Goal: Task Accomplishment & Management: Complete application form

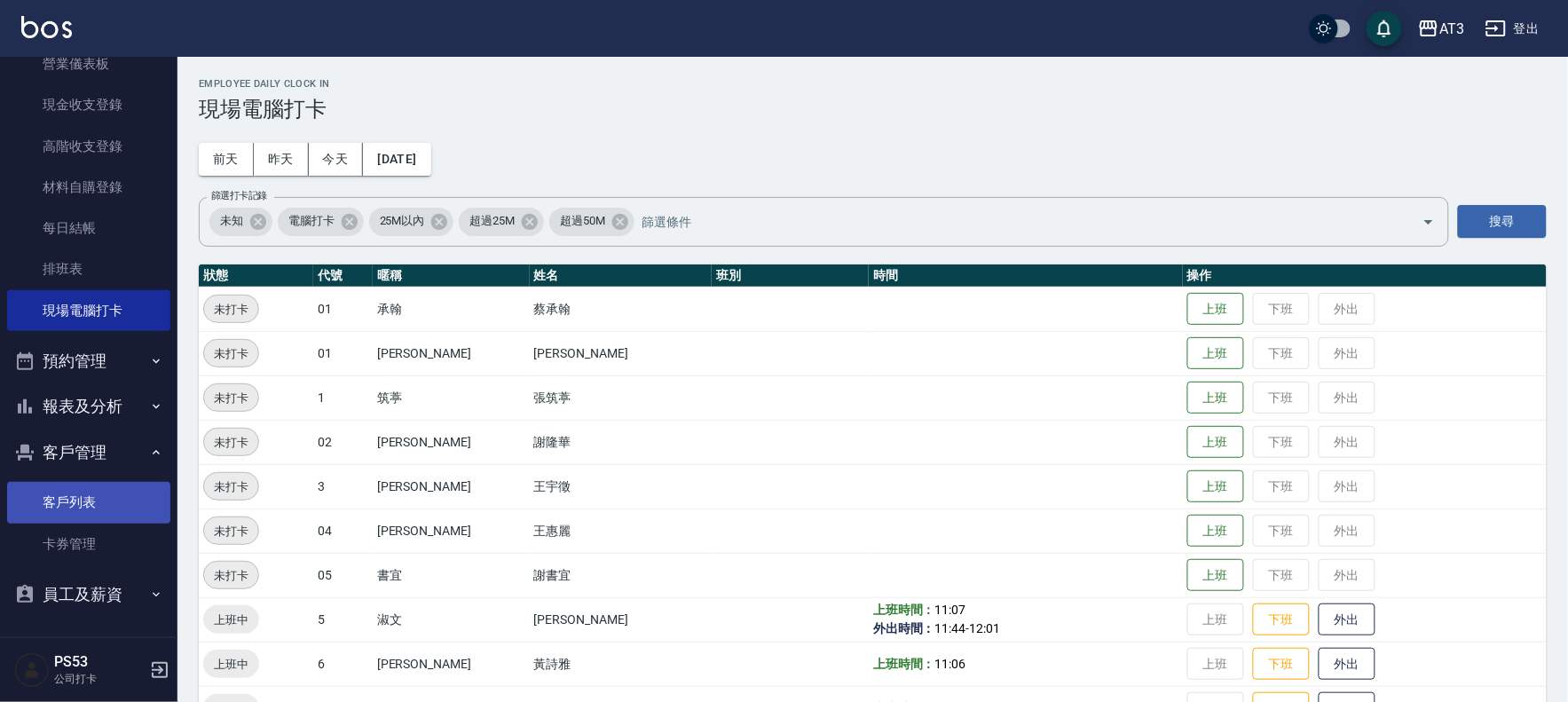
click at [82, 504] on link "客戶列表" at bounding box center [88, 502] width 163 height 41
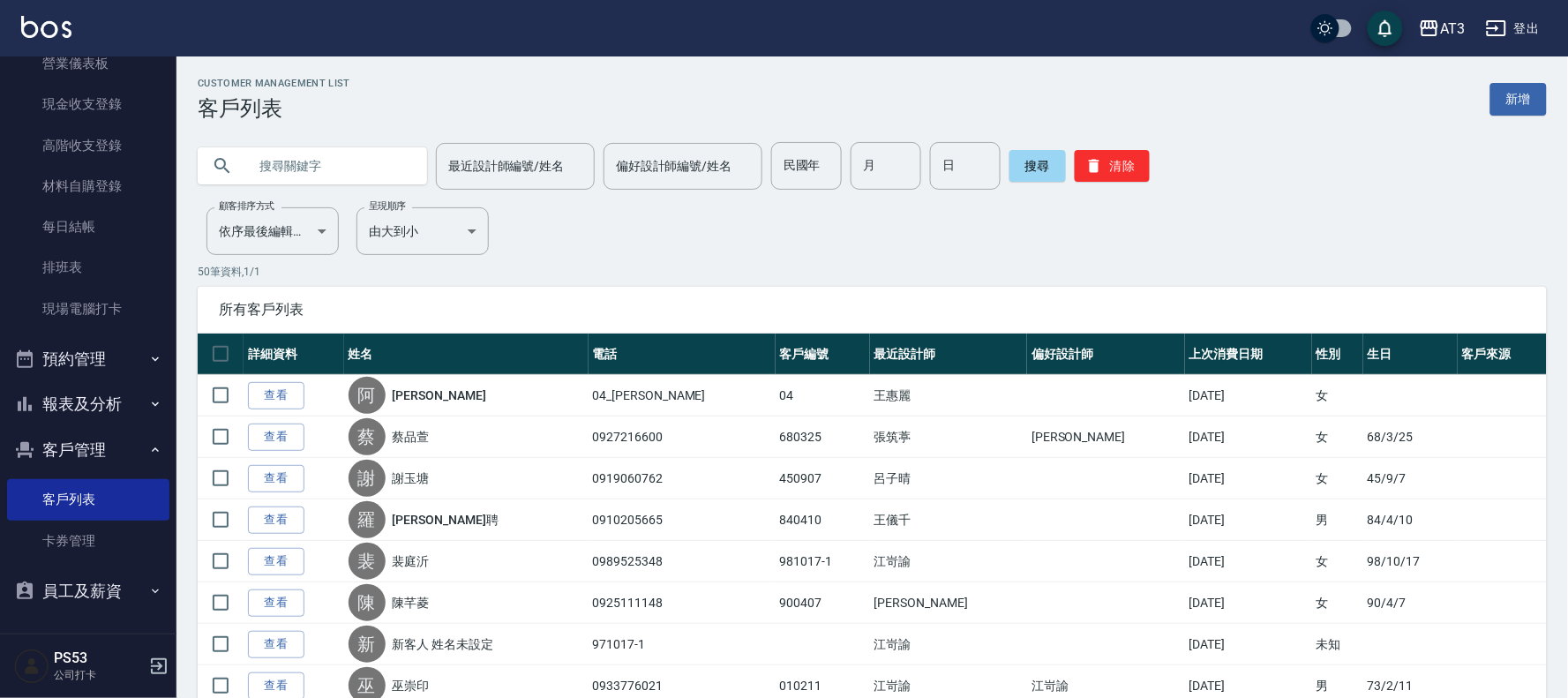
click at [359, 169] on input "text" at bounding box center [330, 165] width 165 height 48
type input "660625"
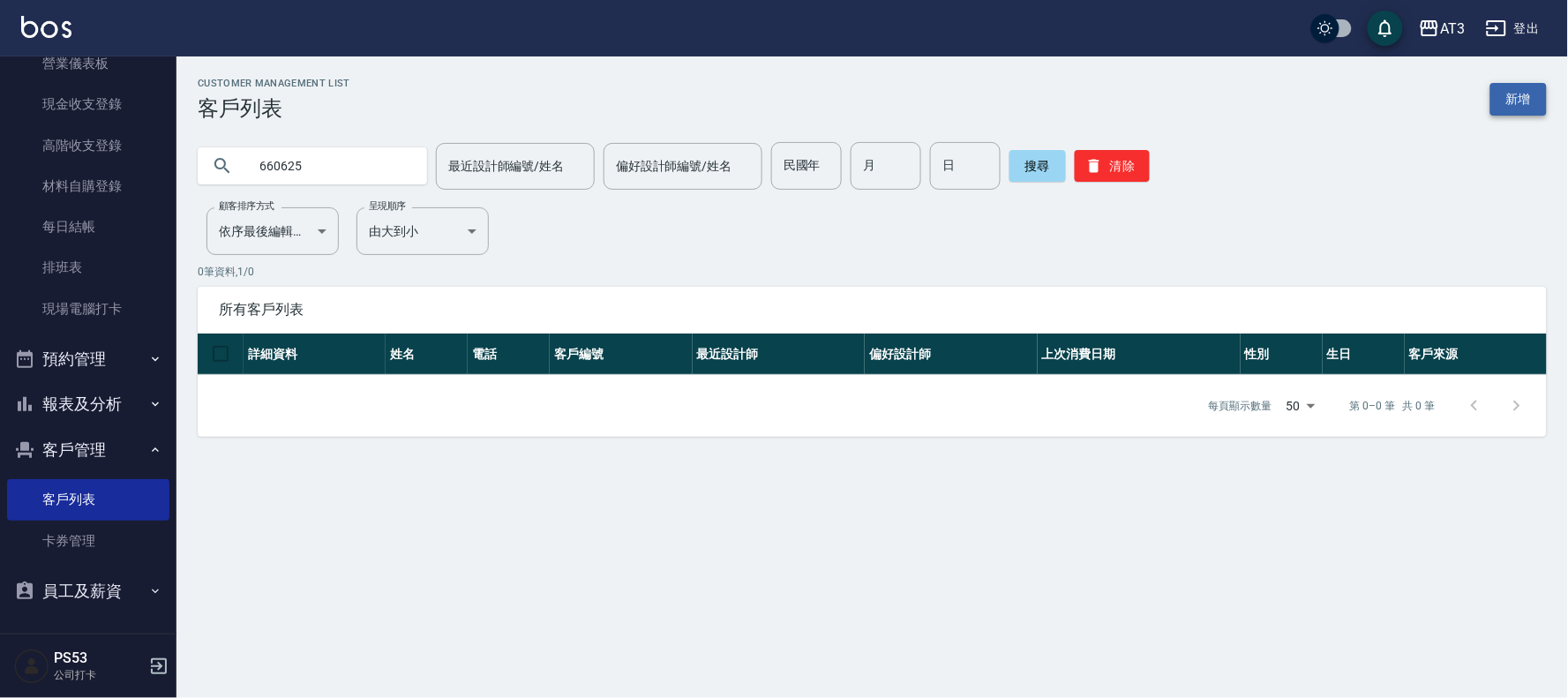
click at [1534, 103] on link "新增" at bounding box center [1518, 99] width 56 height 33
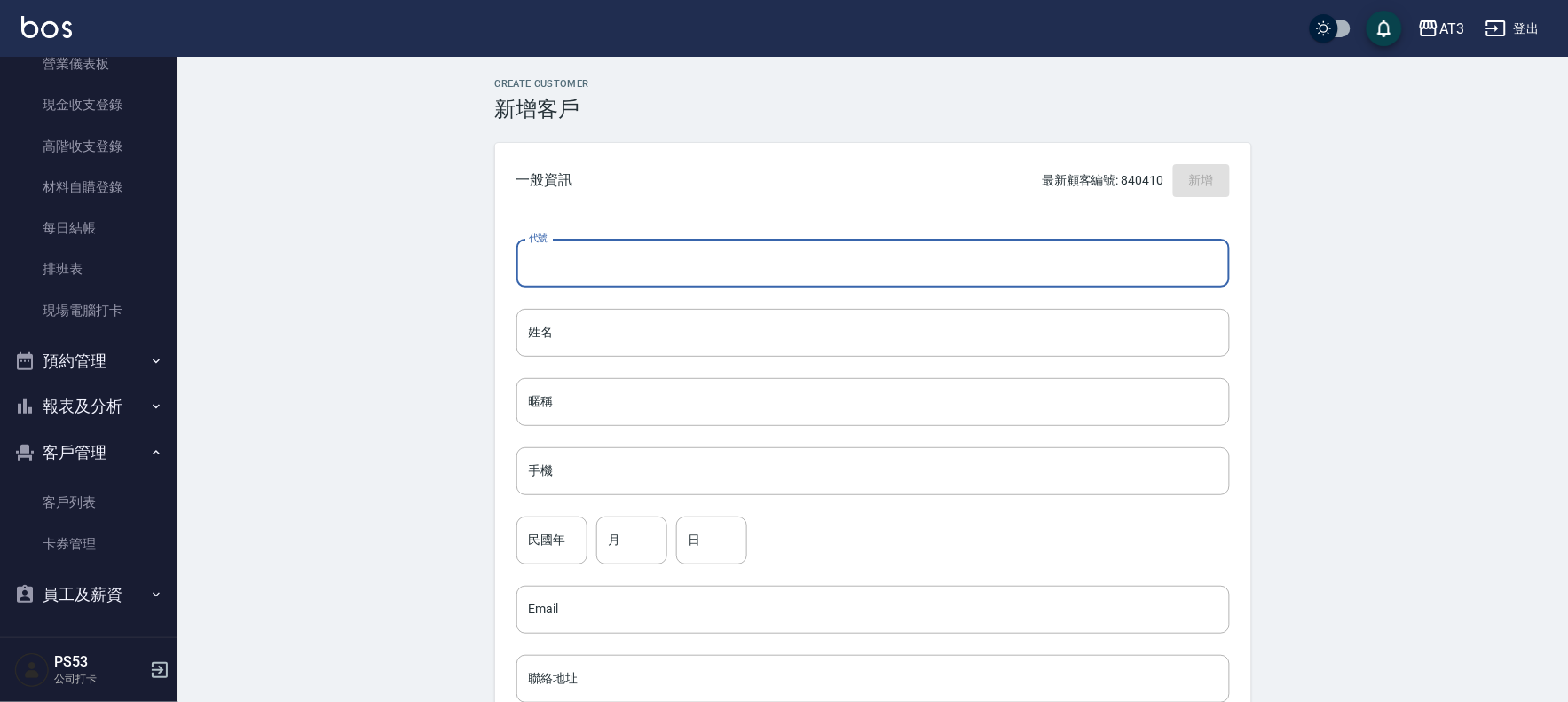
click at [594, 262] on input "代號" at bounding box center [873, 263] width 714 height 48
type input "660625"
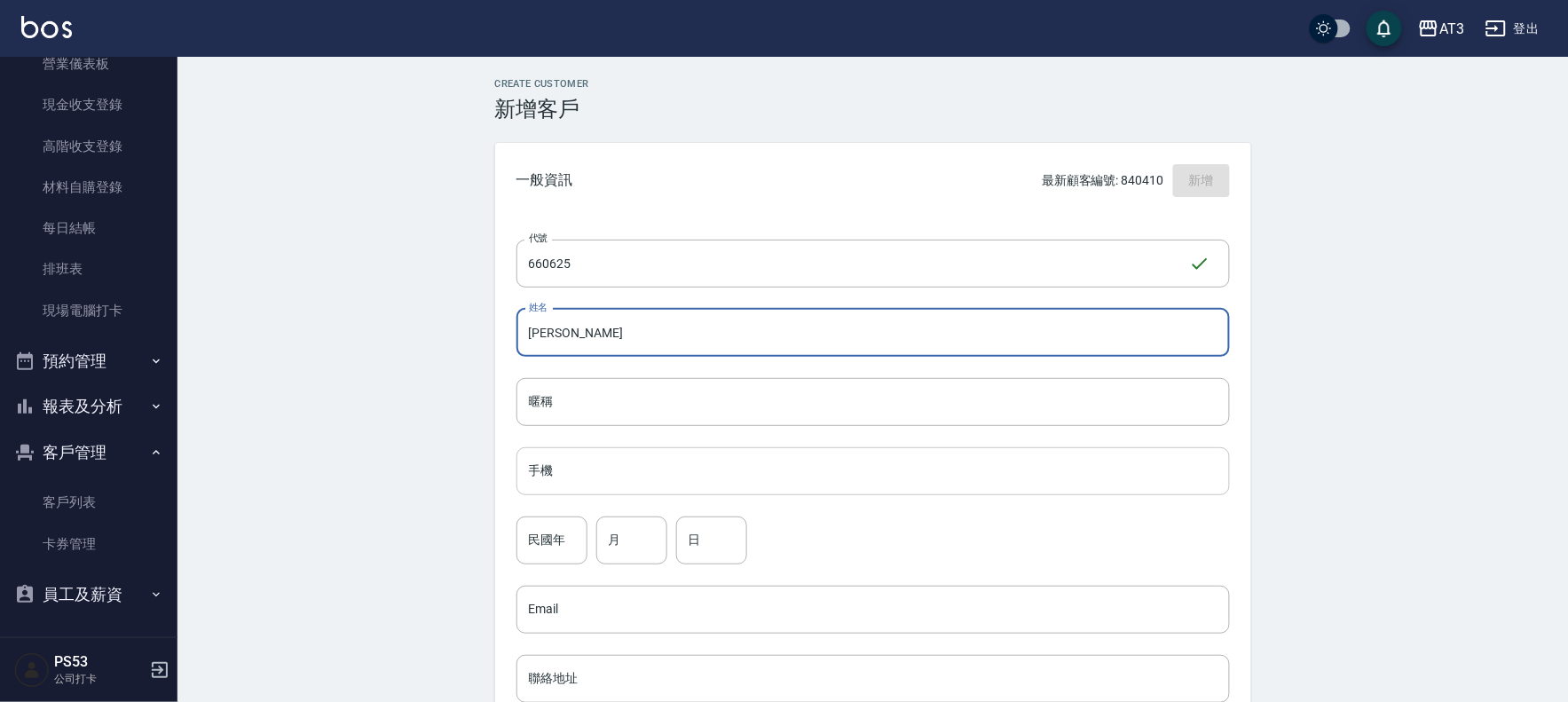
type input "[PERSON_NAME]"
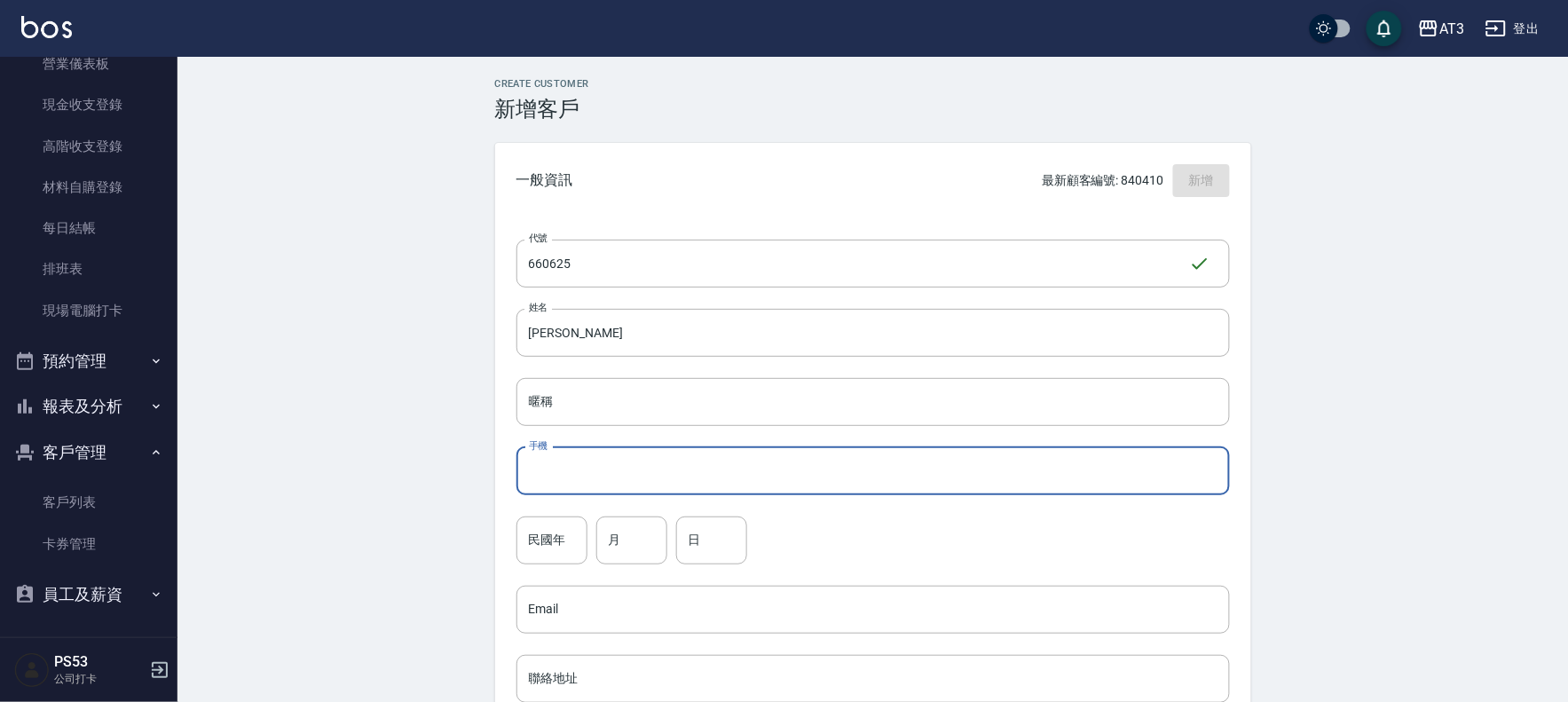
click at [599, 480] on input "手機" at bounding box center [873, 471] width 714 height 48
type input "0987398801"
click at [526, 531] on input "民國年" at bounding box center [552, 540] width 71 height 48
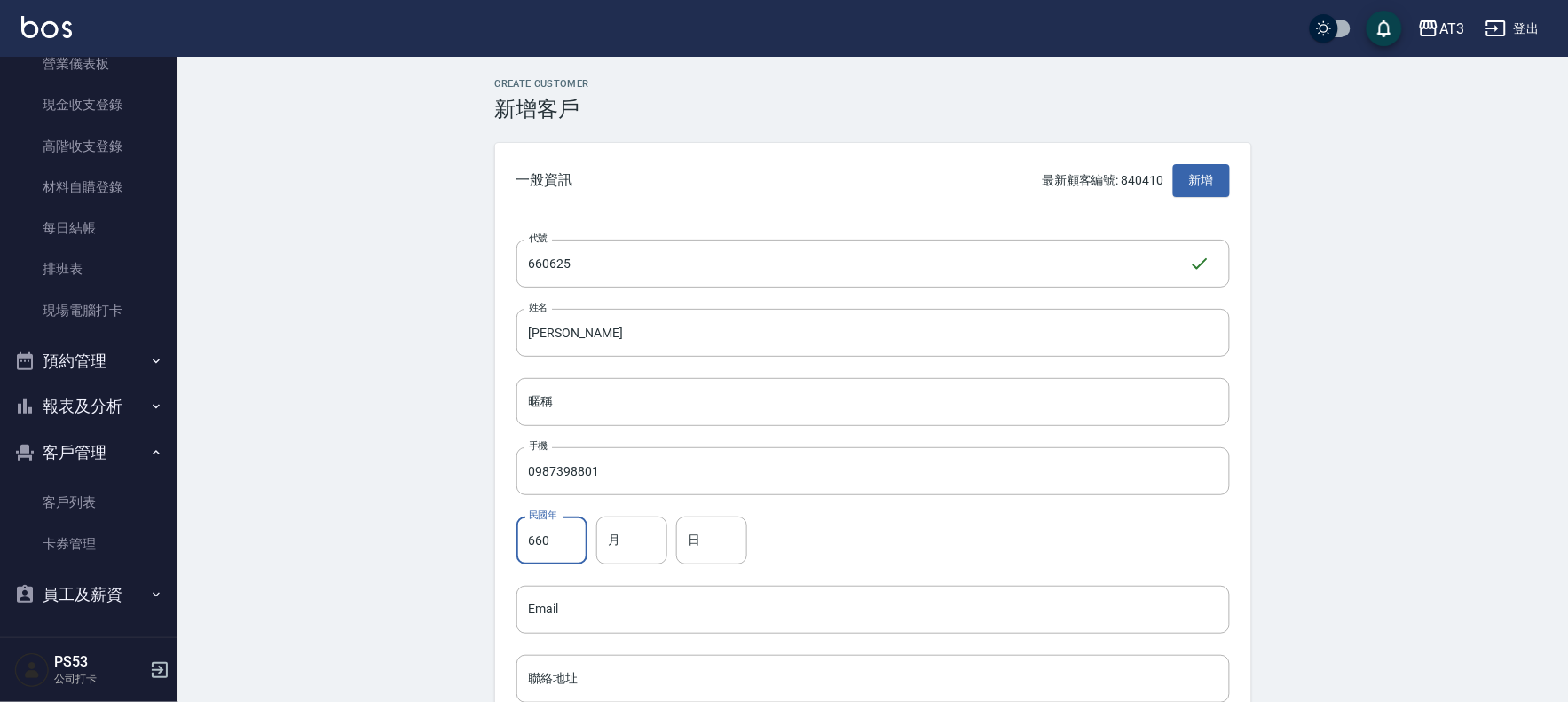
type input "66"
type input "06"
type input "25"
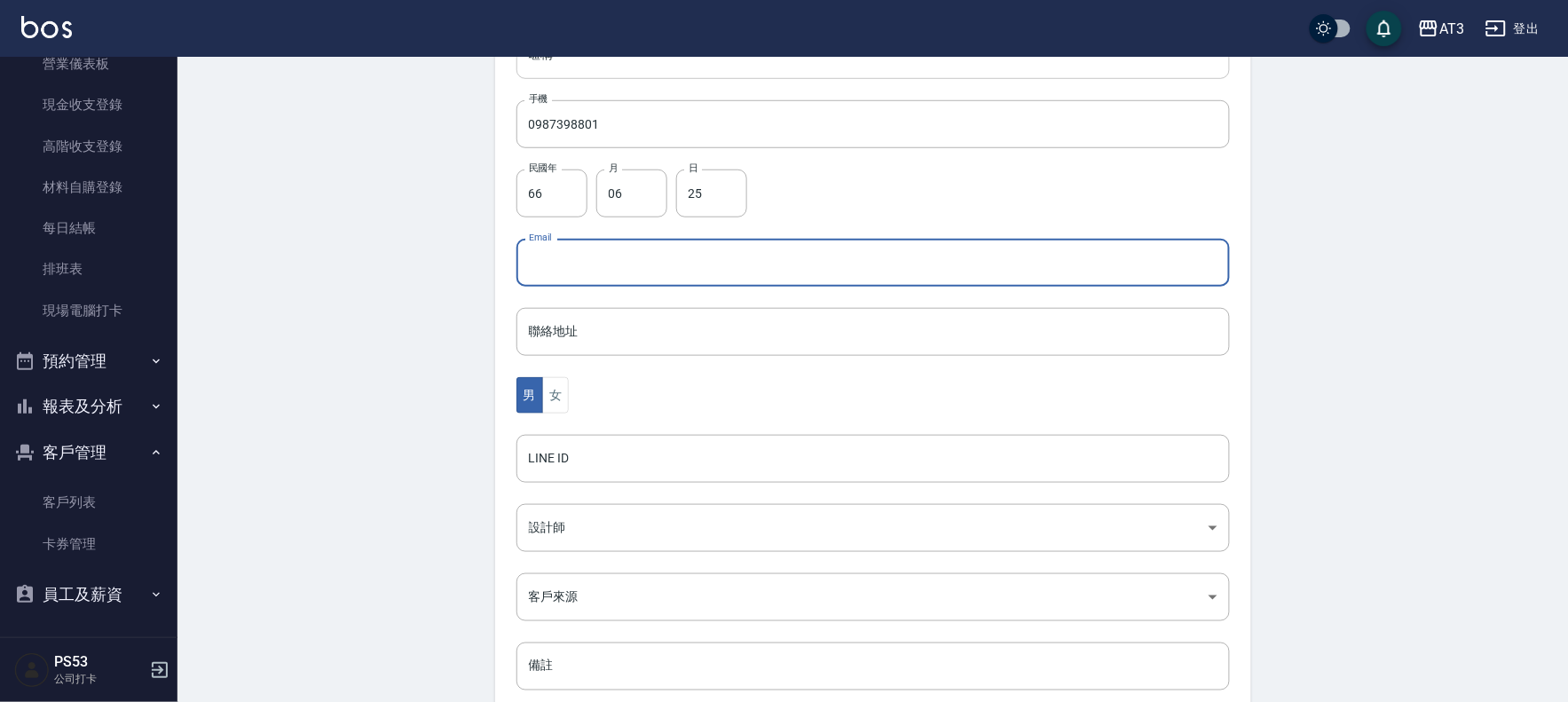
scroll to position [395, 0]
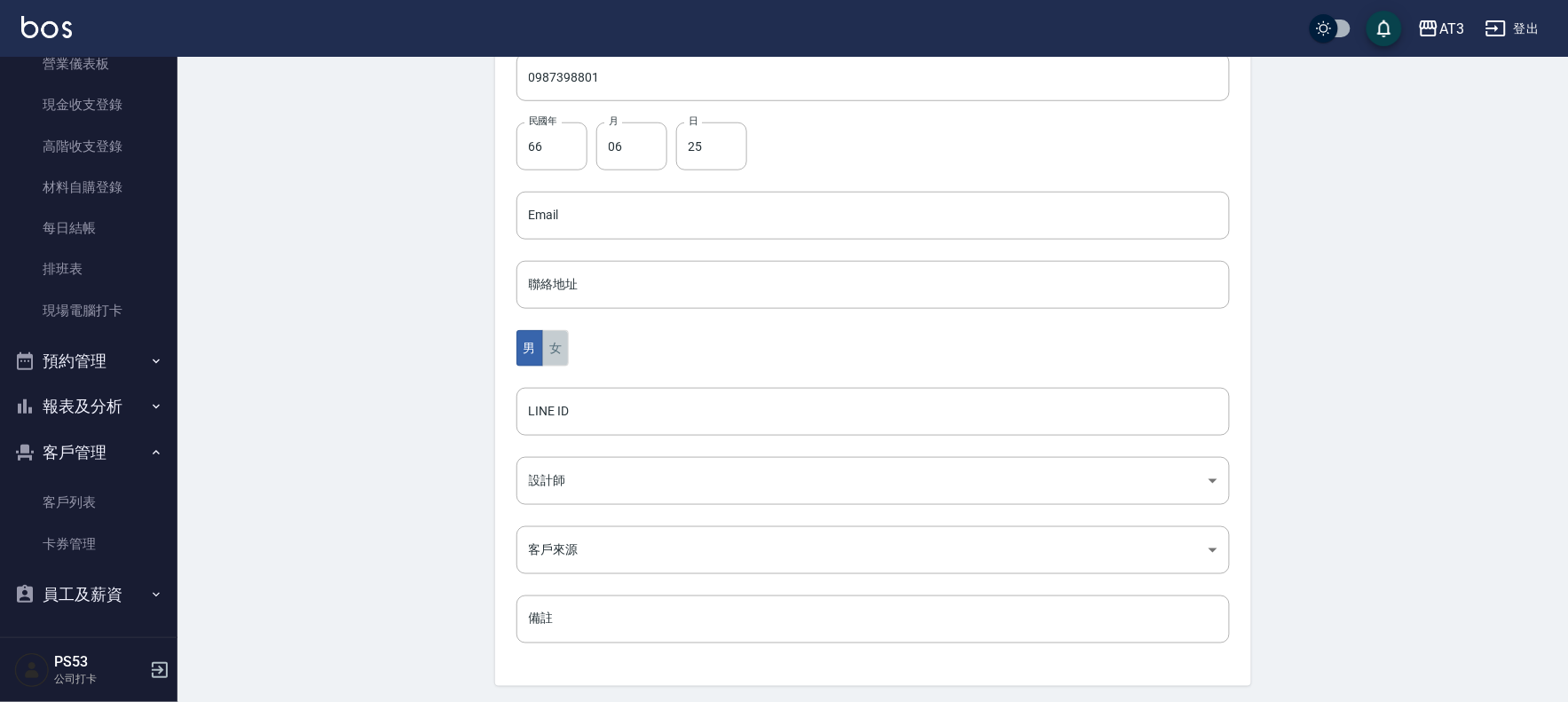
click at [564, 340] on button "女" at bounding box center [555, 348] width 26 height 36
click at [616, 494] on body "AT3 登出 櫃檯作業 打帳單 帳單列表 營業儀表板 現金收支登錄 高階收支登錄 材料自購登錄 每日結帳 排班表 現場電腦打卡 預約管理 預約管理 單日預約紀…" at bounding box center [784, 183] width 1568 height 1155
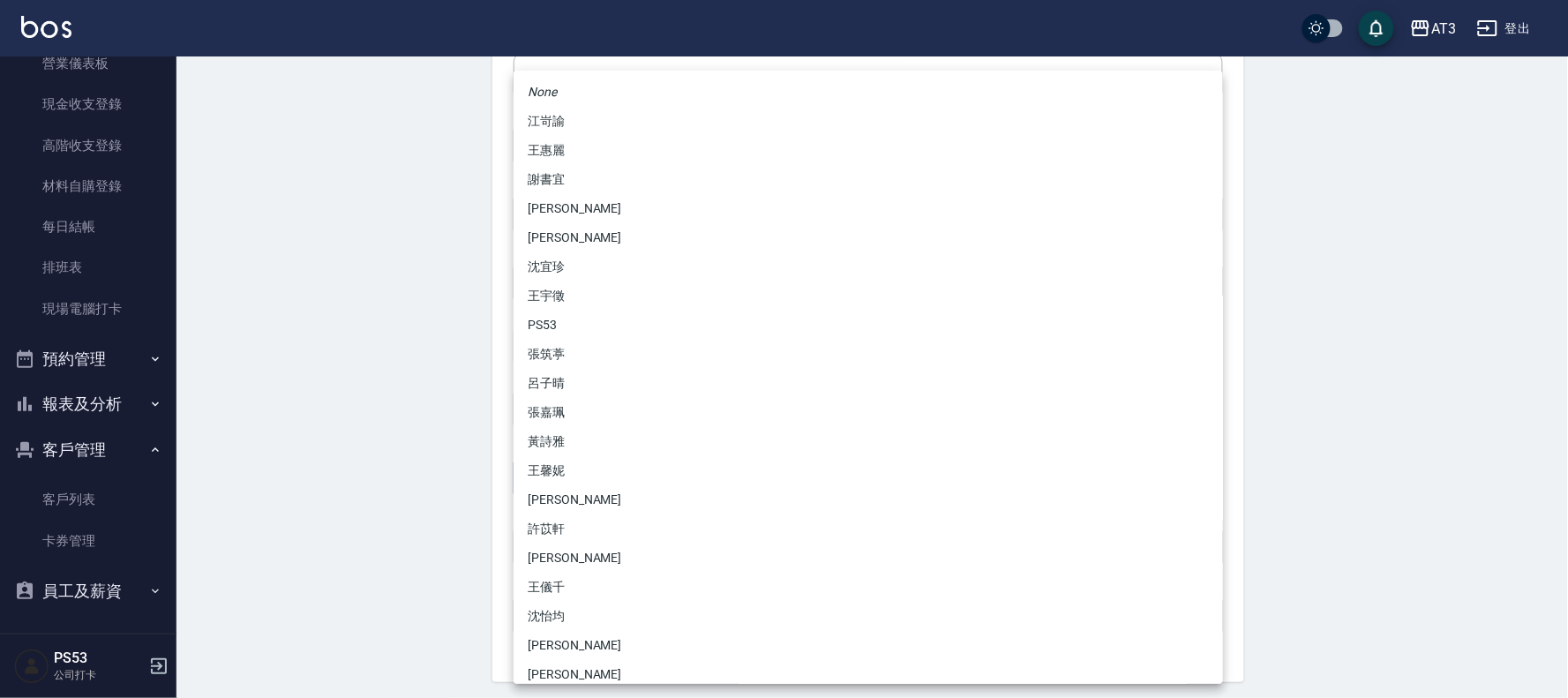
click at [291, 337] on div at bounding box center [784, 349] width 1568 height 698
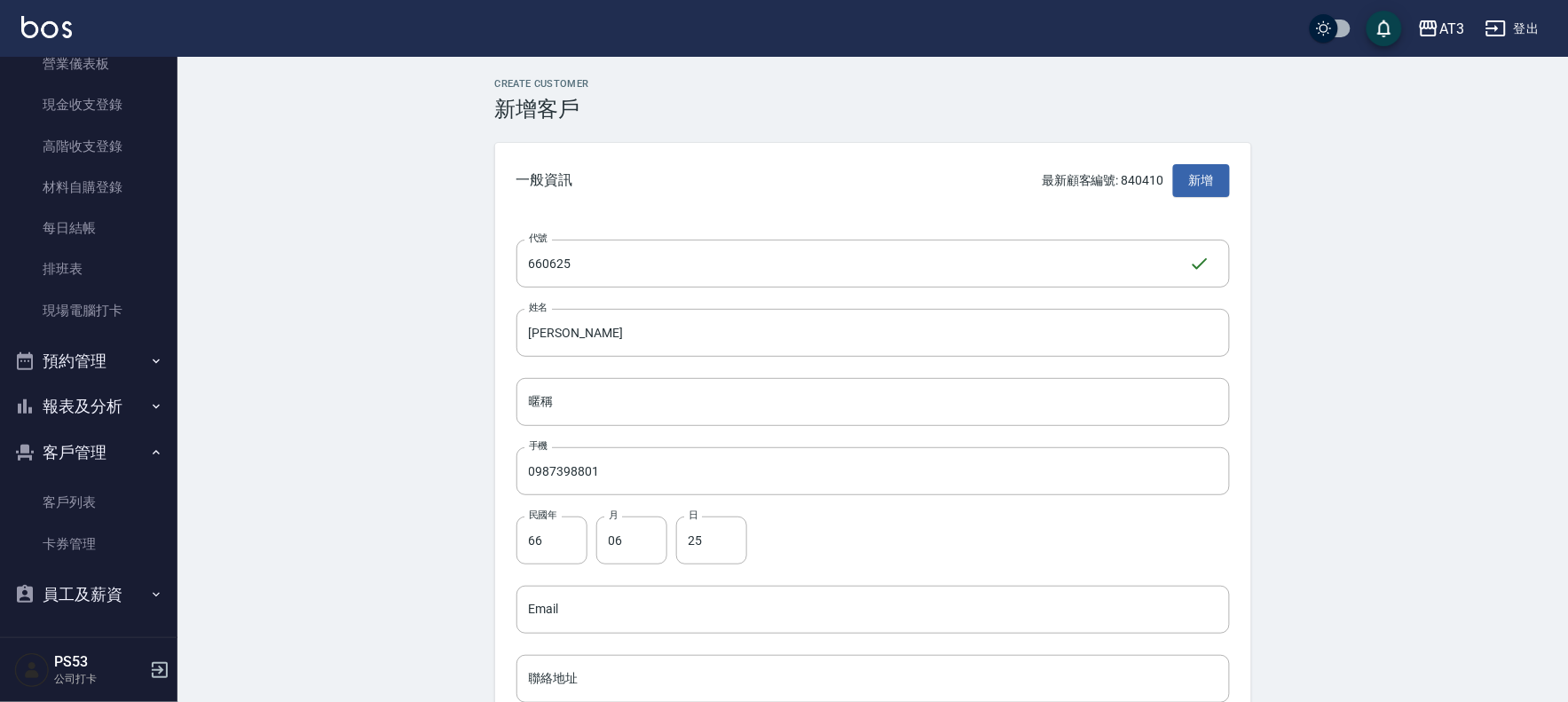
scroll to position [453, 0]
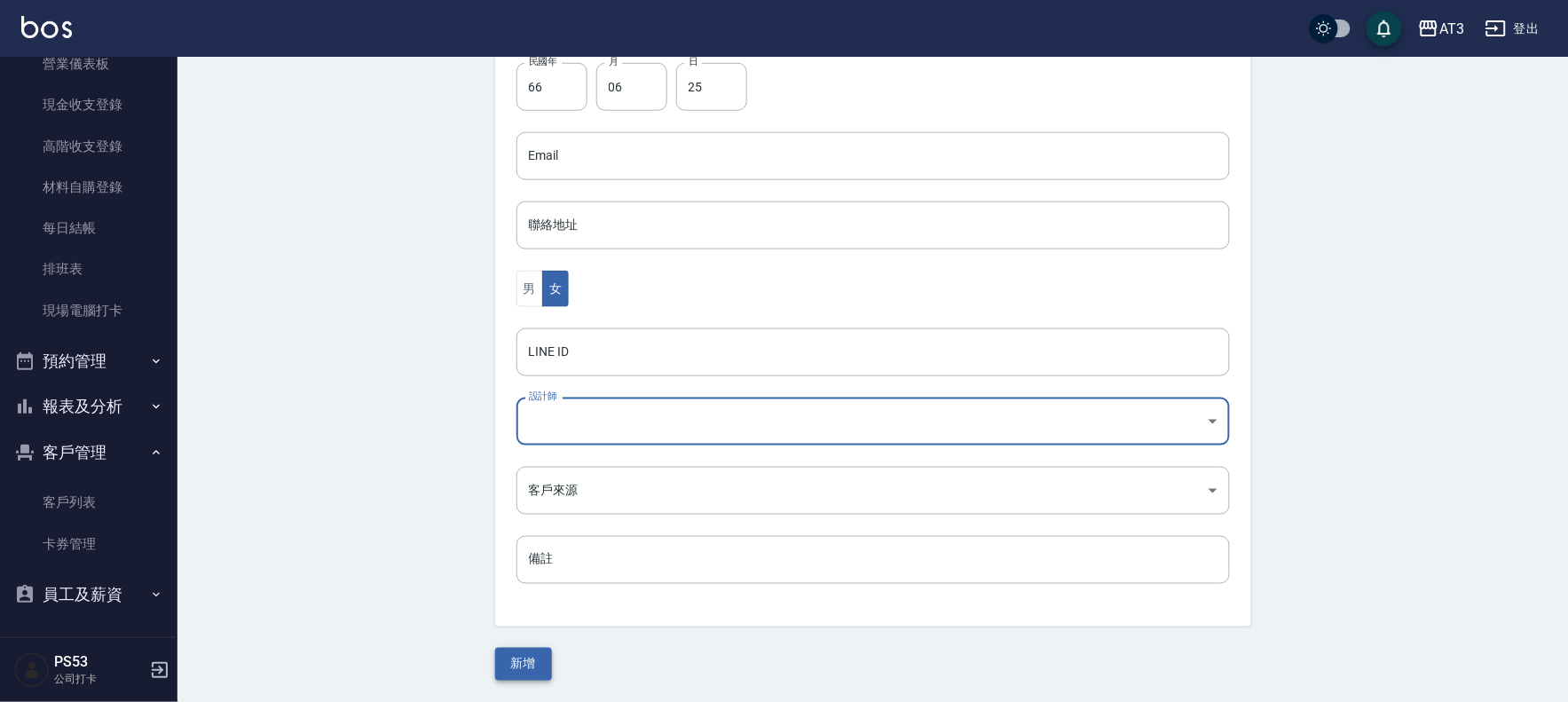
click at [518, 653] on button "新增" at bounding box center [524, 665] width 57 height 33
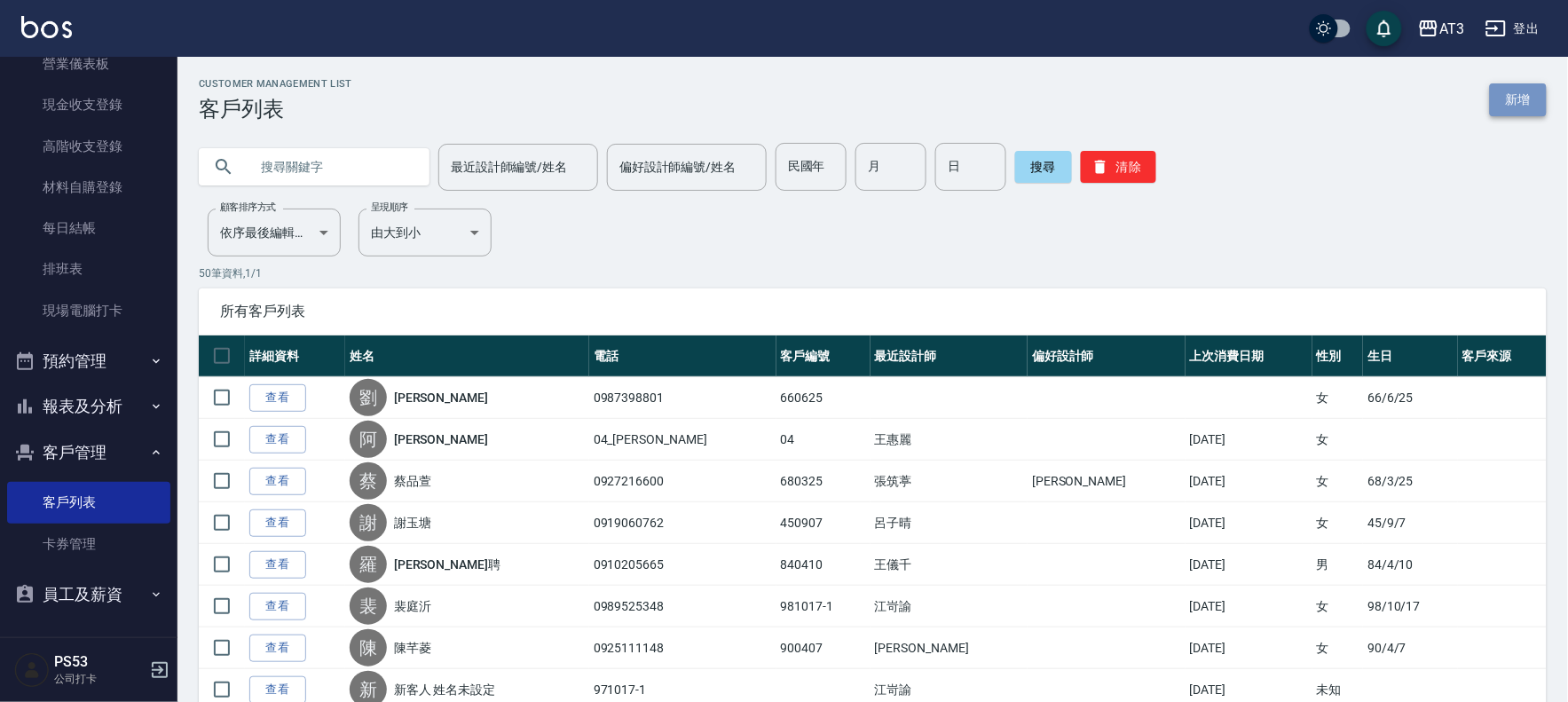
click at [1518, 95] on link "新增" at bounding box center [1518, 100] width 57 height 33
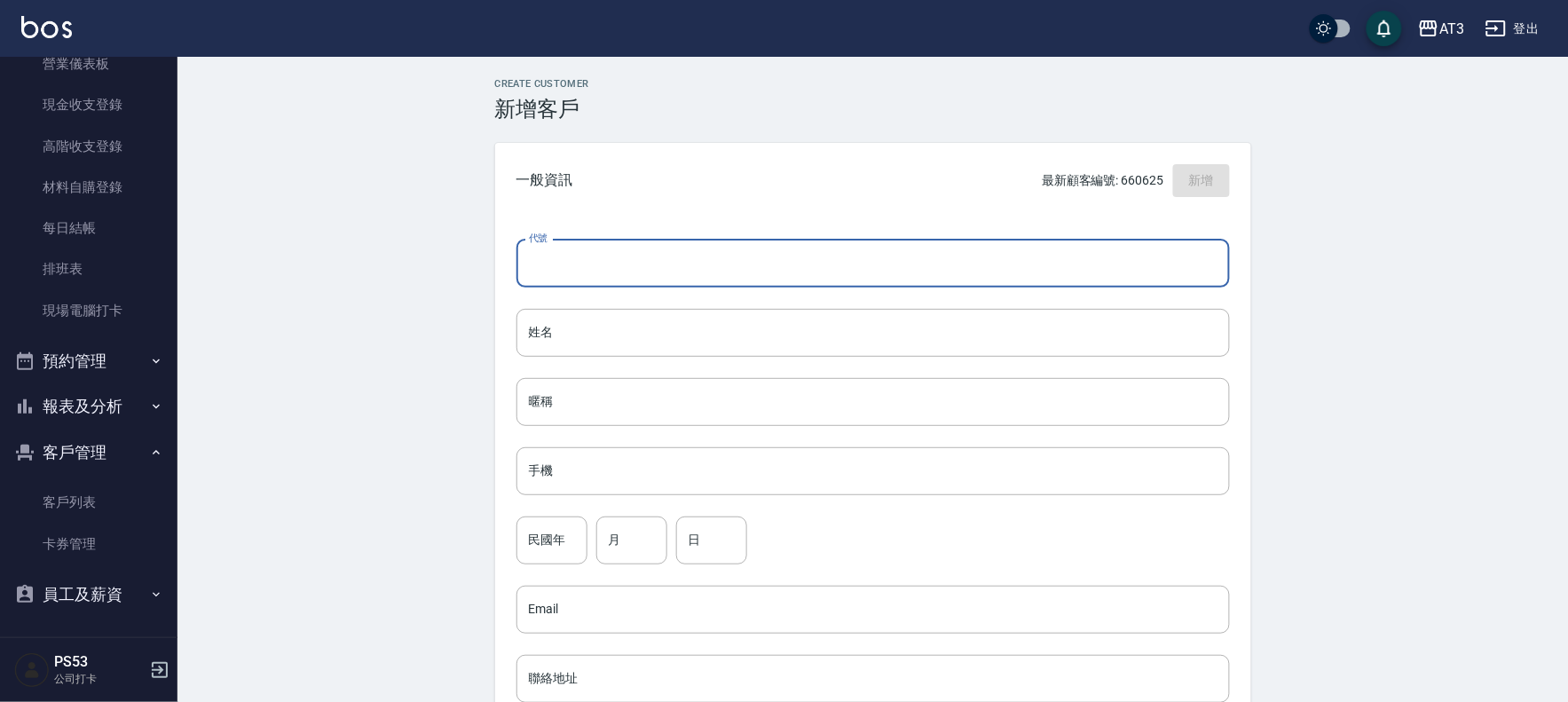
click at [556, 269] on input "代號" at bounding box center [873, 263] width 714 height 48
type input "4"
type input "560930"
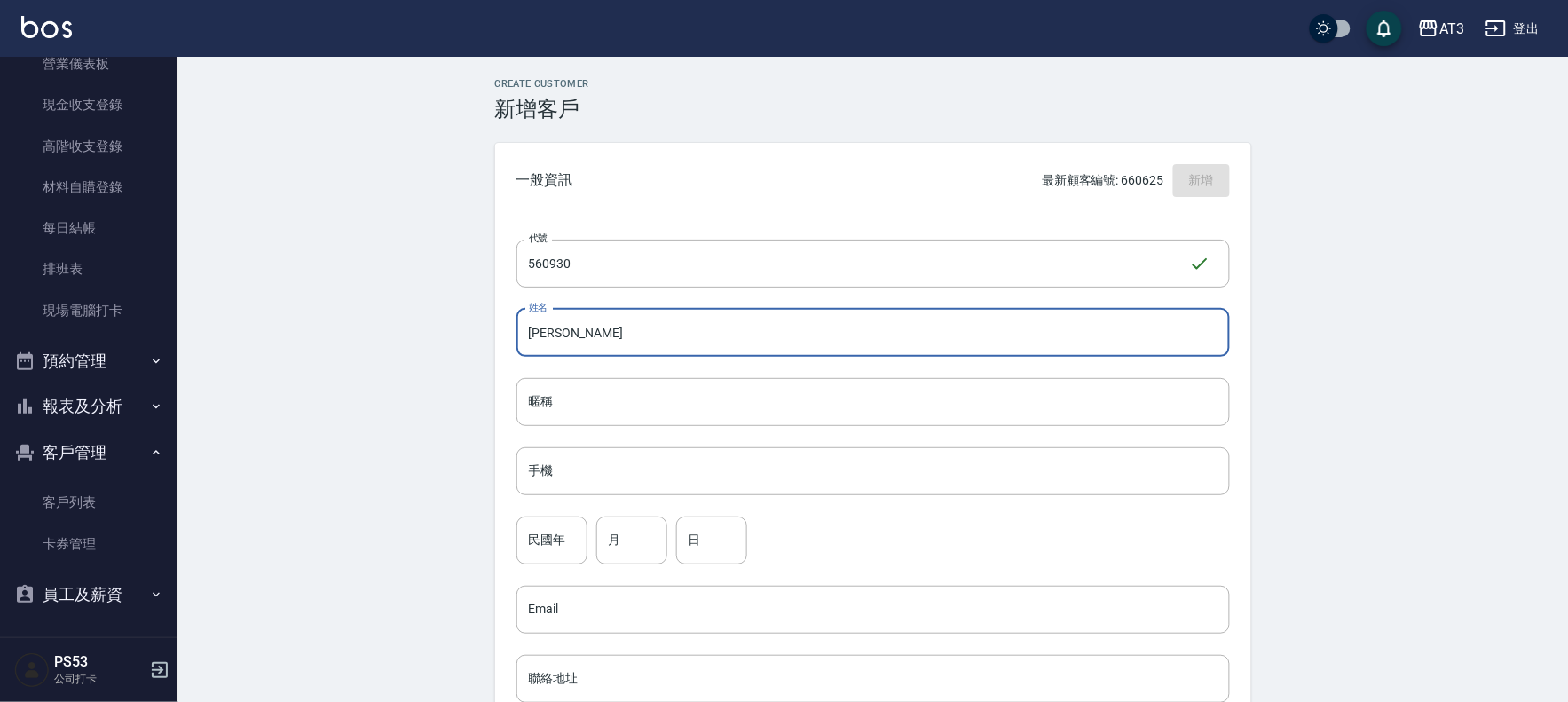
type input "[PERSON_NAME]"
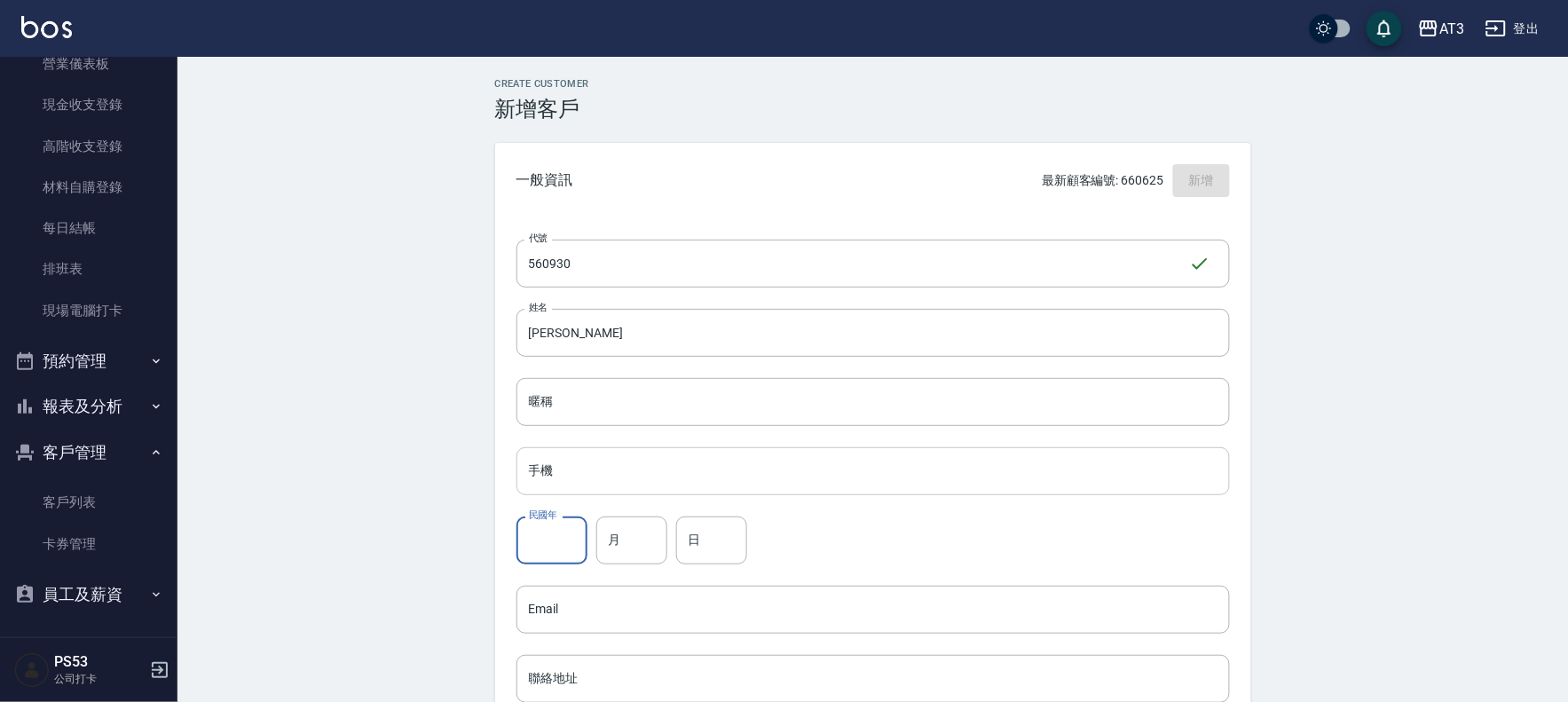
click at [605, 450] on input "手機" at bounding box center [873, 471] width 714 height 48
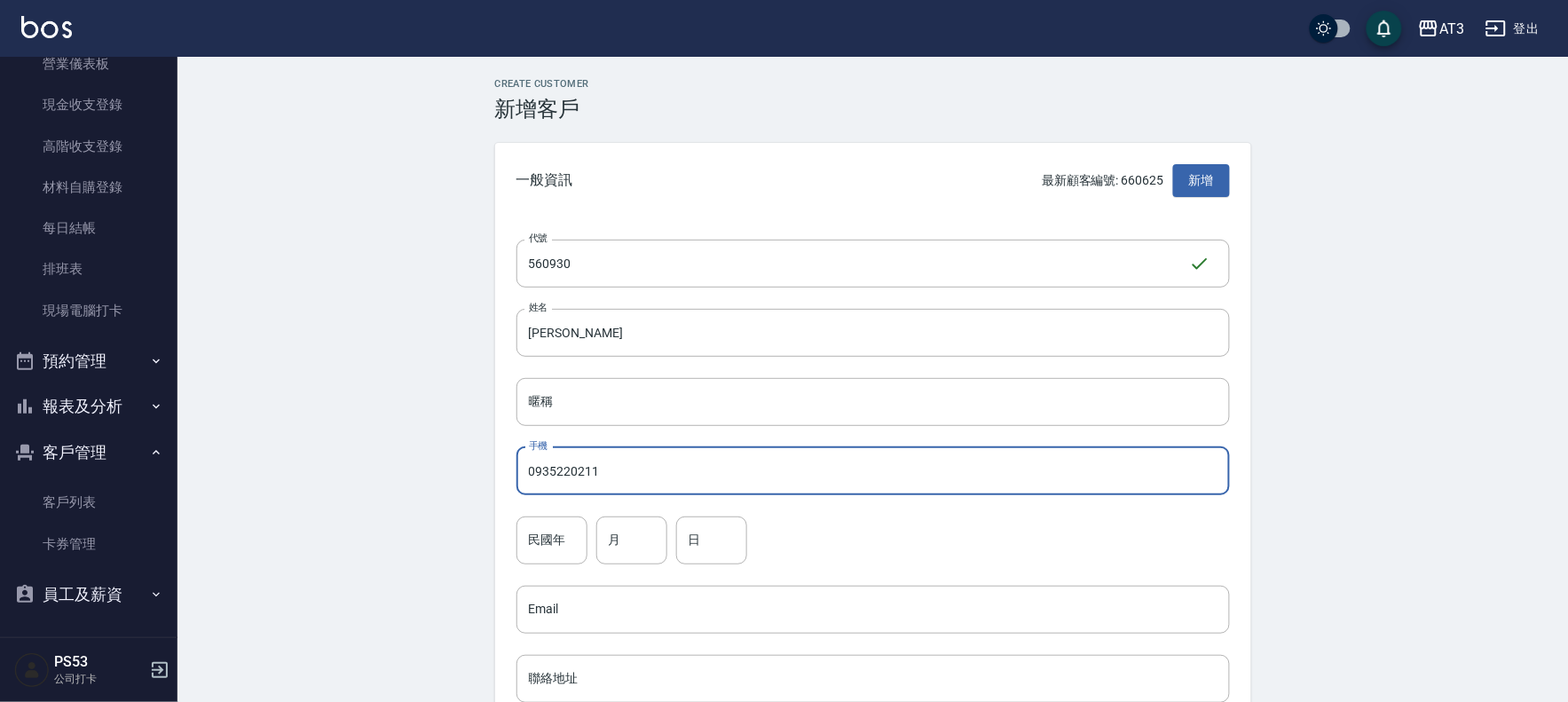
type input "0935220211"
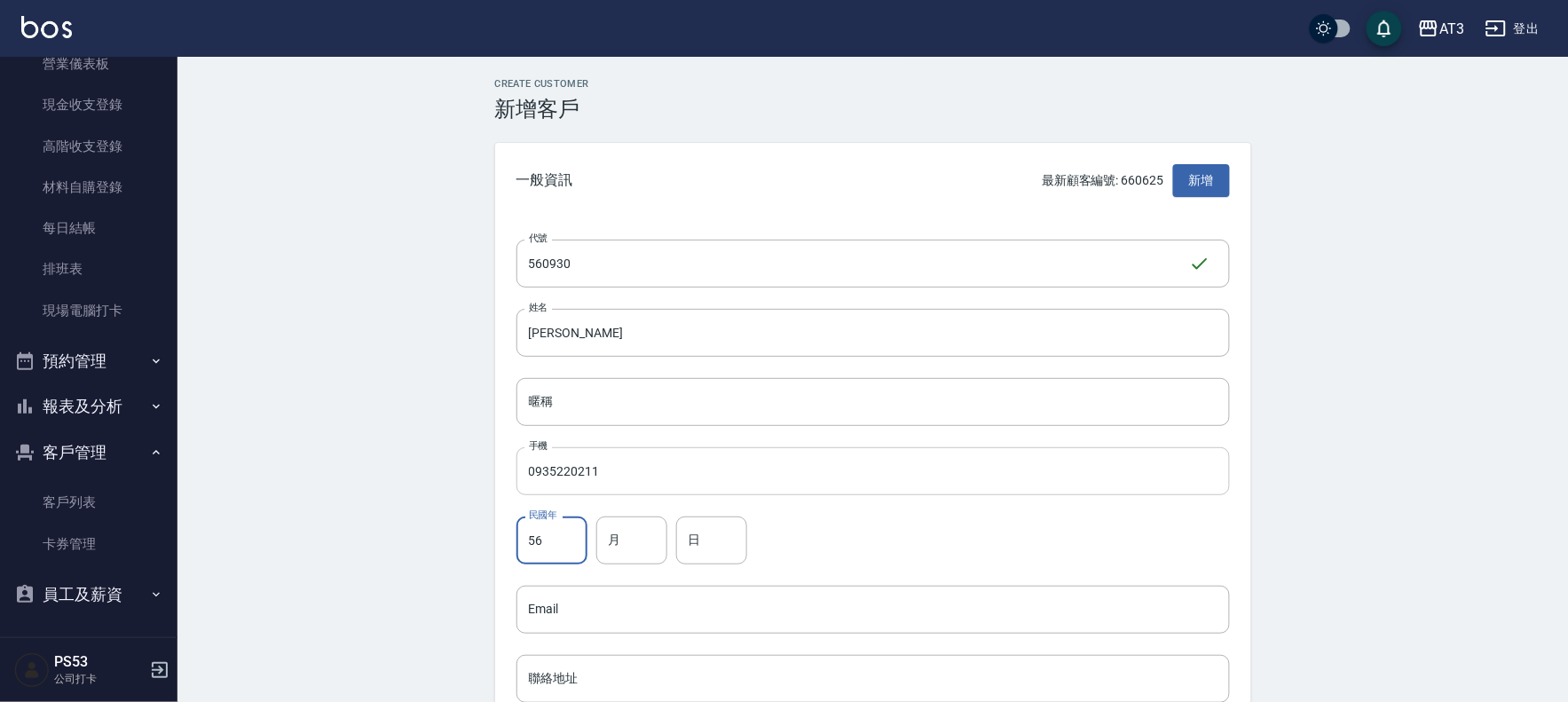
type input "56"
type input "09"
type input "30"
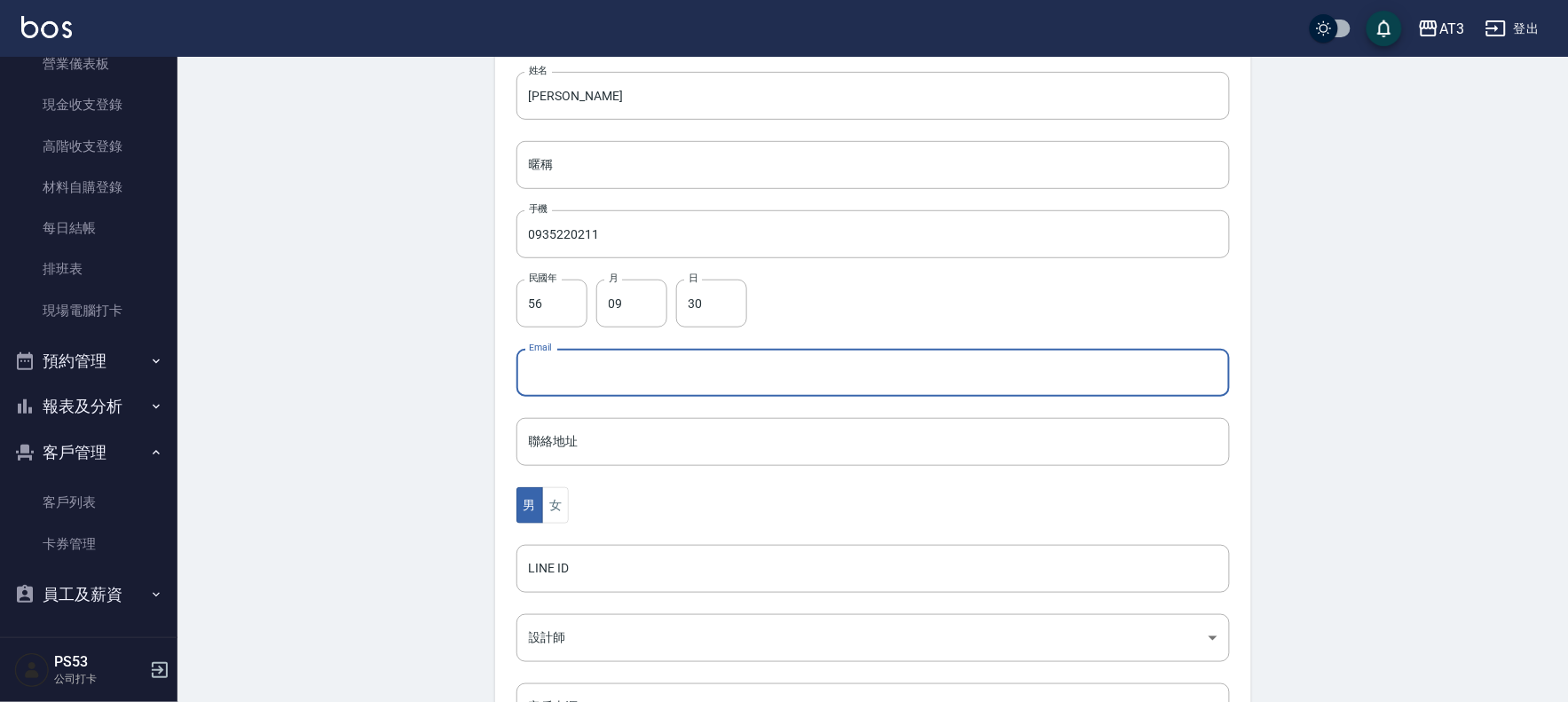
scroll to position [453, 0]
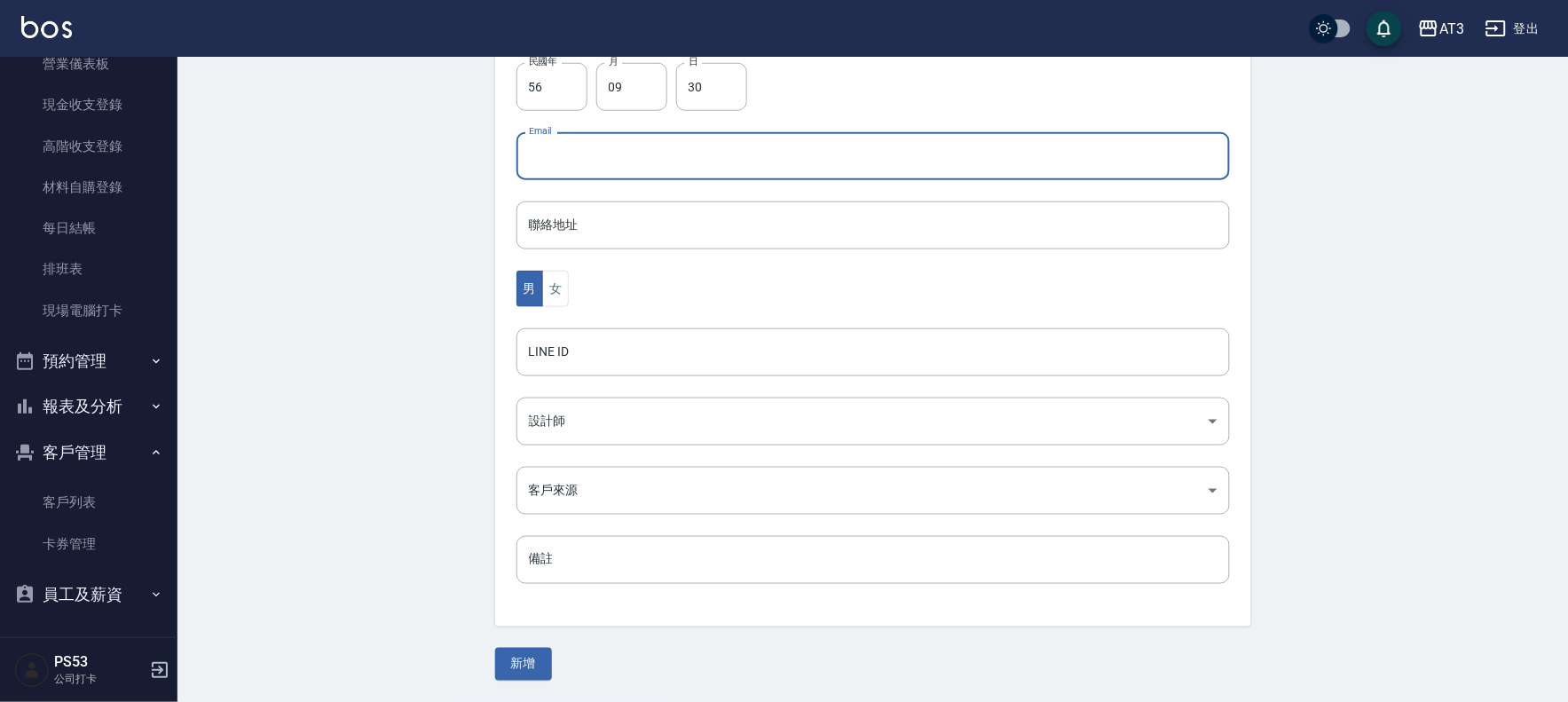
click at [529, 671] on button "新增" at bounding box center [524, 665] width 57 height 33
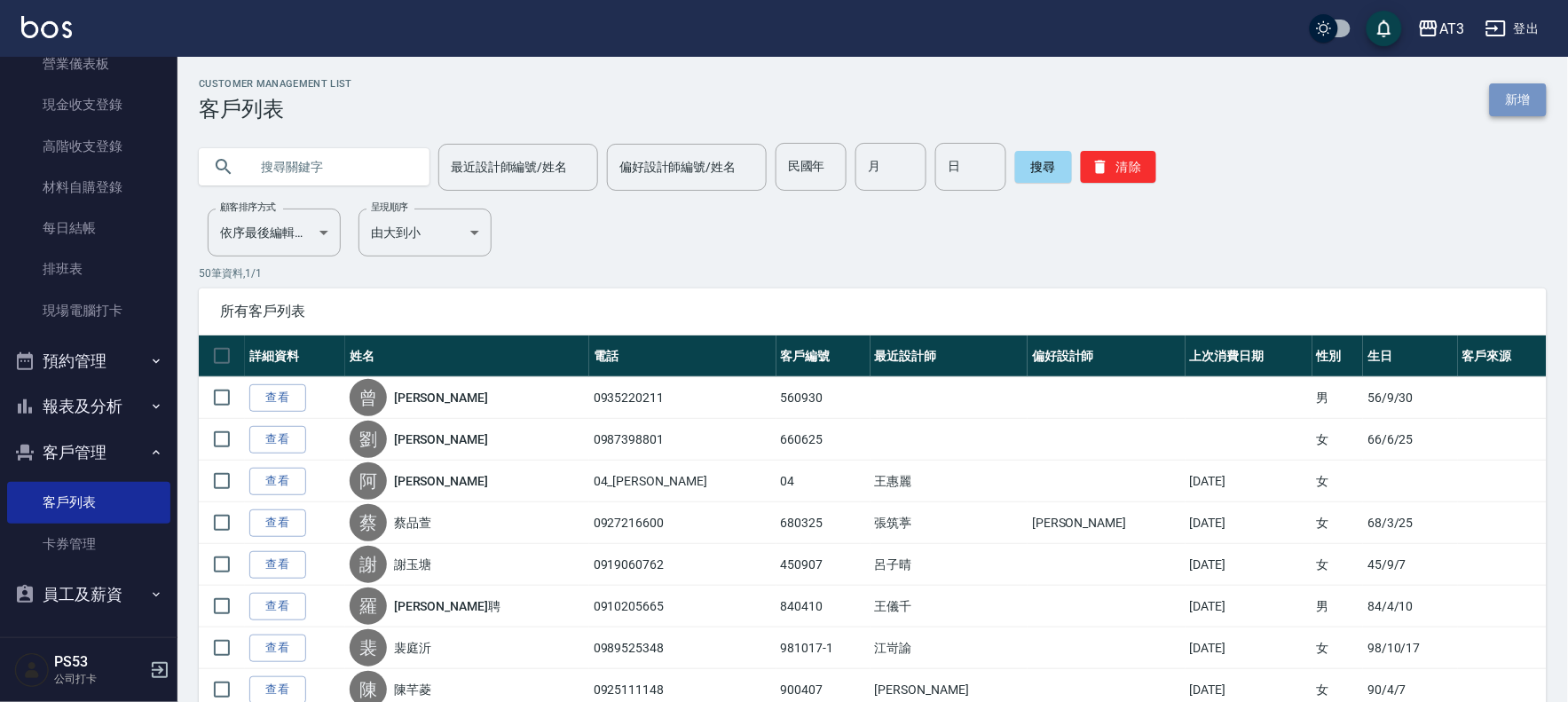
click at [1514, 87] on link "新增" at bounding box center [1518, 100] width 57 height 33
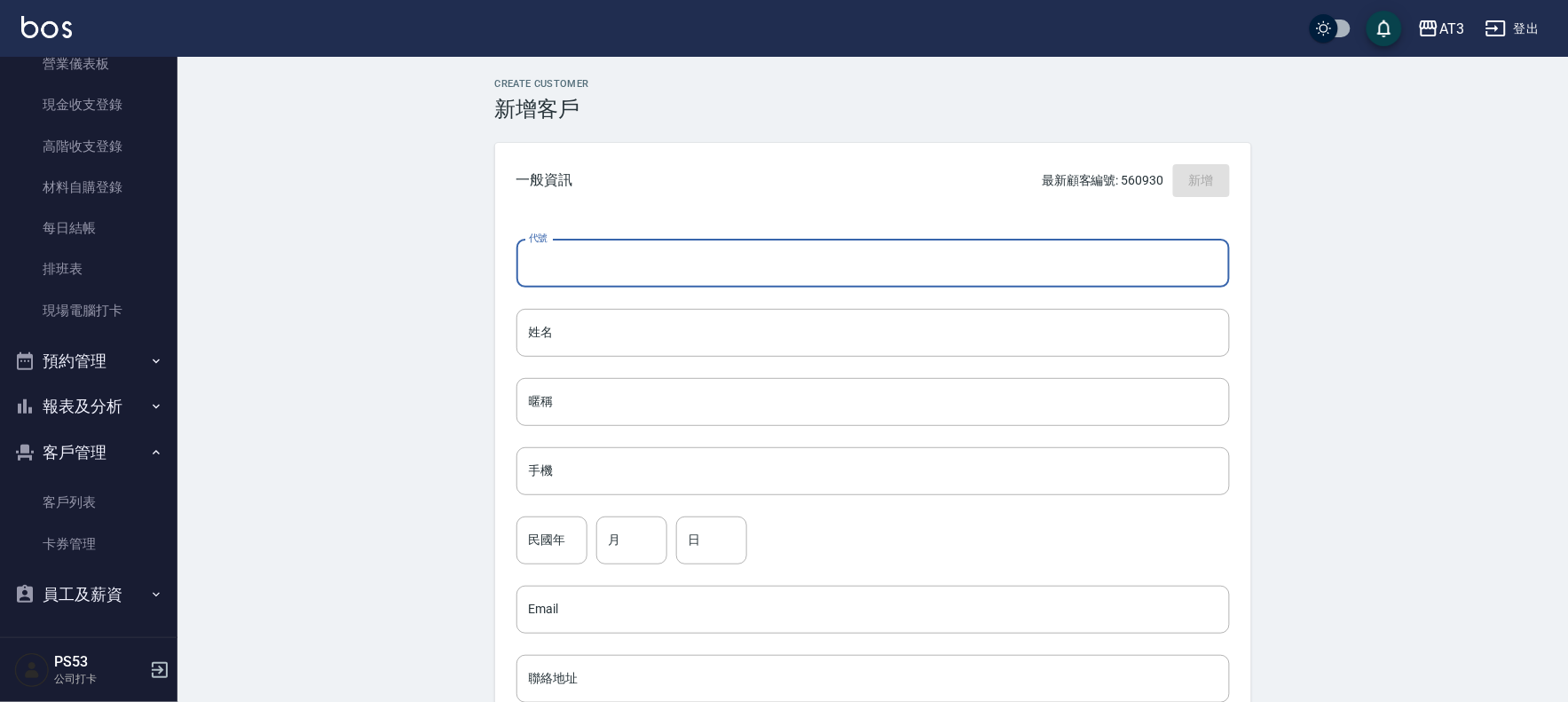
click at [600, 271] on input "代號" at bounding box center [873, 263] width 714 height 48
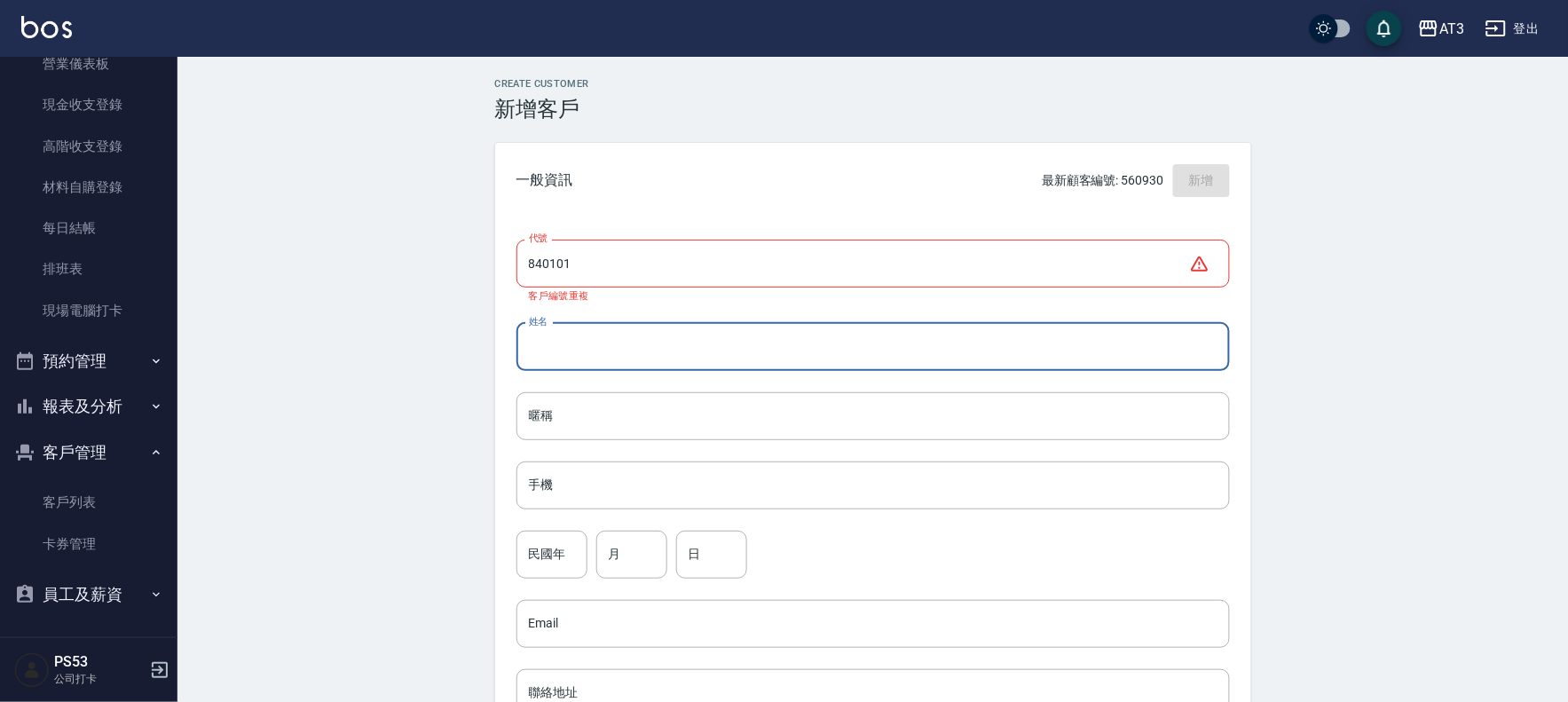
click at [600, 271] on input "840101" at bounding box center [853, 263] width 672 height 48
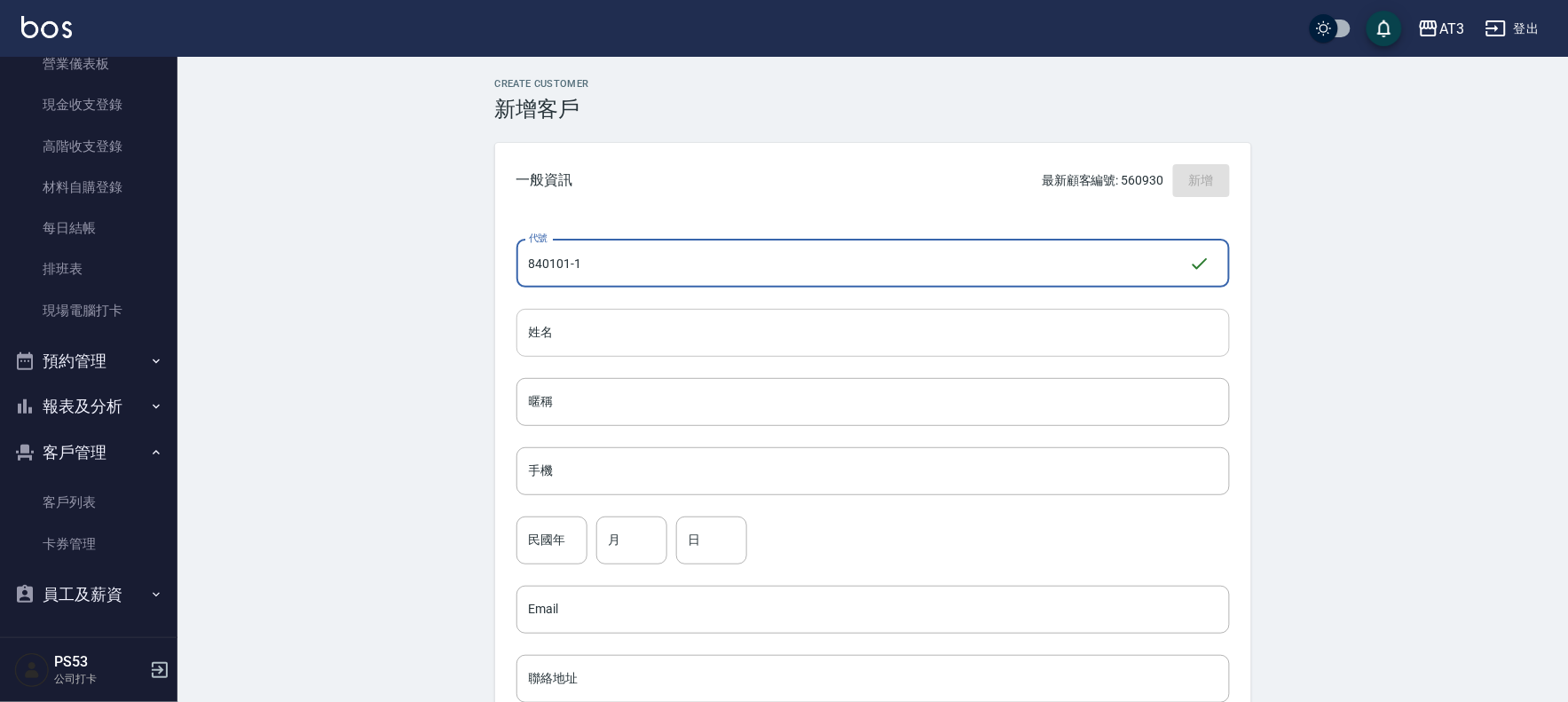
type input "840101-1"
click at [588, 355] on input "姓名" at bounding box center [873, 333] width 714 height 48
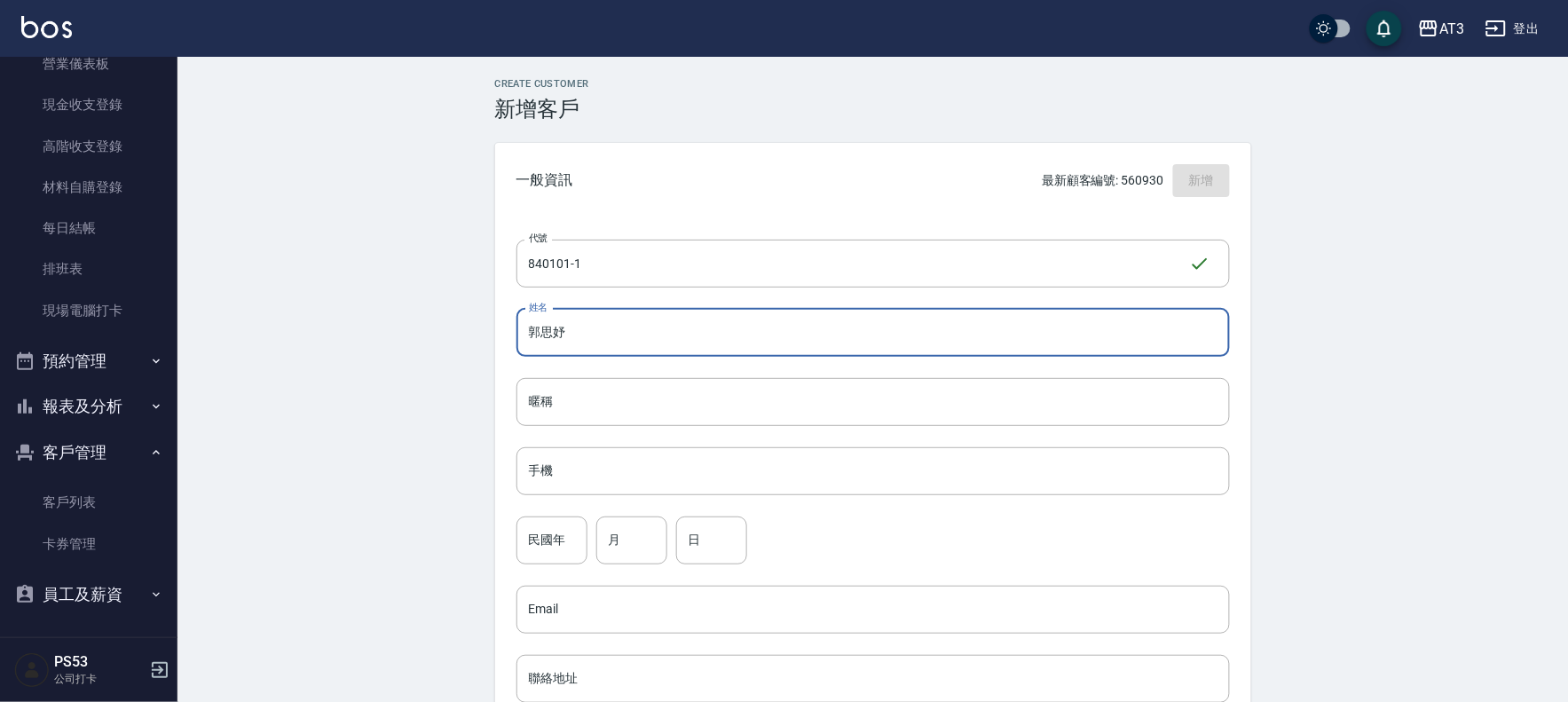
type input "郭思妤"
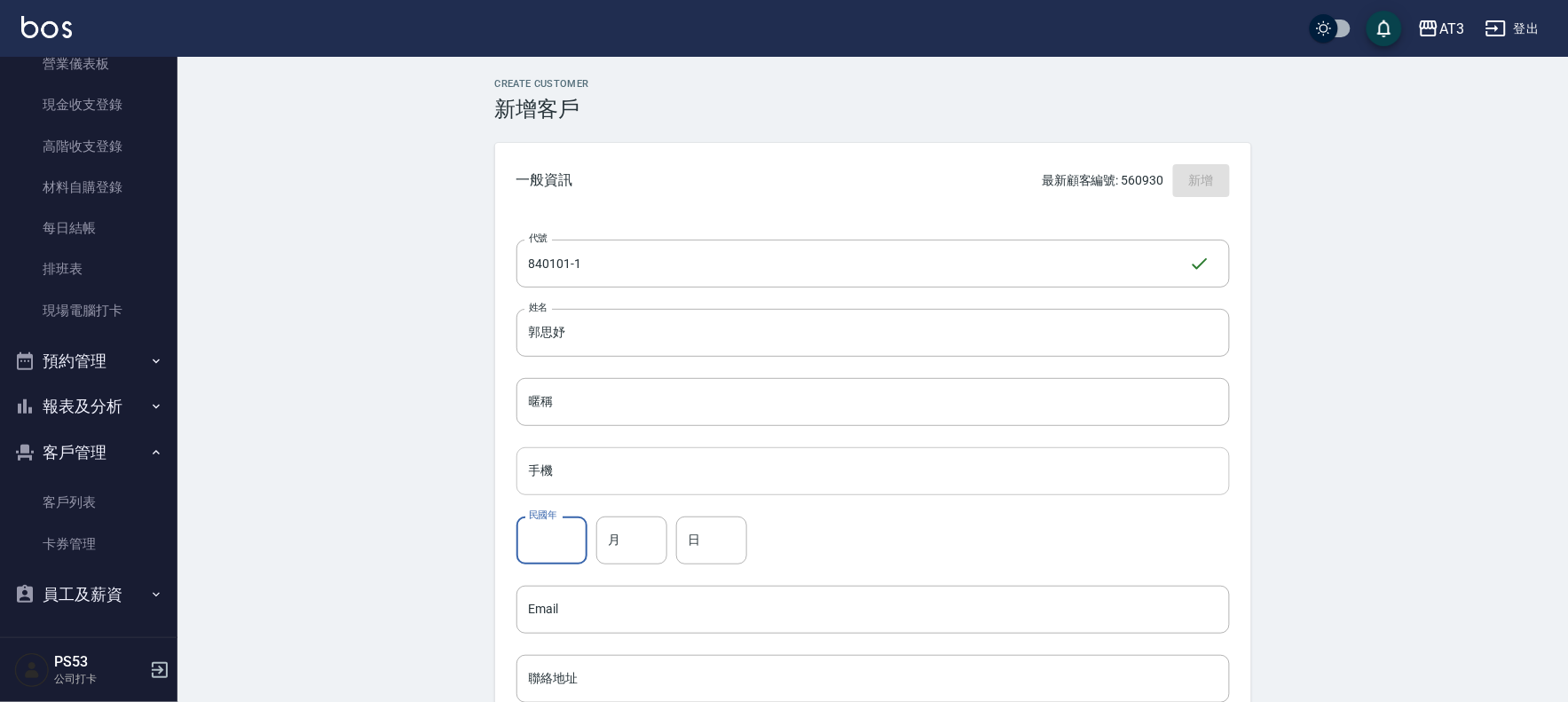
click at [668, 480] on input "手機" at bounding box center [873, 471] width 714 height 48
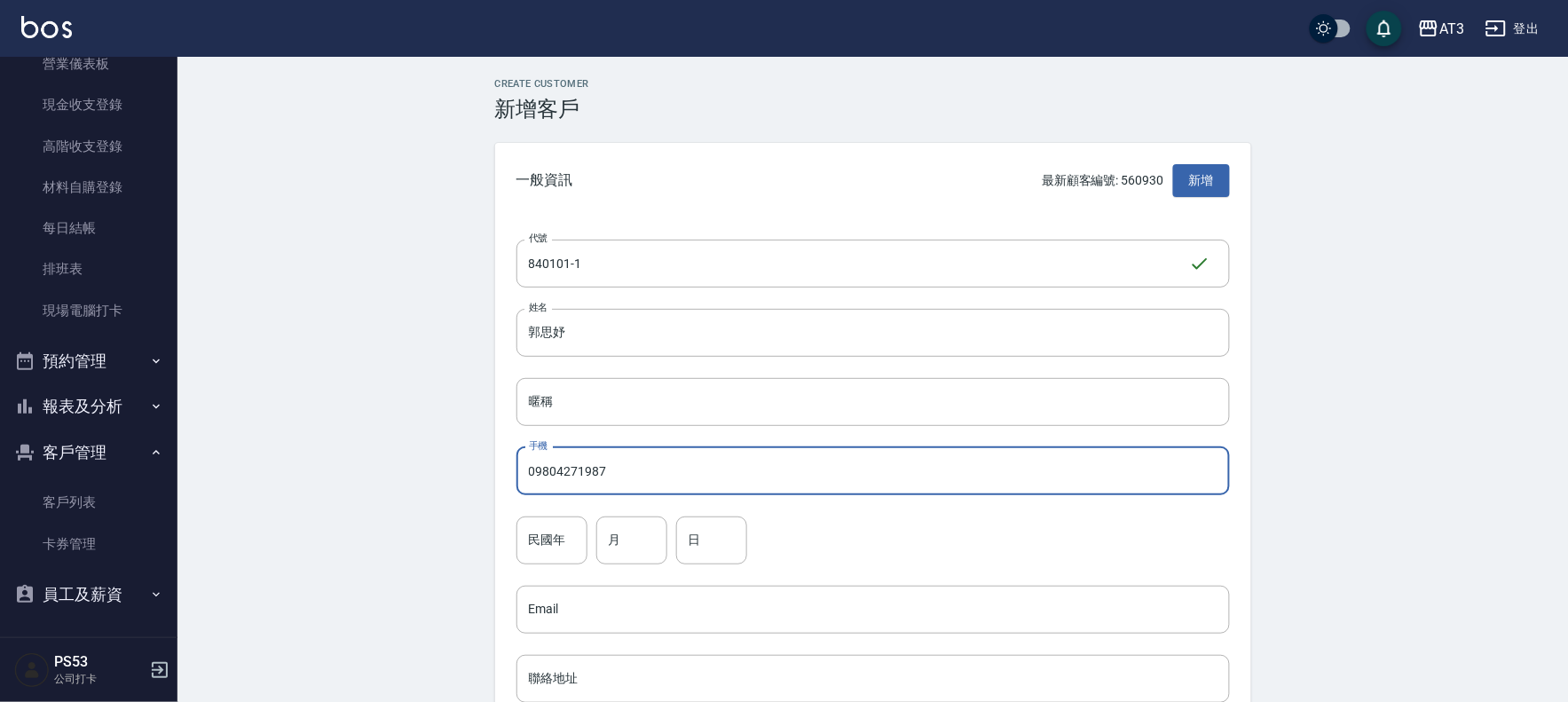
click at [662, 472] on input "09804271987" at bounding box center [873, 471] width 714 height 48
type input "0980427198"
click at [574, 537] on input "民國年" at bounding box center [552, 540] width 71 height 48
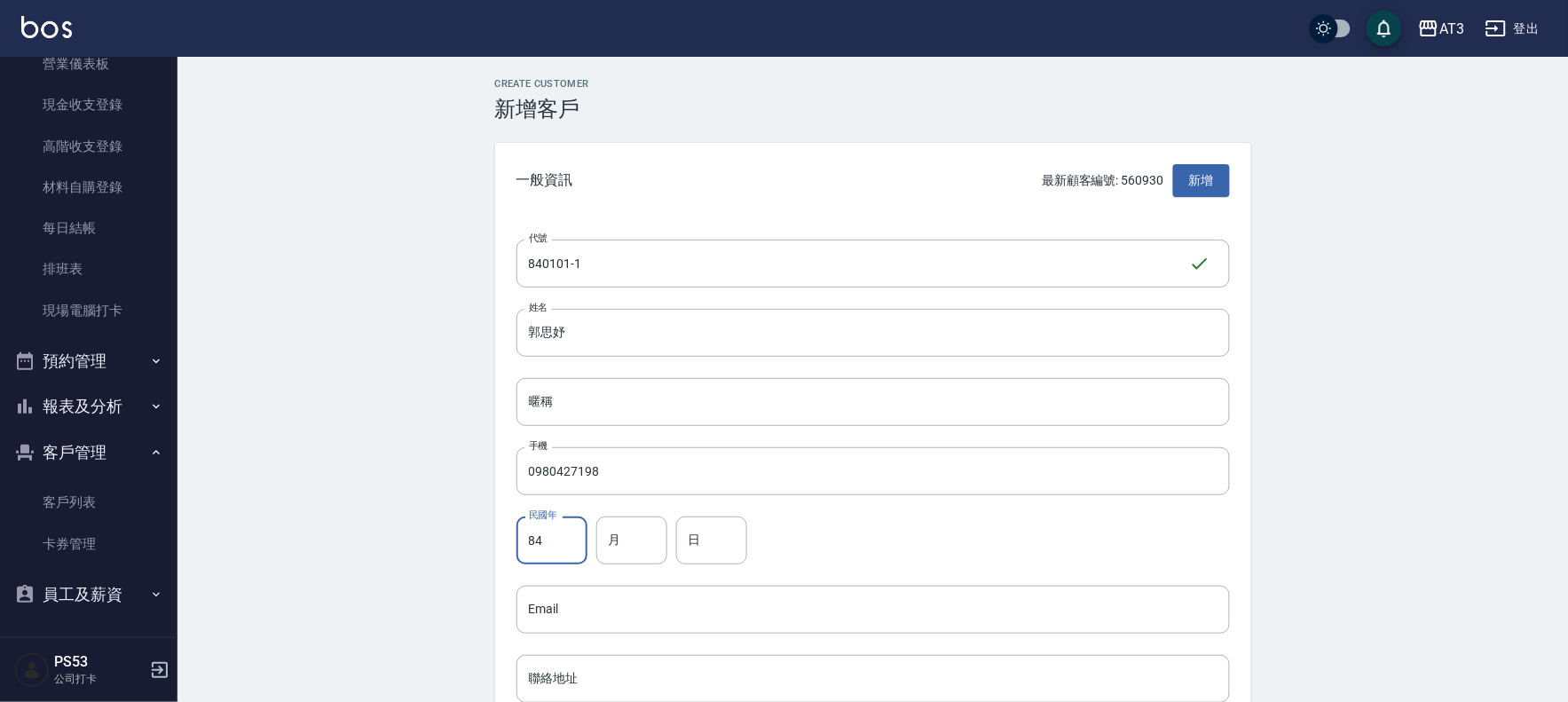
type input "84"
type input "01"
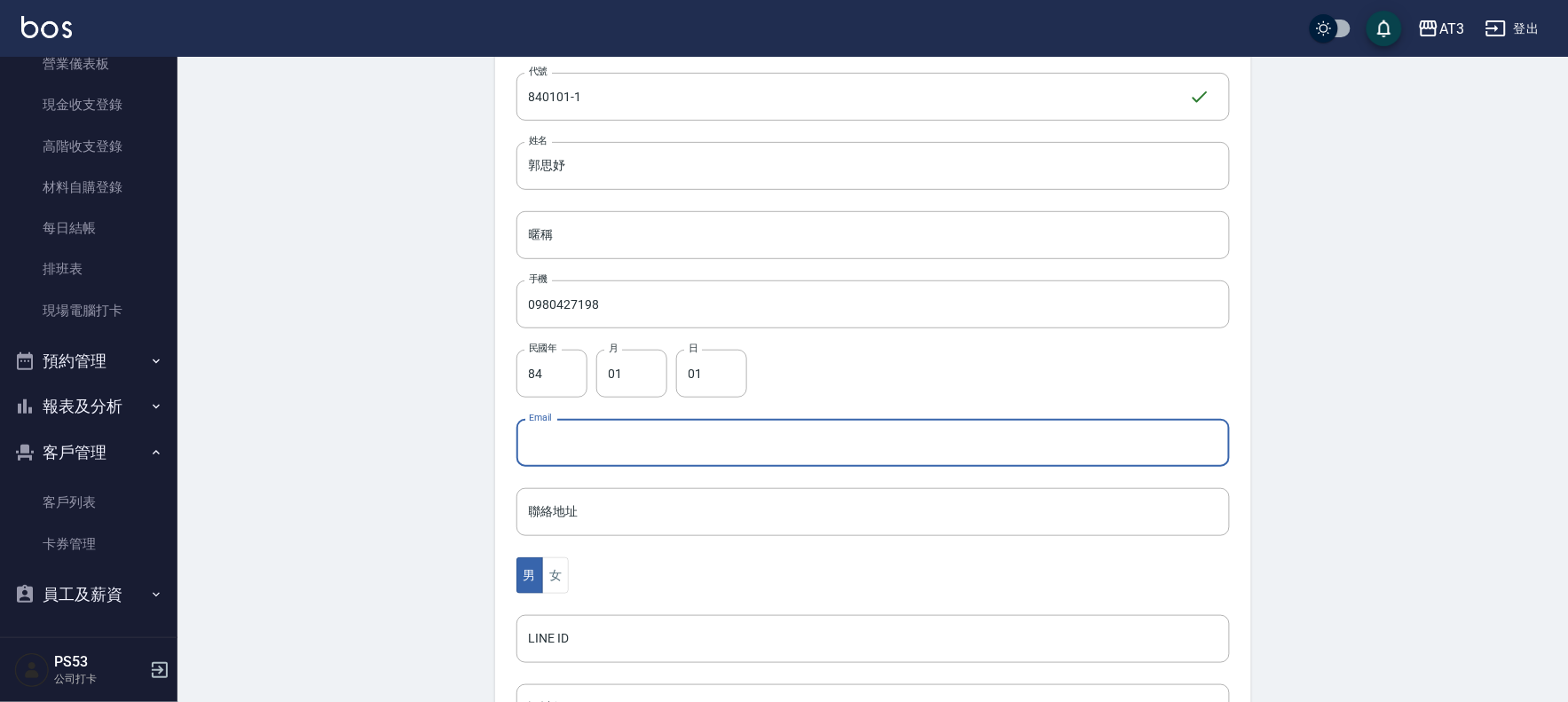
scroll to position [453, 0]
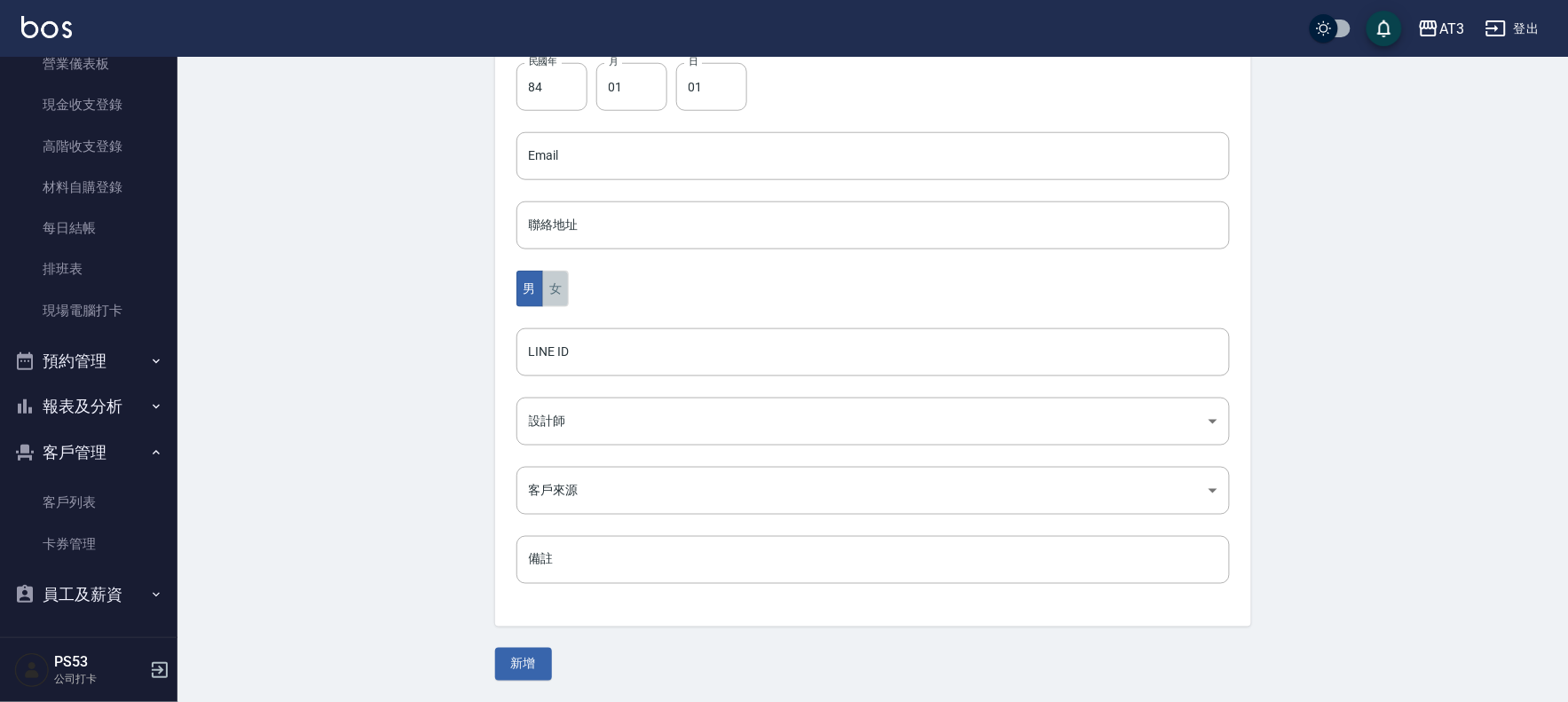
click at [554, 291] on button "女" at bounding box center [555, 289] width 26 height 36
click at [526, 664] on button "新增" at bounding box center [524, 665] width 57 height 33
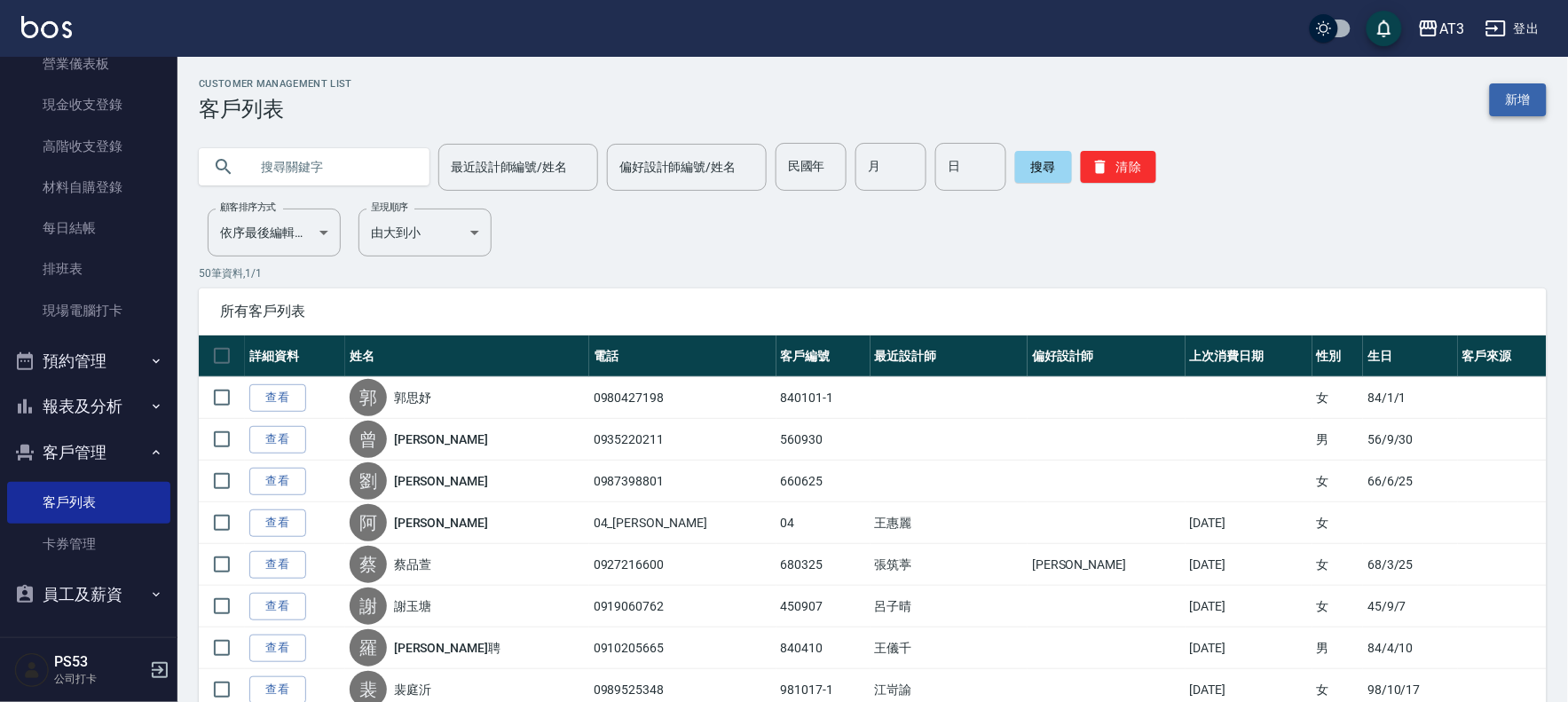
click at [1517, 91] on link "新增" at bounding box center [1518, 100] width 57 height 33
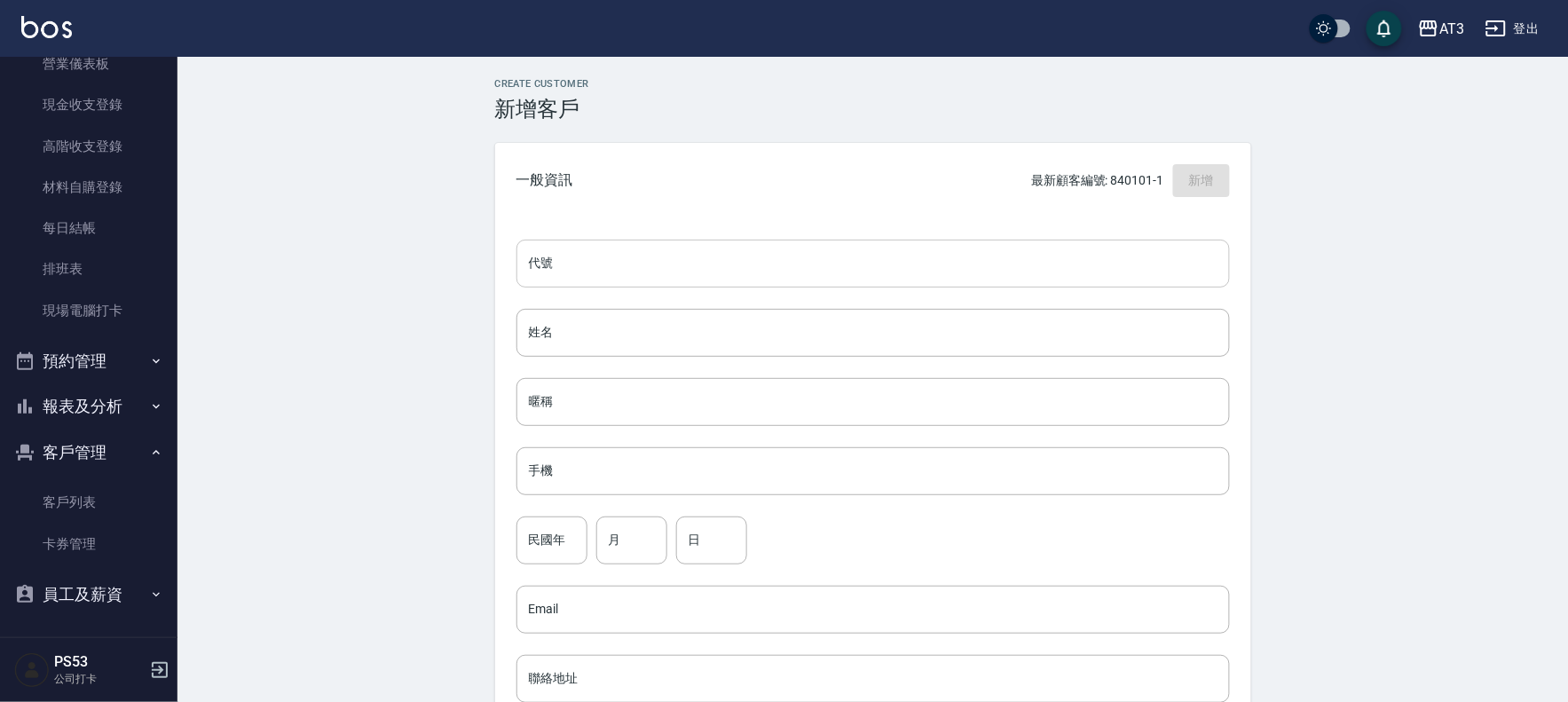
click at [655, 281] on input "代號" at bounding box center [873, 263] width 714 height 48
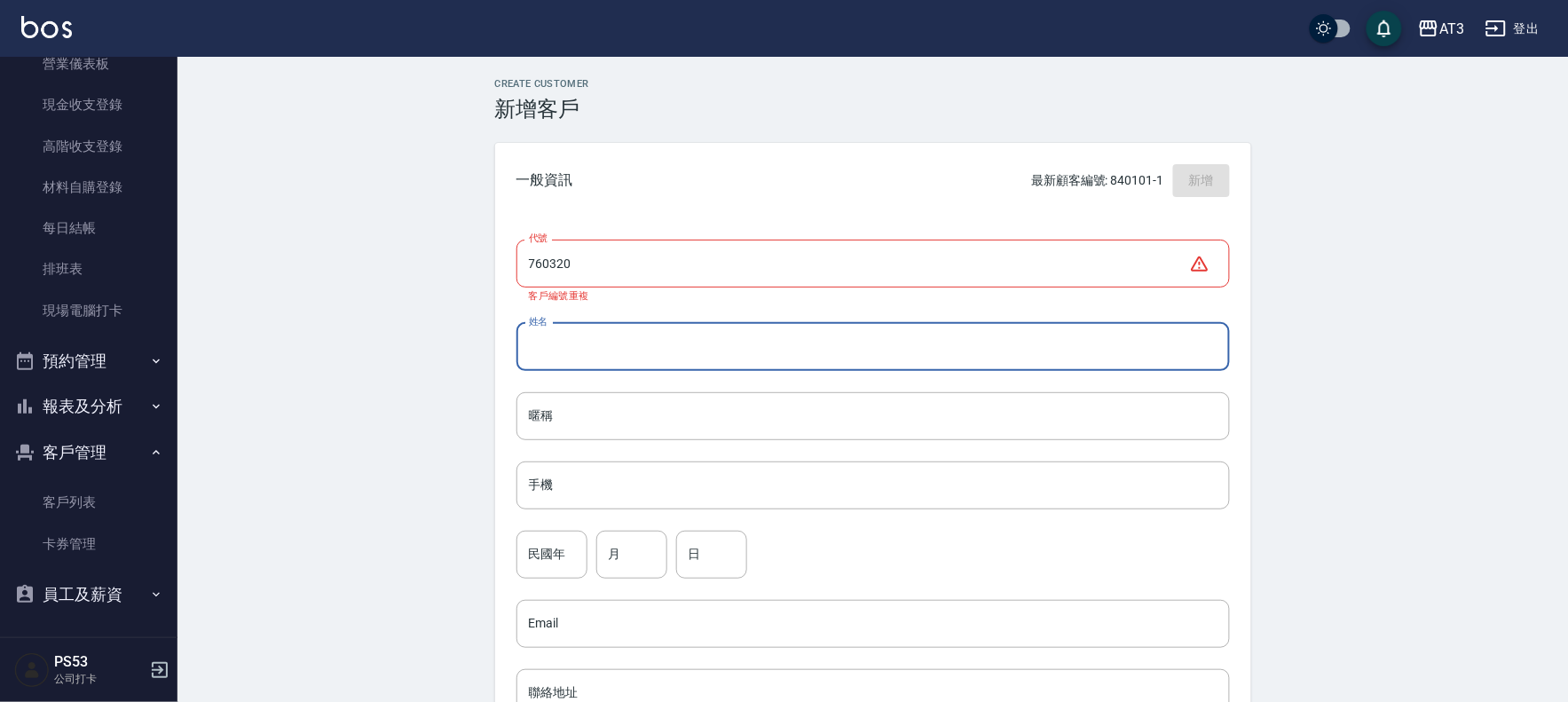
click at [655, 281] on input "760320" at bounding box center [853, 263] width 672 height 48
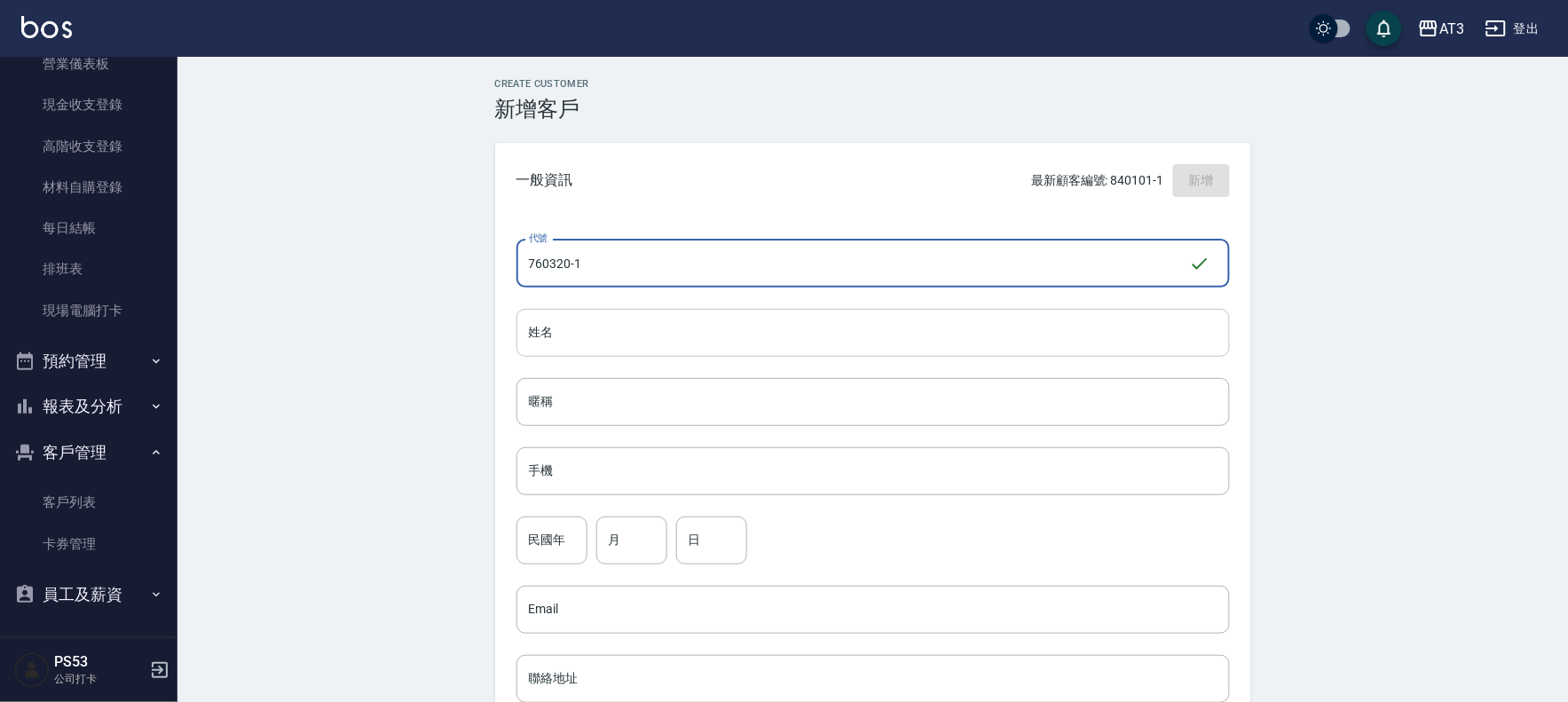
type input "760320-1"
click at [659, 325] on input "姓名" at bounding box center [873, 333] width 714 height 48
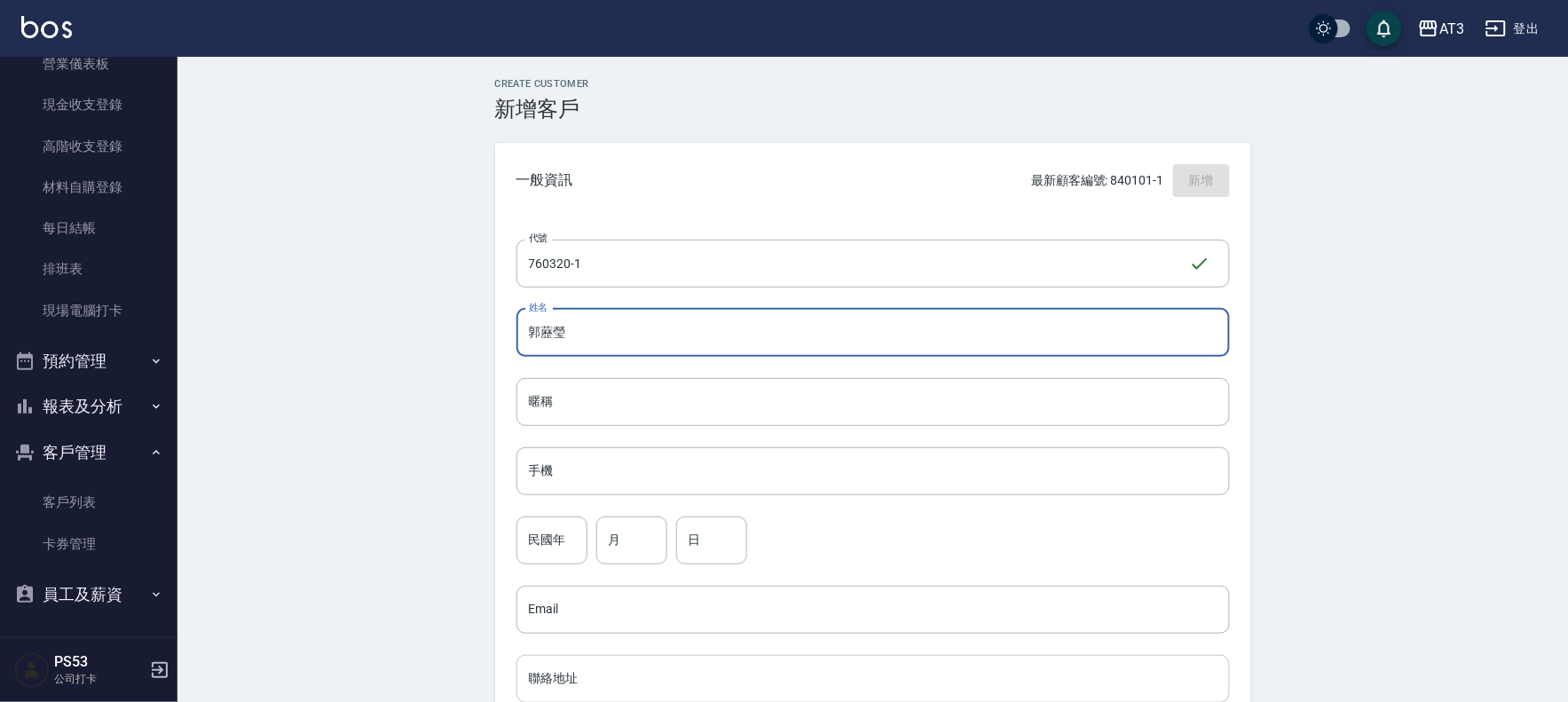
type input "郭藶瑩"
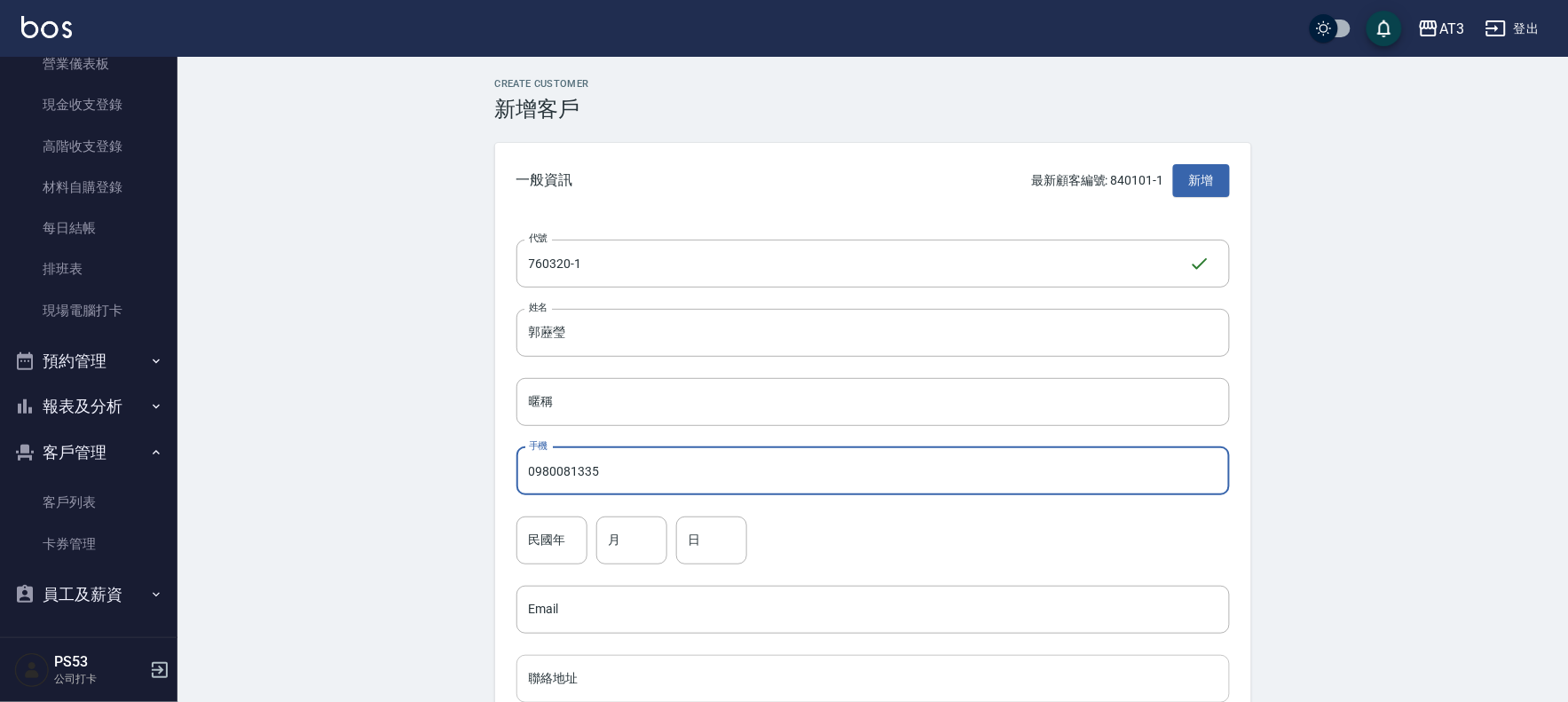
type input "0980081335"
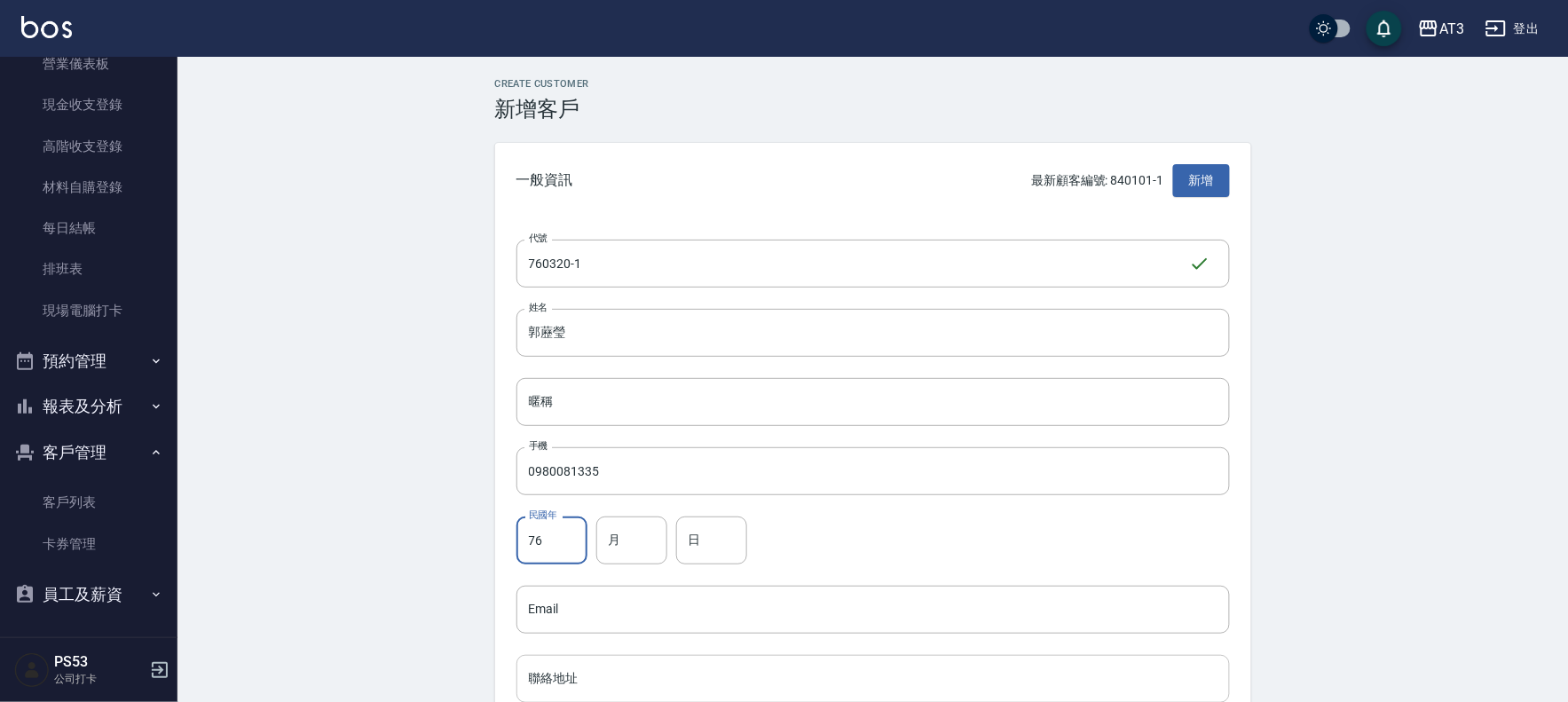
type input "76"
type input "03"
type input "20"
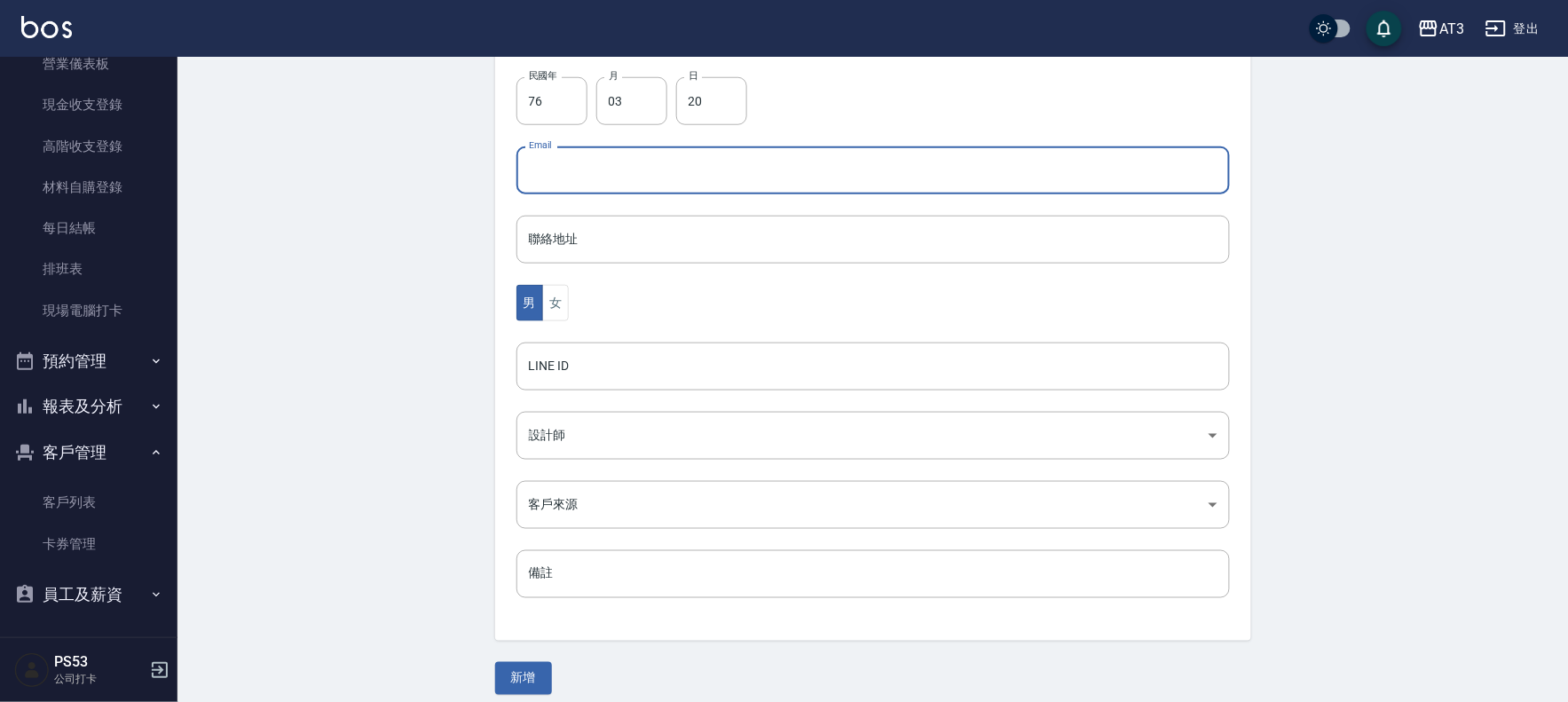
scroll to position [453, 0]
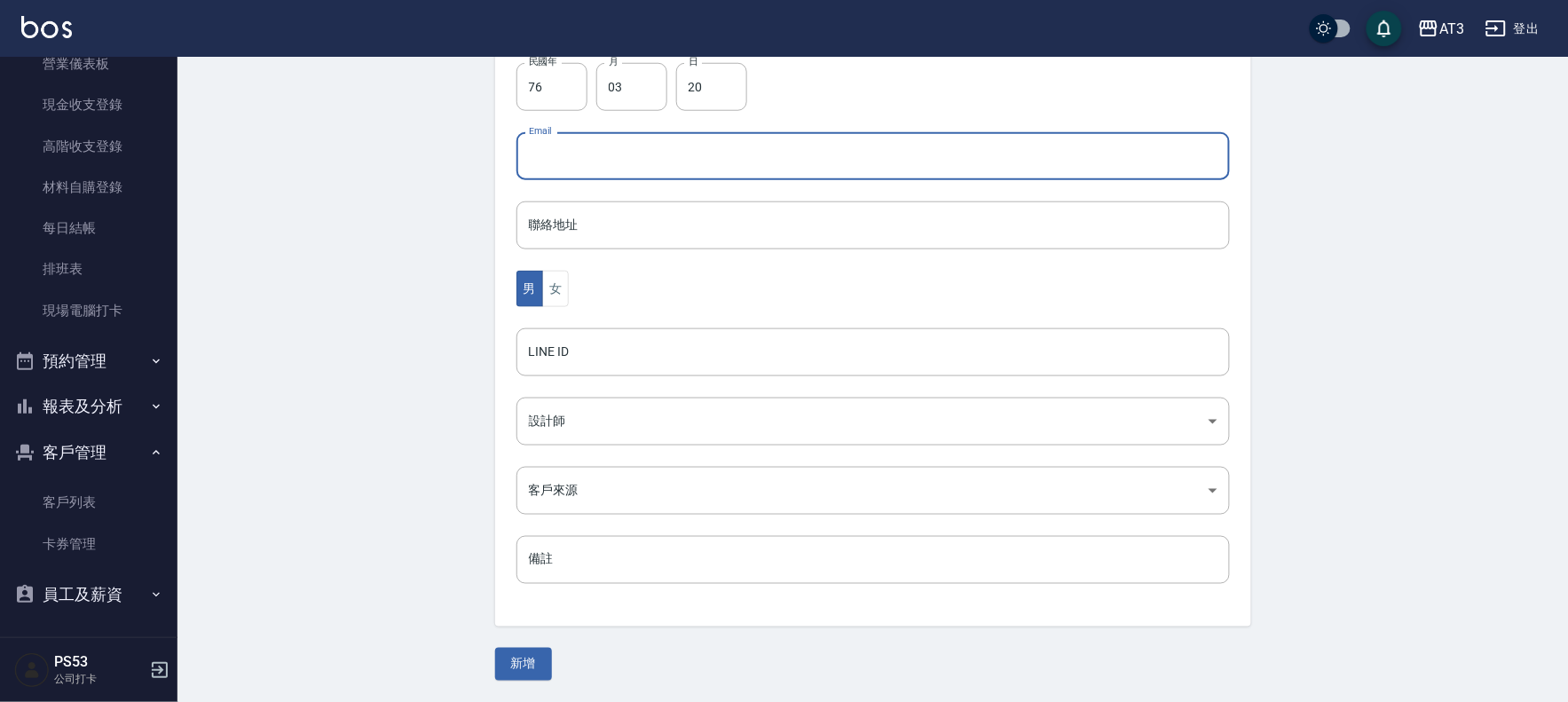
click at [515, 680] on div "Create Customer 新增客戶 一般資訊 最新顧客編號: 840101-1 新增 代號 760320-1 ​ 代號 姓名 [PERSON_NAME]…" at bounding box center [872, 153] width 1391 height 1099
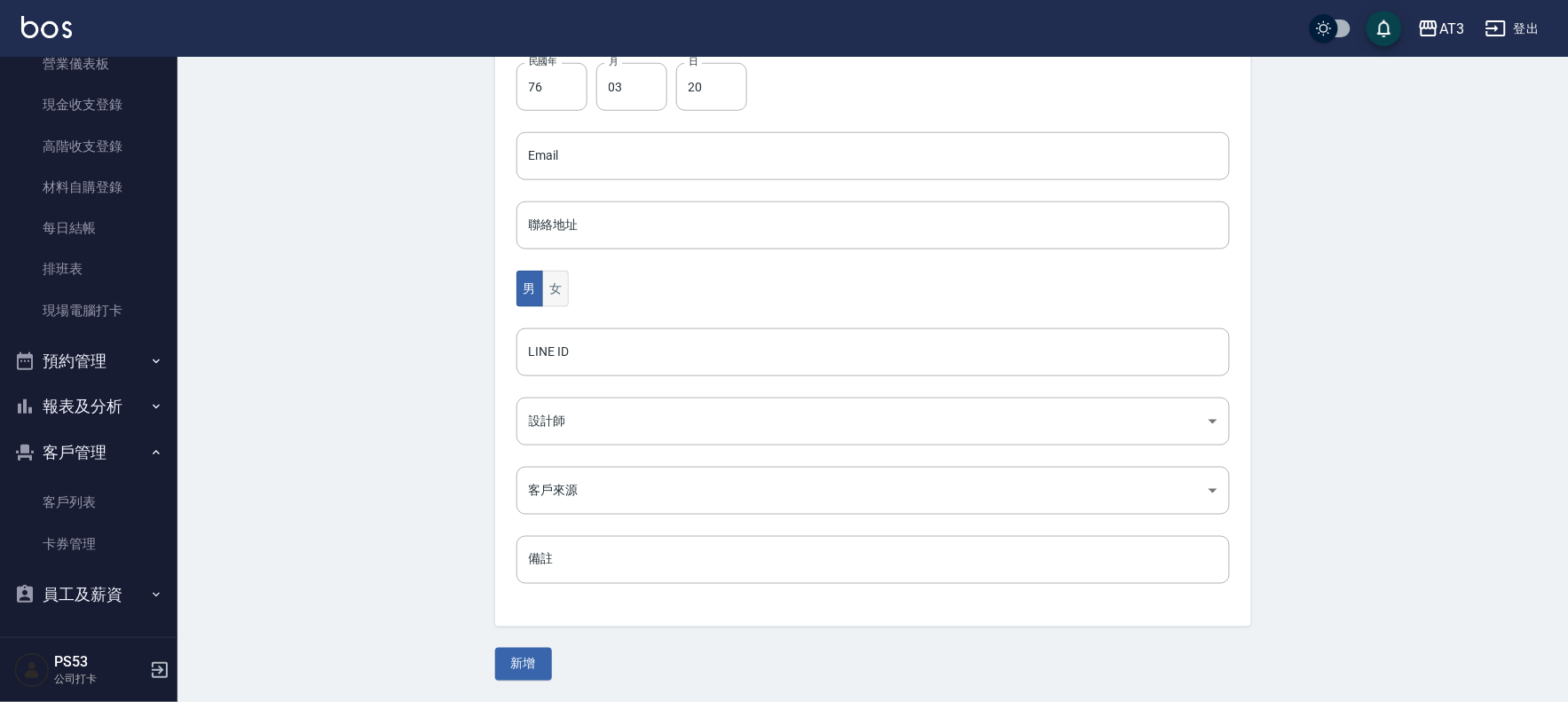
click at [548, 285] on button "女" at bounding box center [555, 289] width 26 height 36
click at [507, 661] on button "新增" at bounding box center [524, 665] width 57 height 33
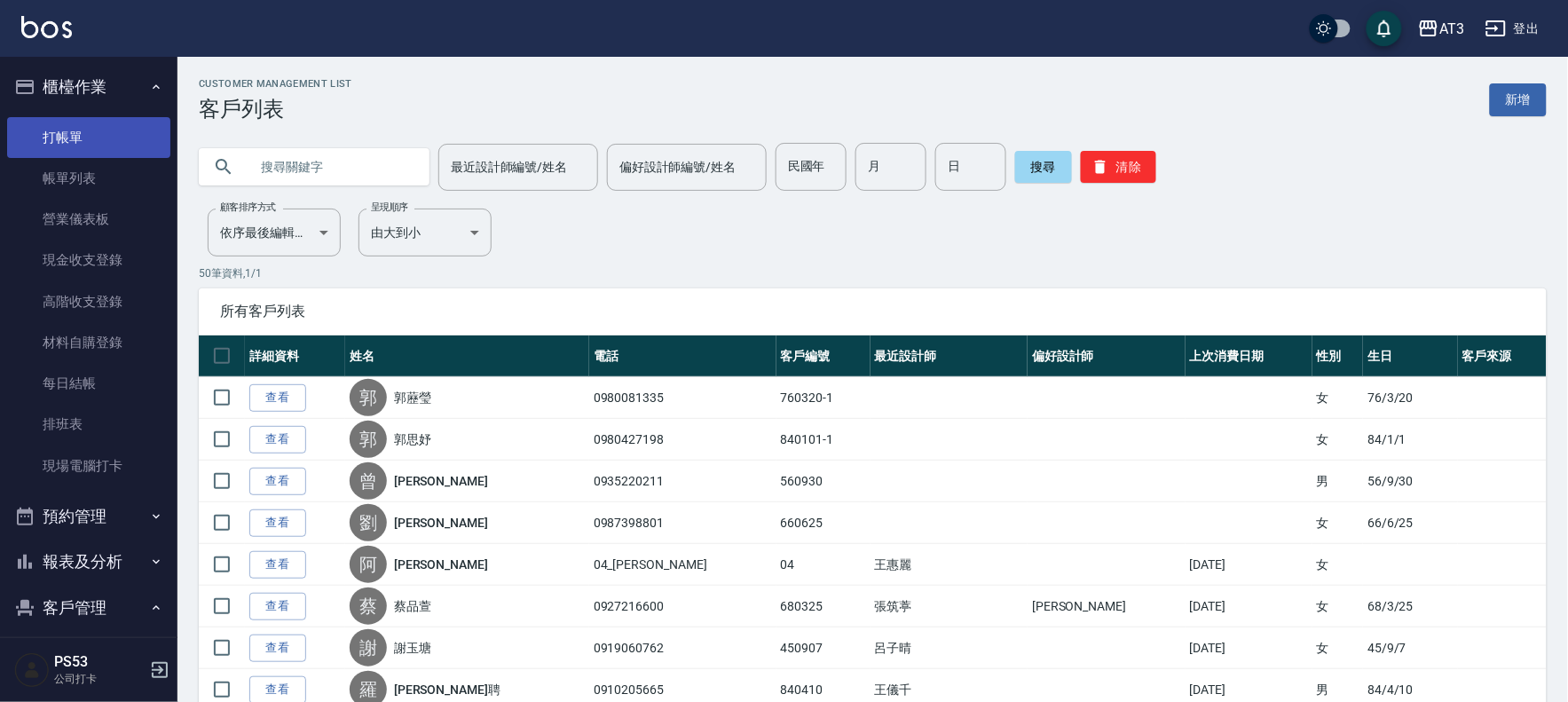
click at [102, 138] on link "打帳單" at bounding box center [88, 138] width 163 height 41
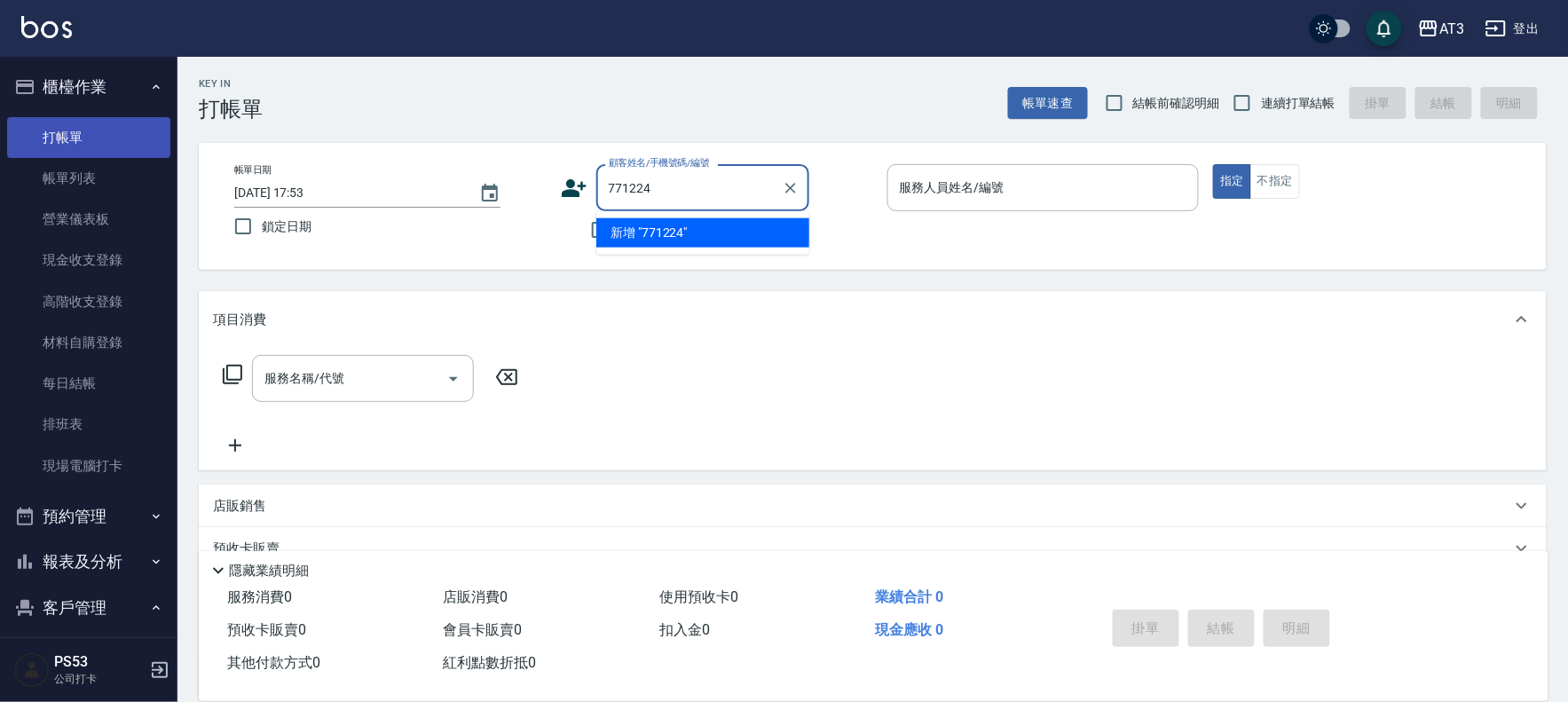
type input "771224"
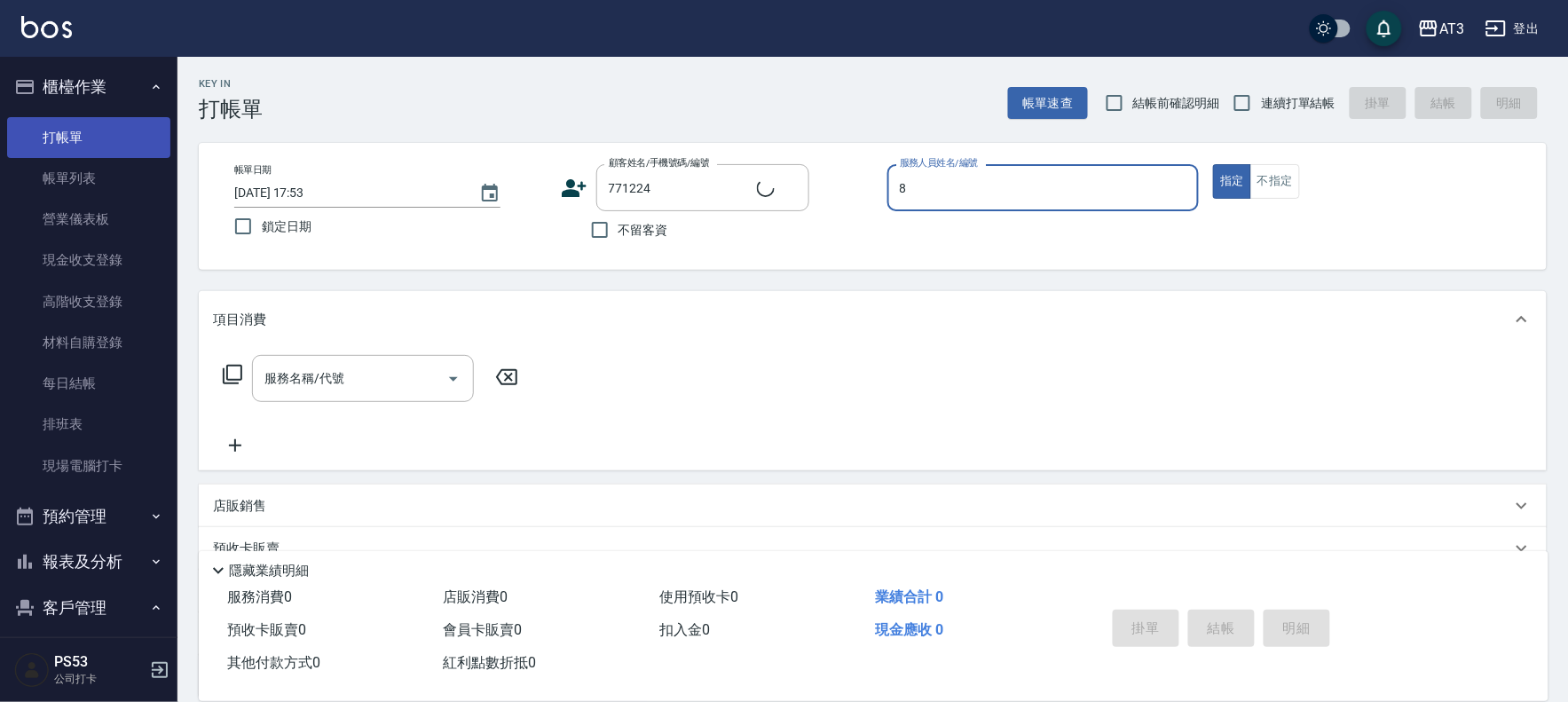
type input "8"
type button "true"
type input "[PERSON_NAME]/0920908212/771224"
type input "岢諭-8"
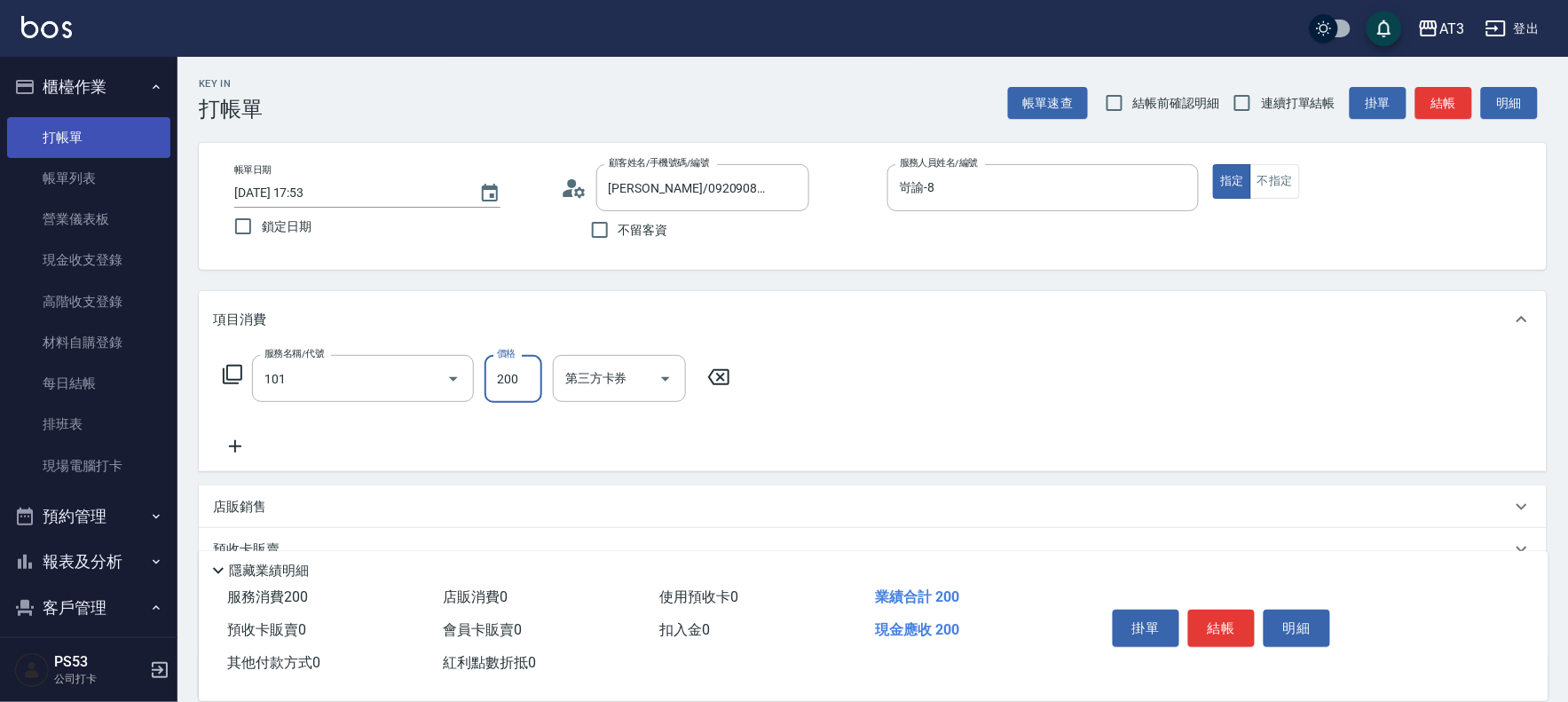
type input "洗髮(101)"
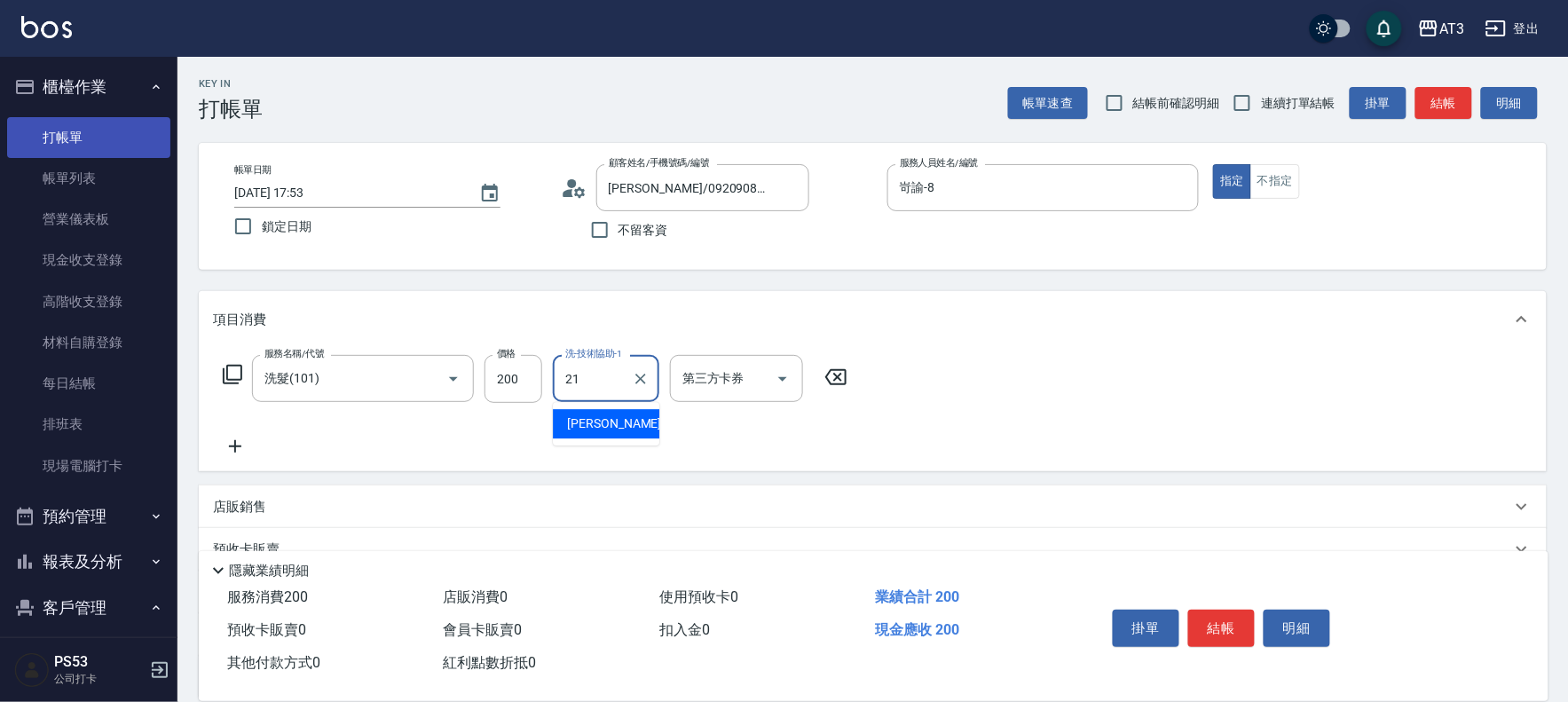
type input "[PERSON_NAME]-21"
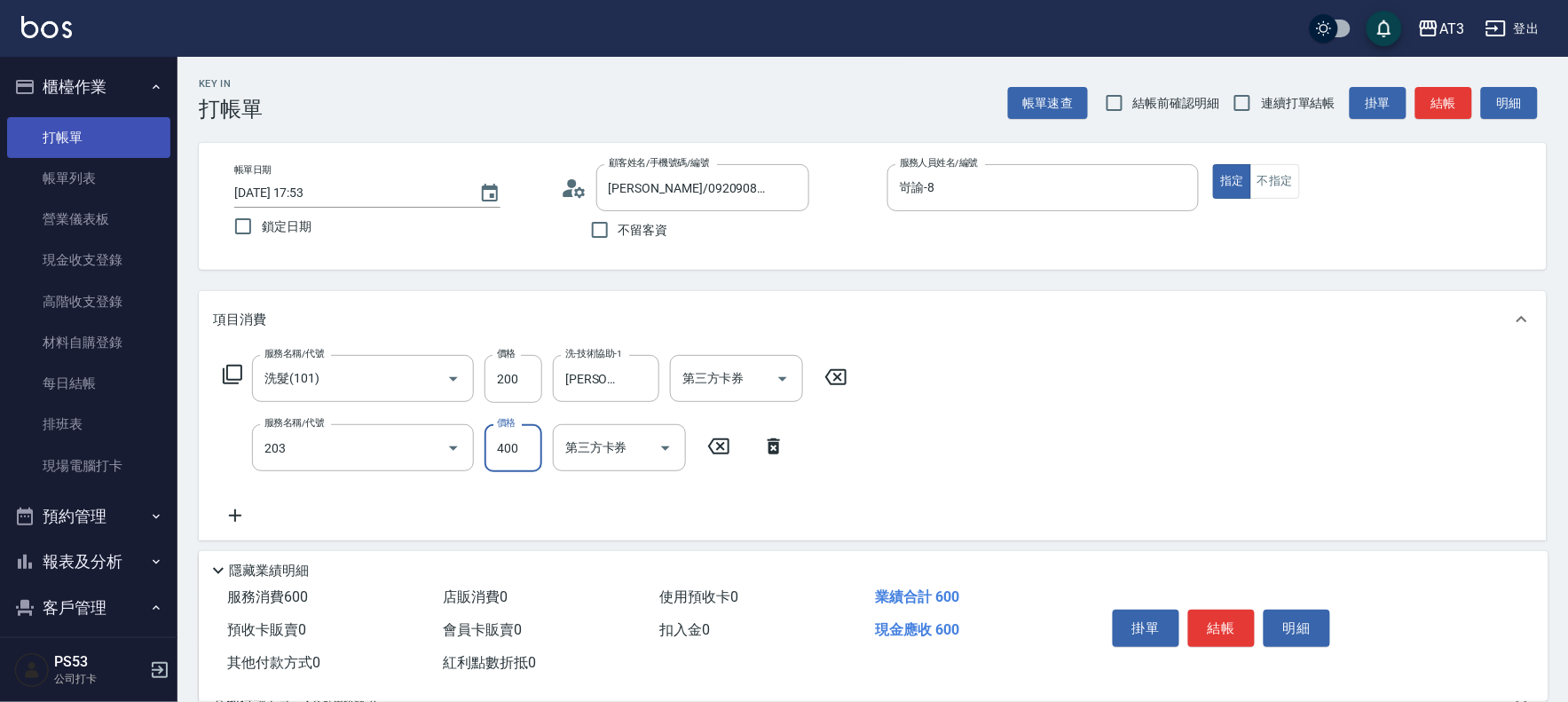
type input "指定單剪(203)"
type input "250"
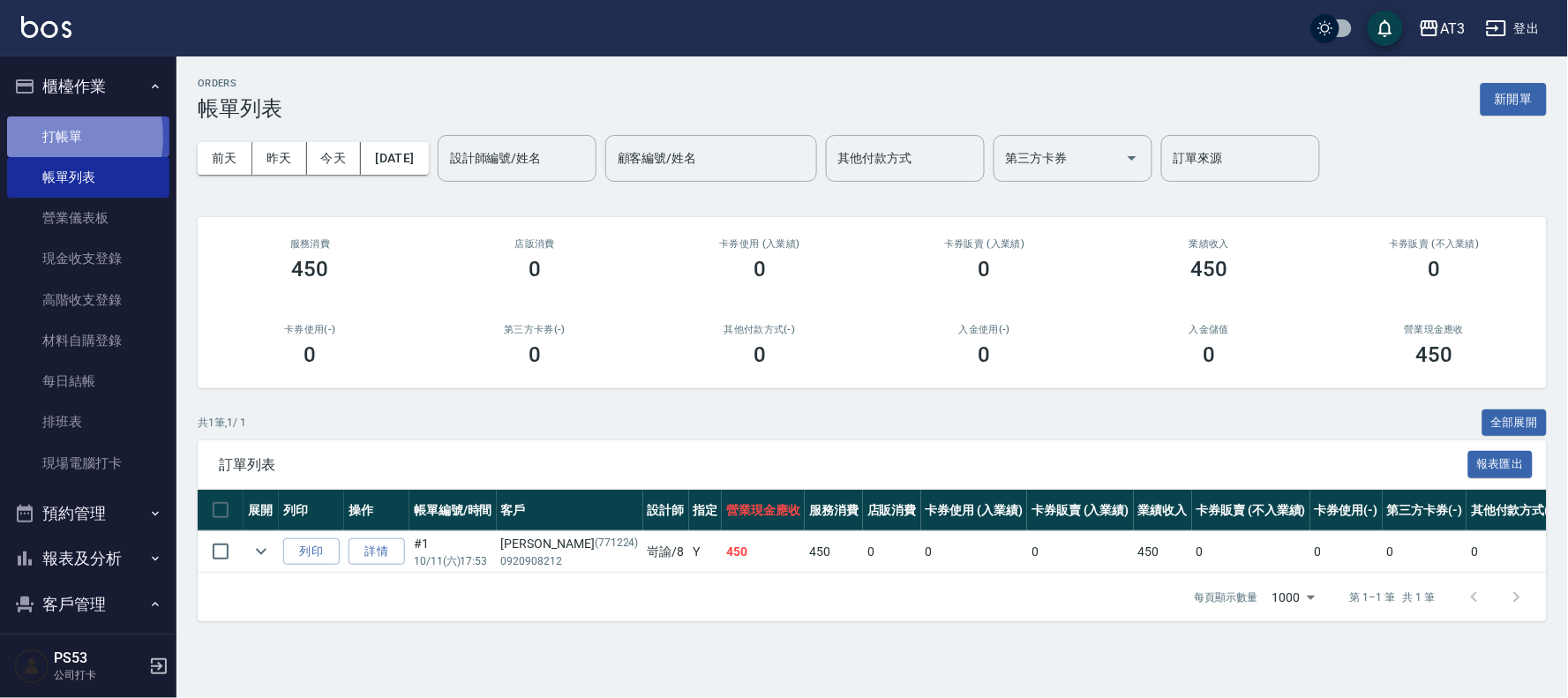
click at [50, 137] on link "打帳單" at bounding box center [88, 137] width 163 height 41
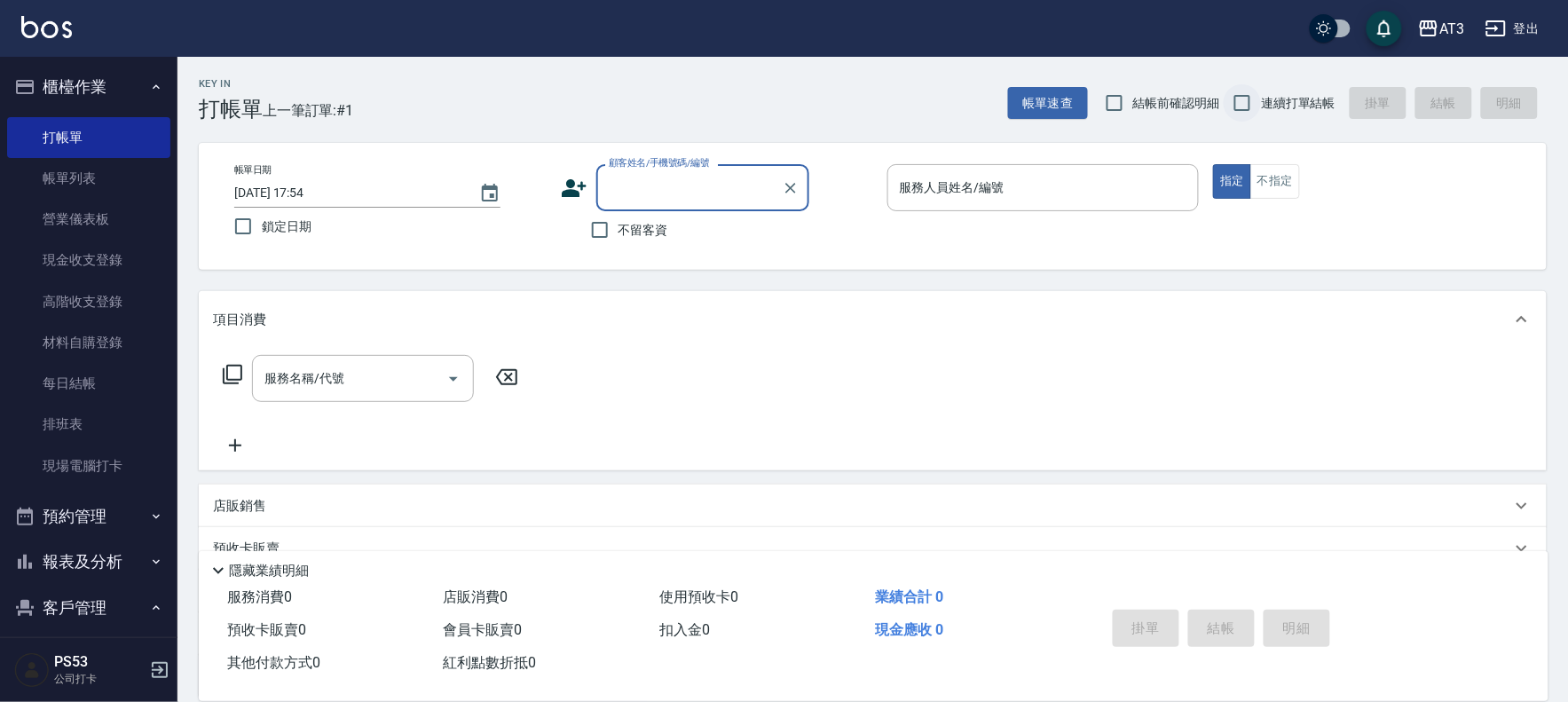
click at [1251, 104] on input "連續打單結帳" at bounding box center [1242, 103] width 37 height 37
checkbox input "true"
click at [671, 191] on input "顧客姓名/手機號碼/編號" at bounding box center [689, 188] width 170 height 31
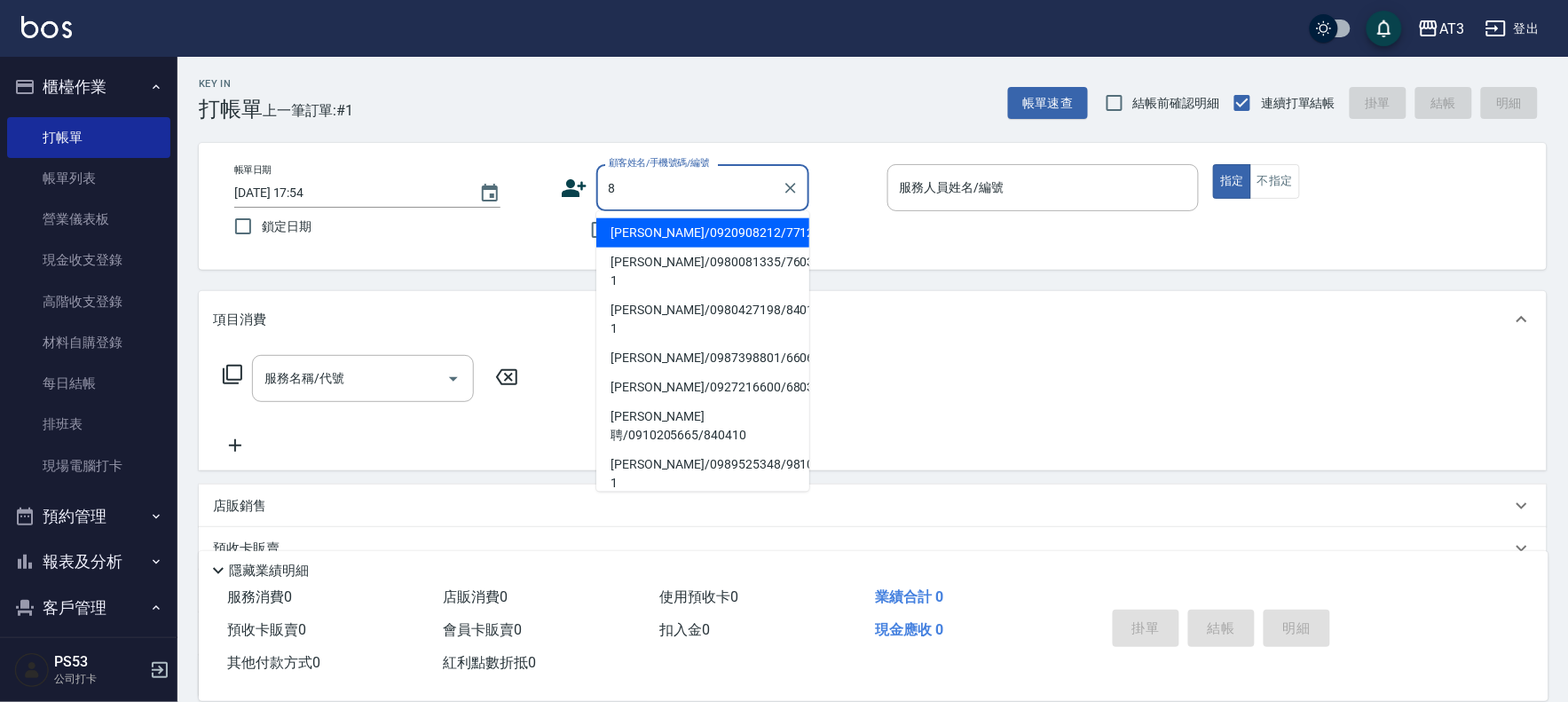
type input "8"
type input "[PERSON_NAME]/0920908212/771224"
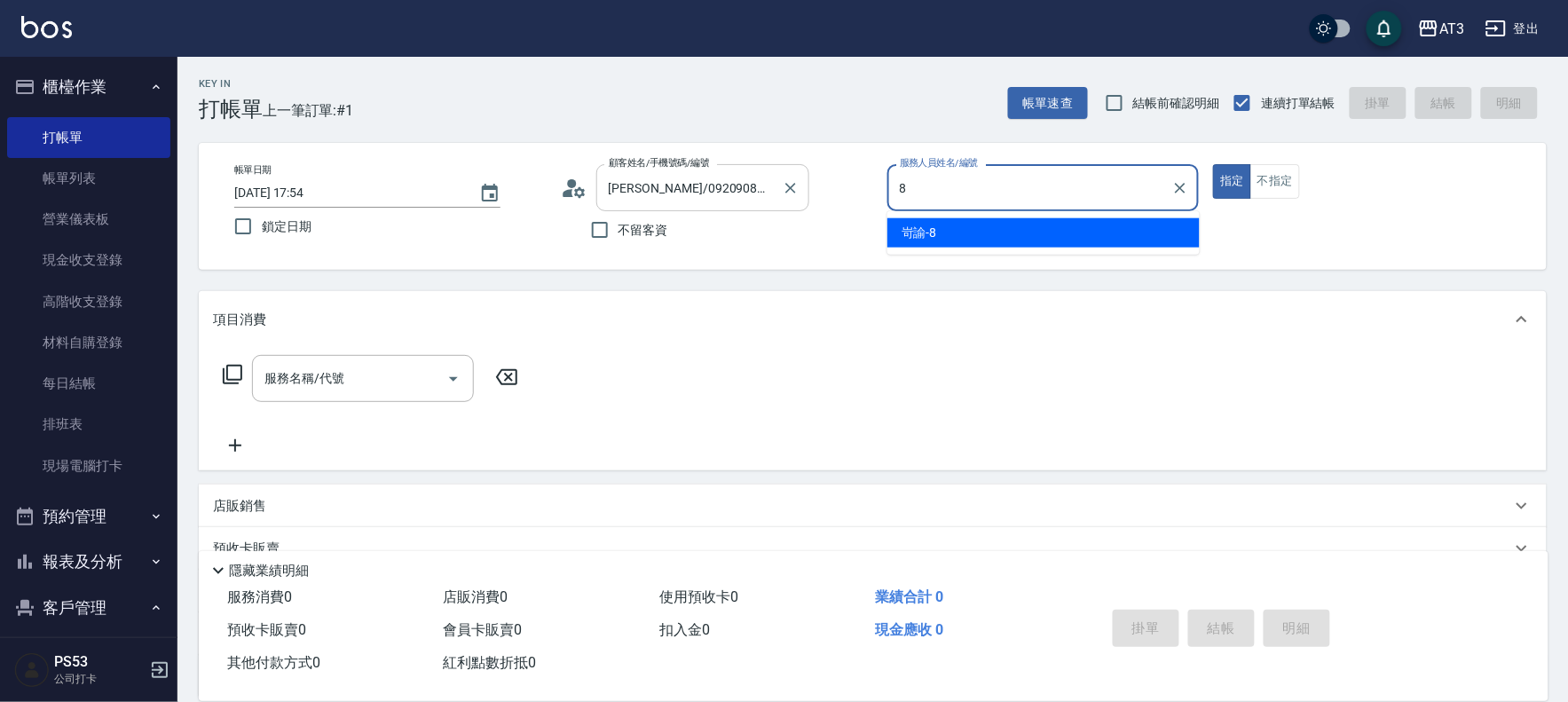
type input "岢諭-8"
type button "true"
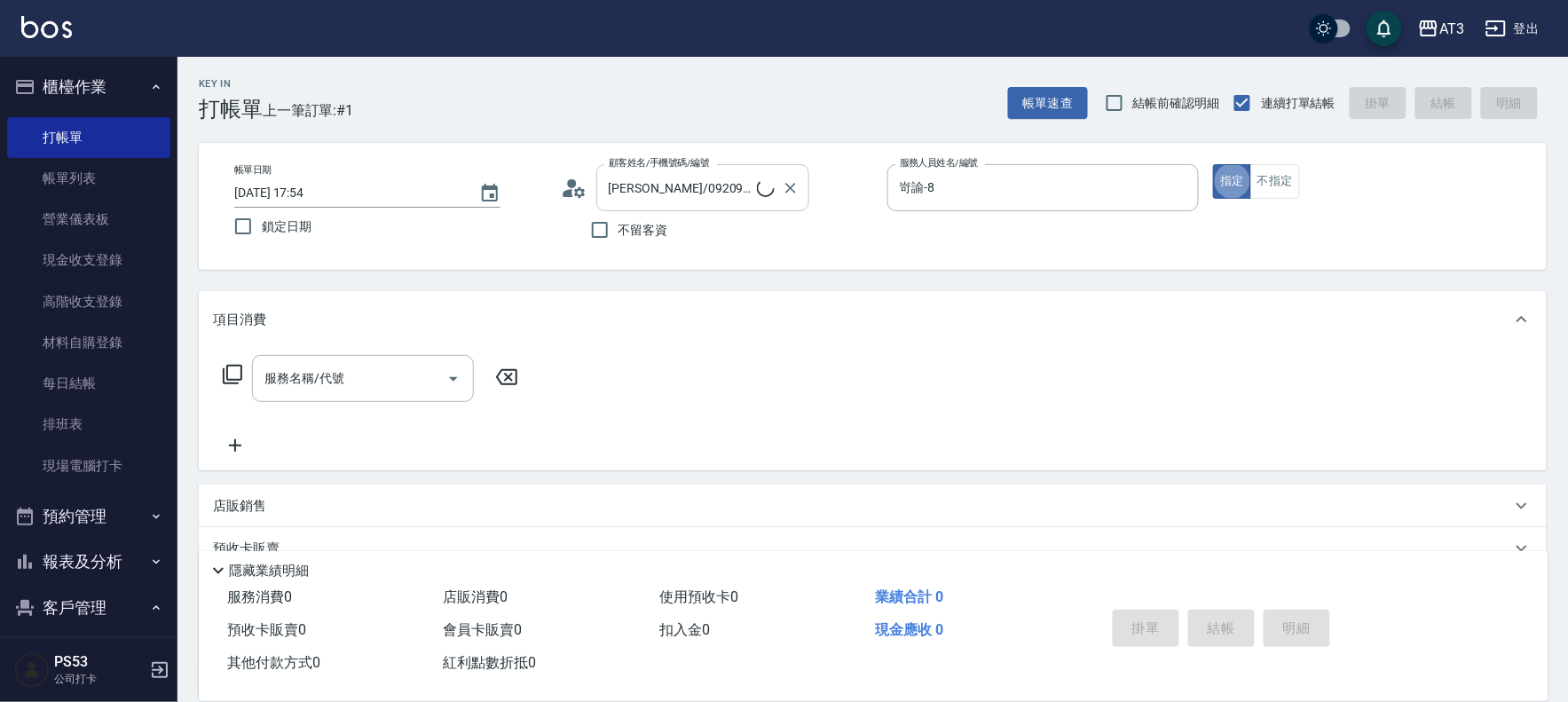
type input "巧巧/8_巧巧/8"
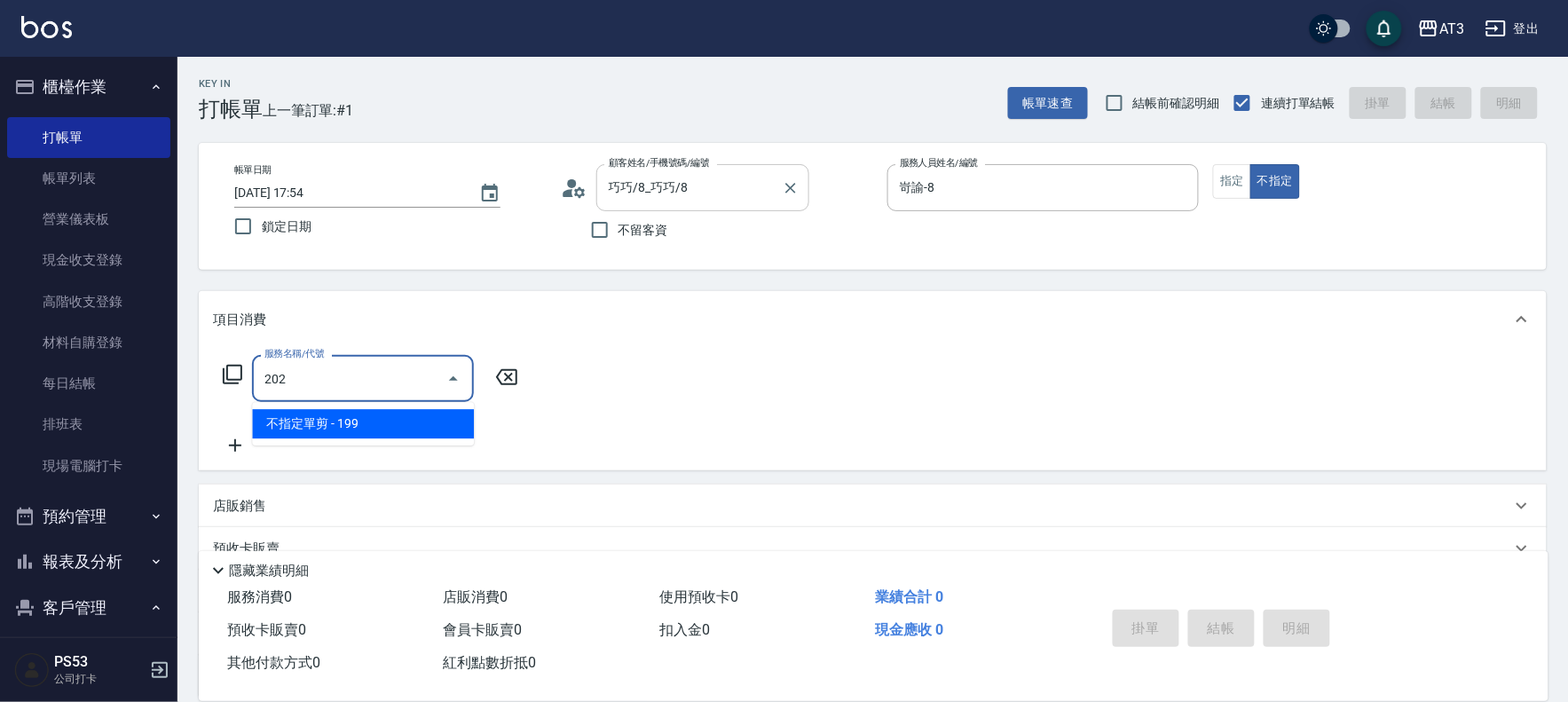
type input "不指定單剪(202)"
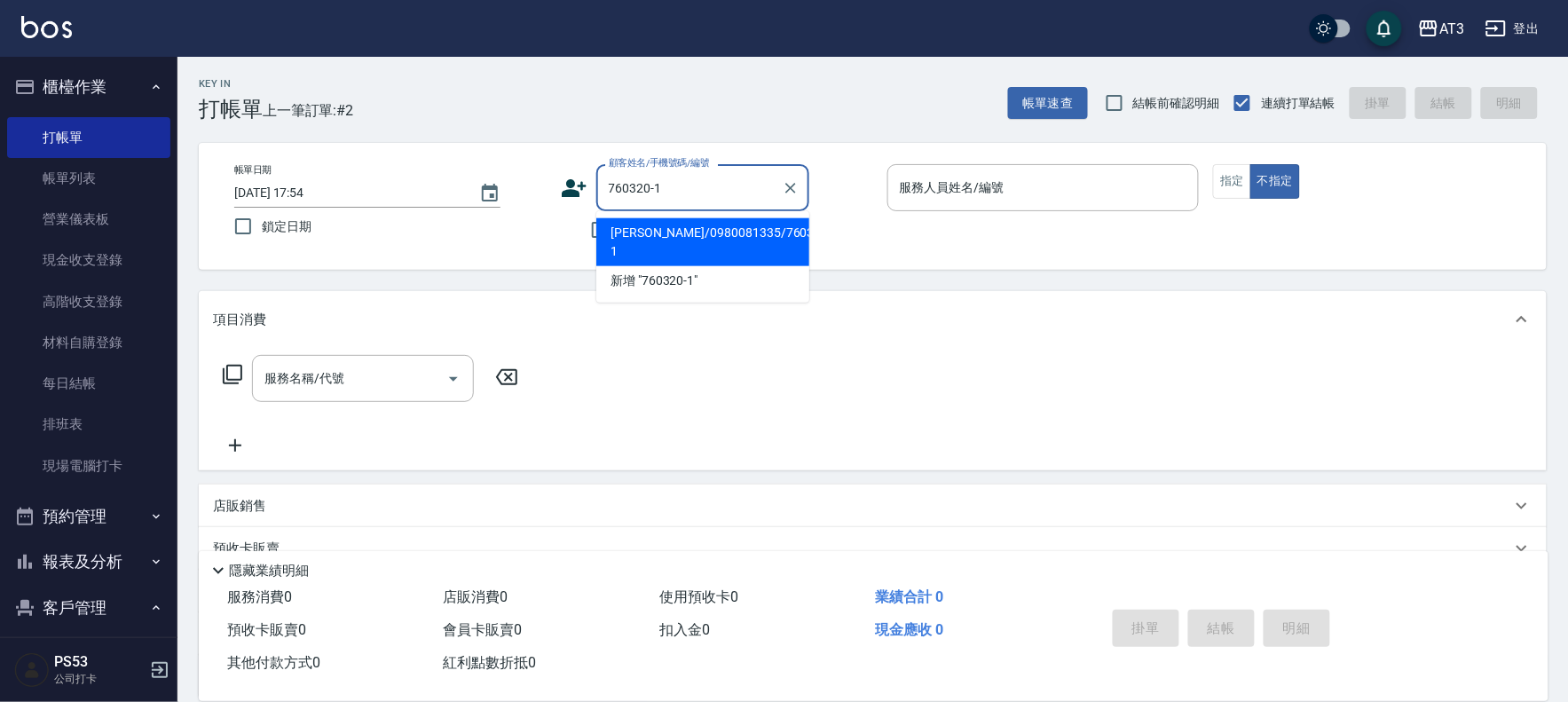
type input "[PERSON_NAME]/0980081335/760320-1"
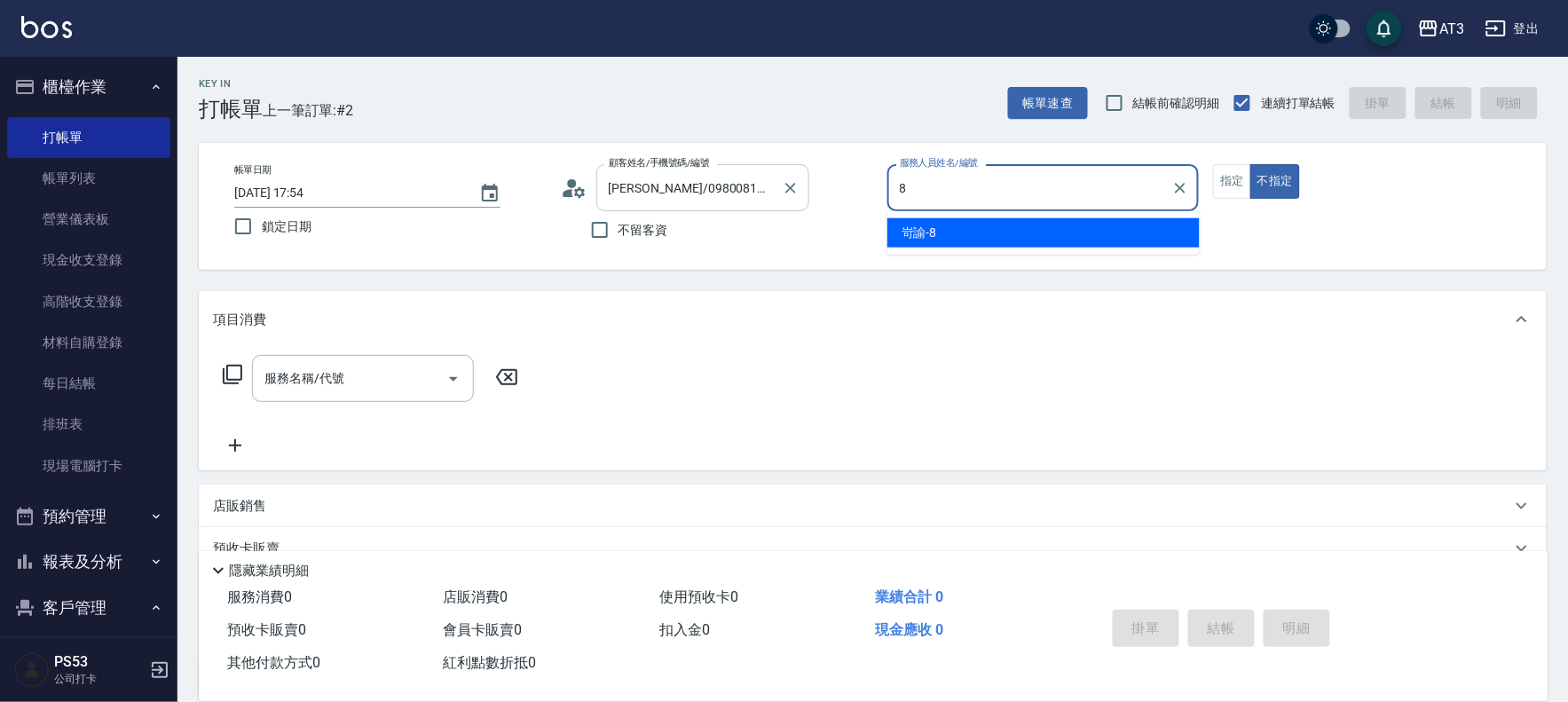
type input "8"
type button "false"
type input "岢諭-8"
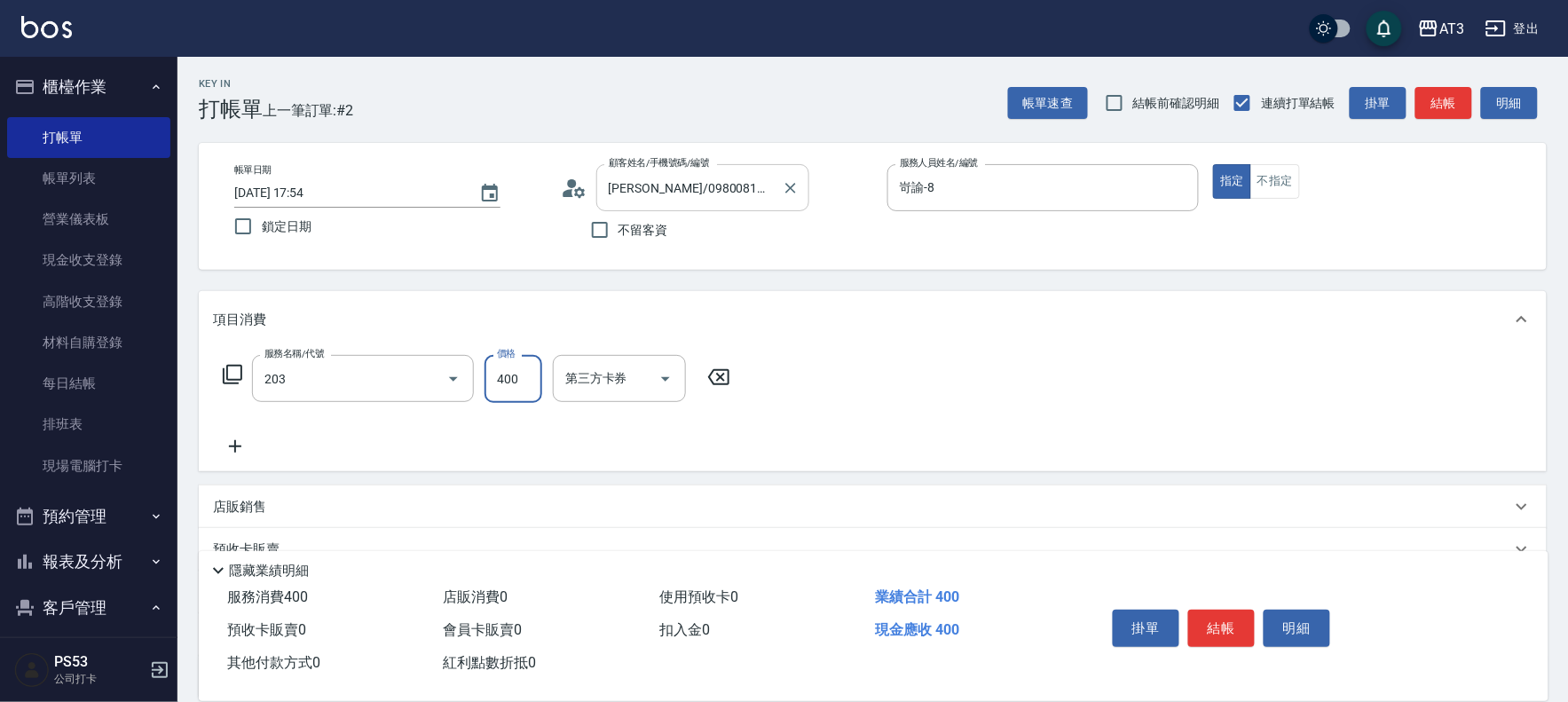
type input "指定單剪(203)"
type input "200"
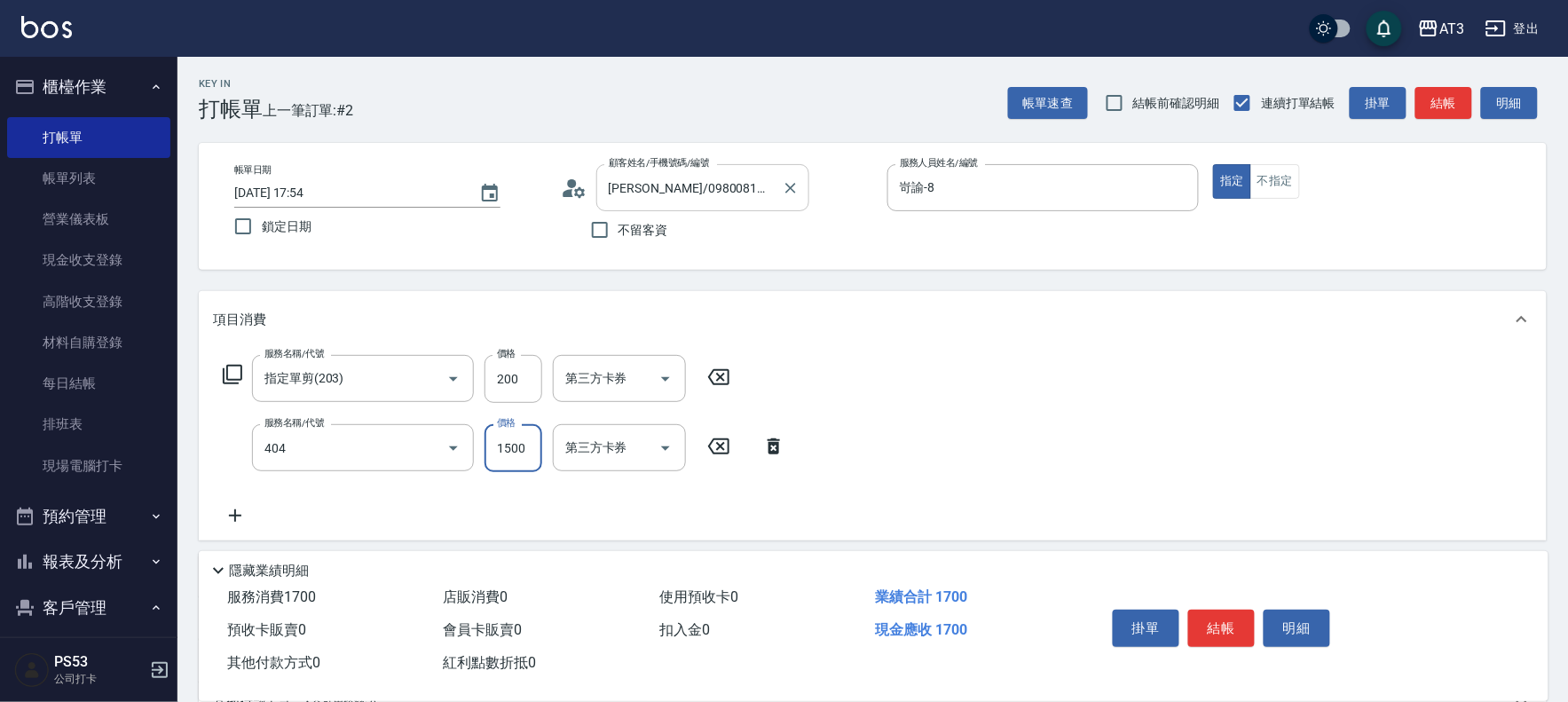
type input "設計染髮(404)"
type input "1499"
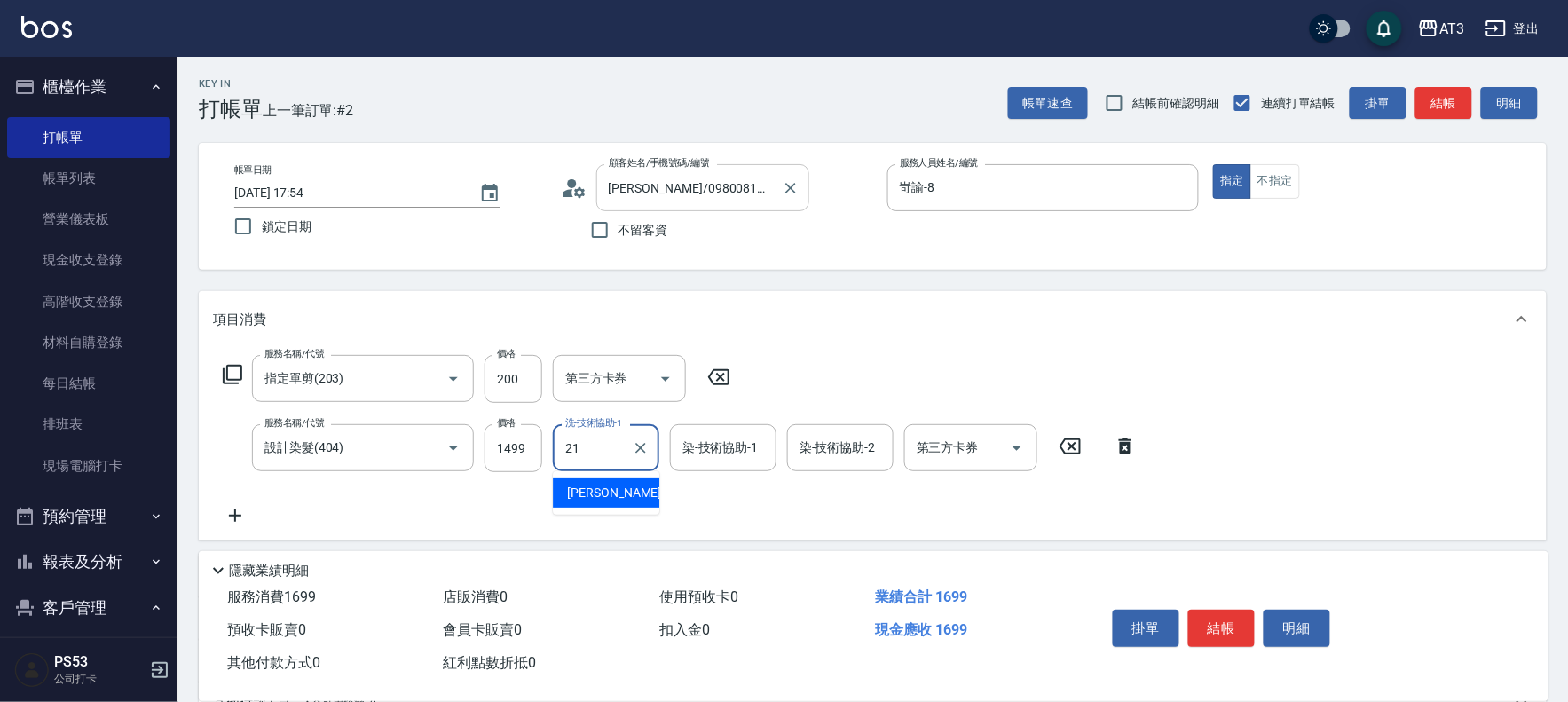
type input "[PERSON_NAME]-21"
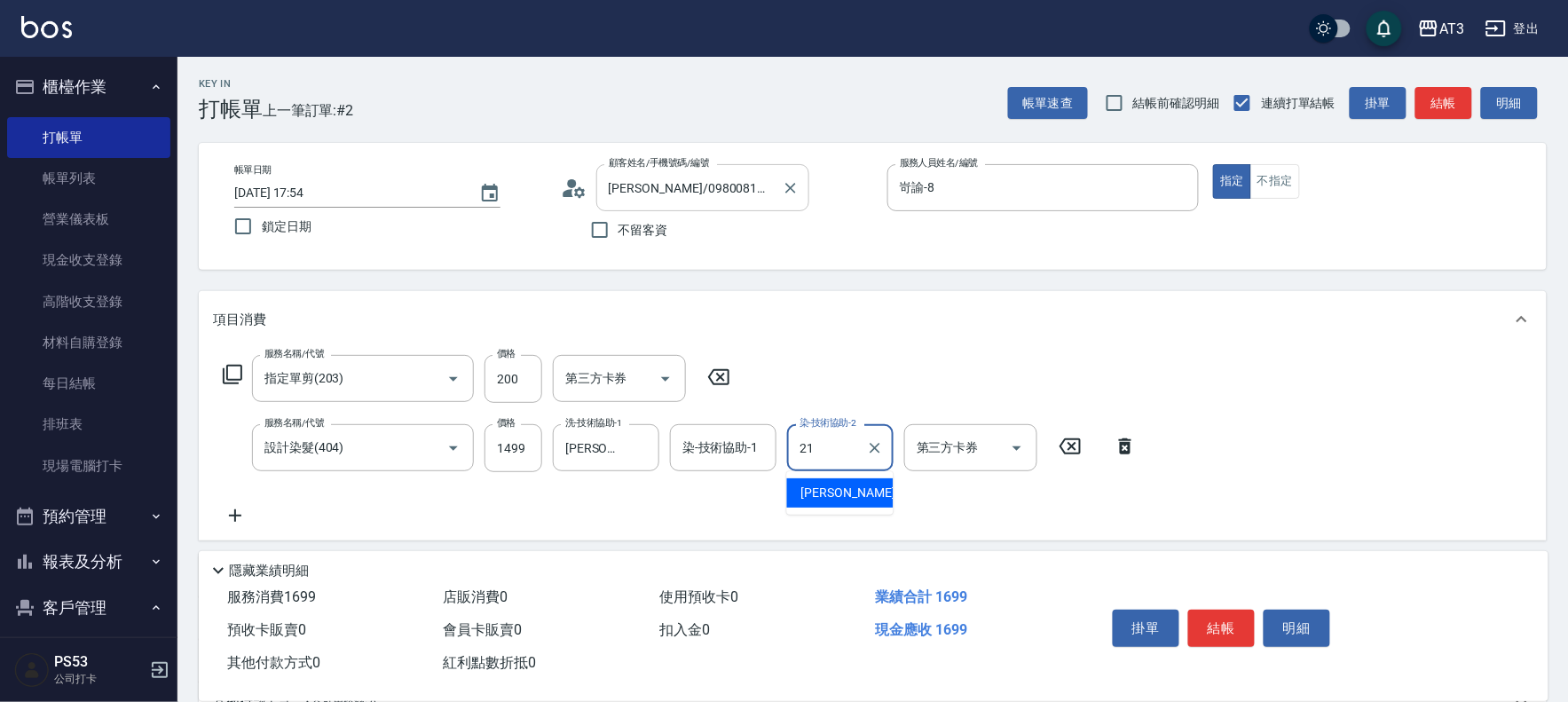
type input "[PERSON_NAME]-21"
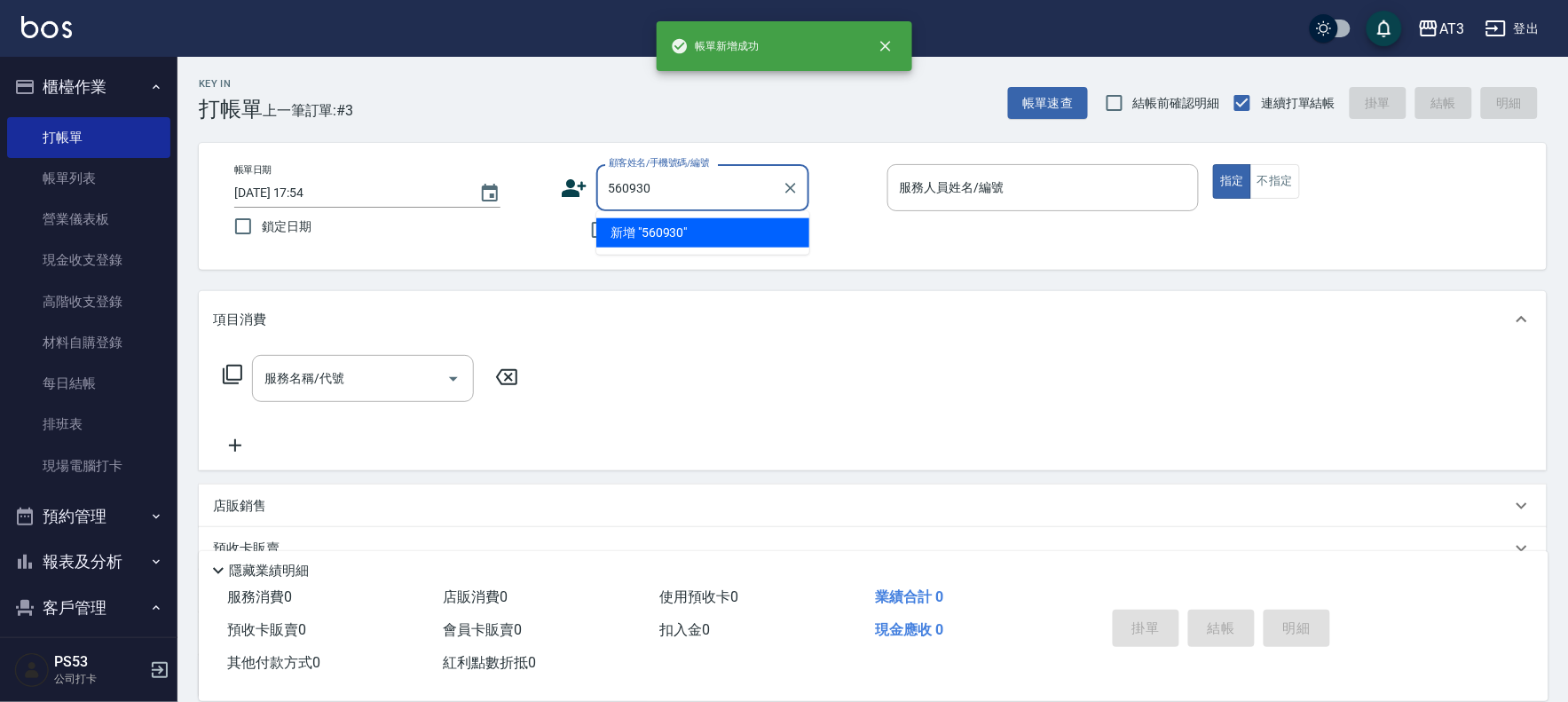
type input "560930"
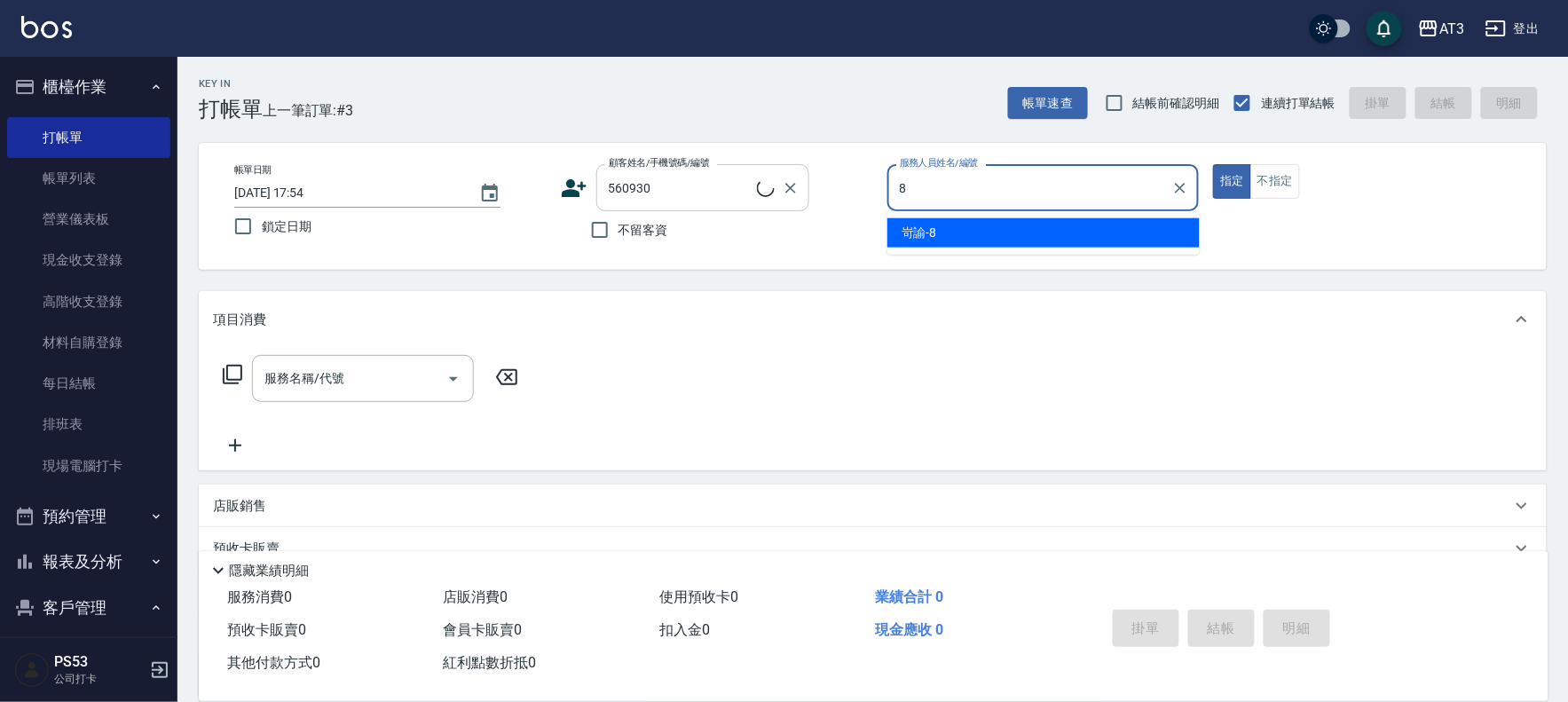
type input "8"
type input "[PERSON_NAME]/0935220211/560930"
type input "岢諭-8"
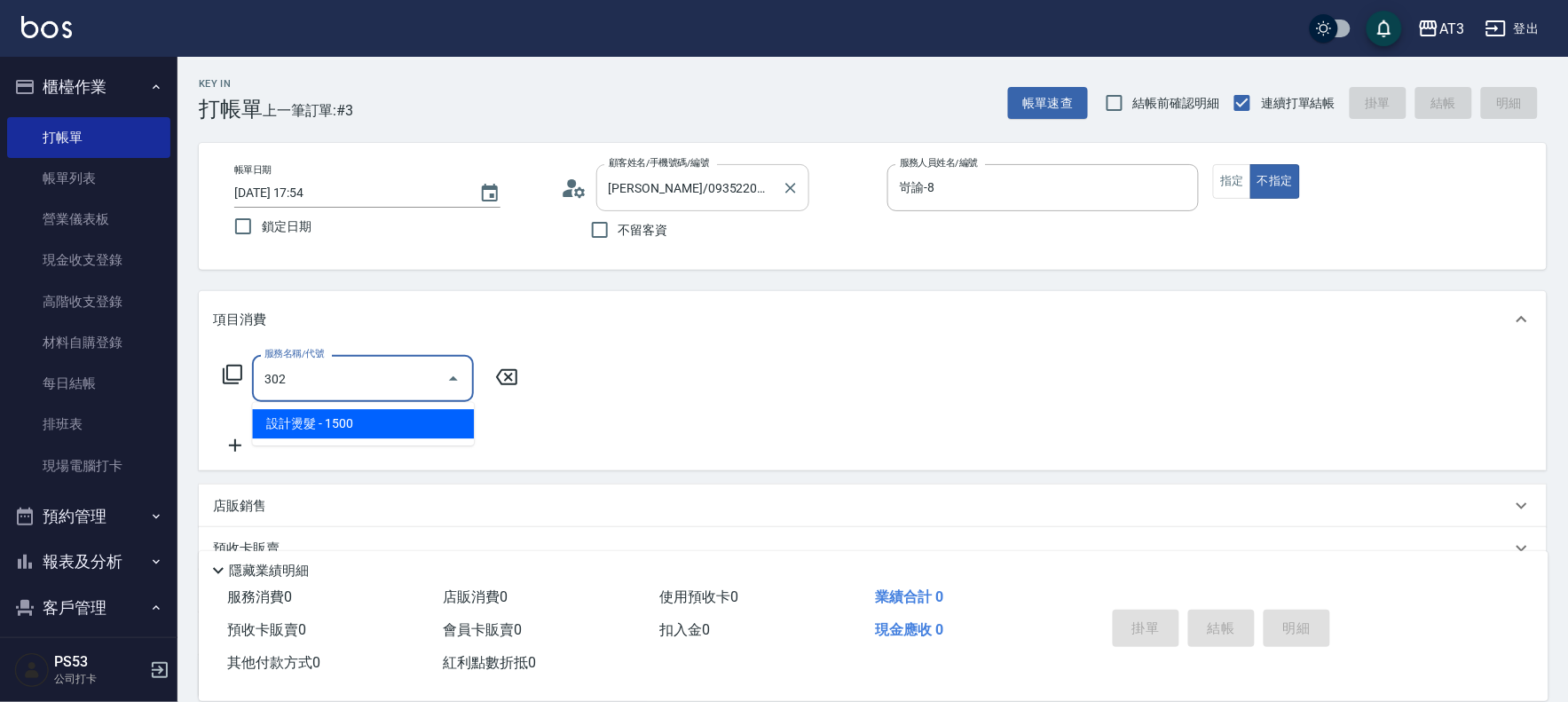
type input "設計燙髮(302)"
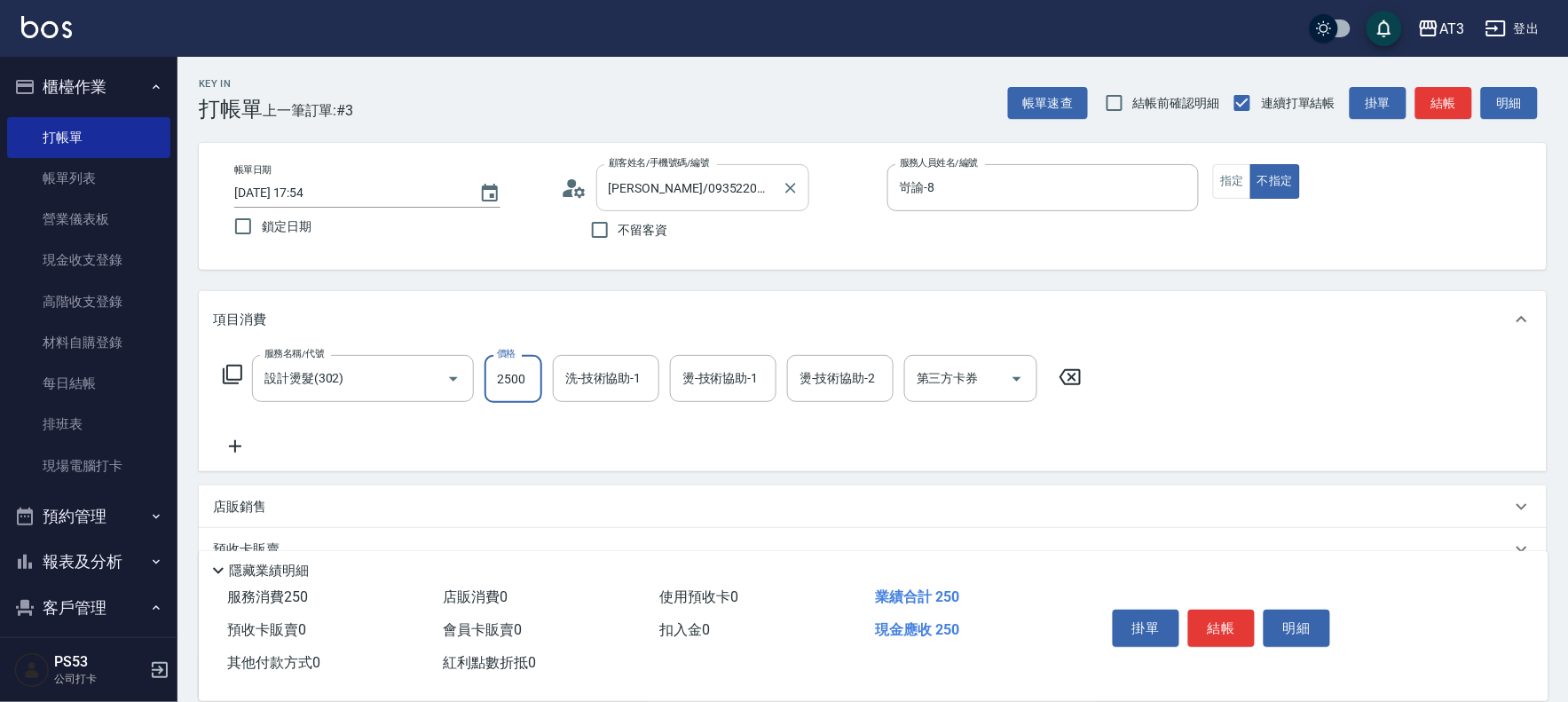
type input "2500"
type input "[PERSON_NAME]-21"
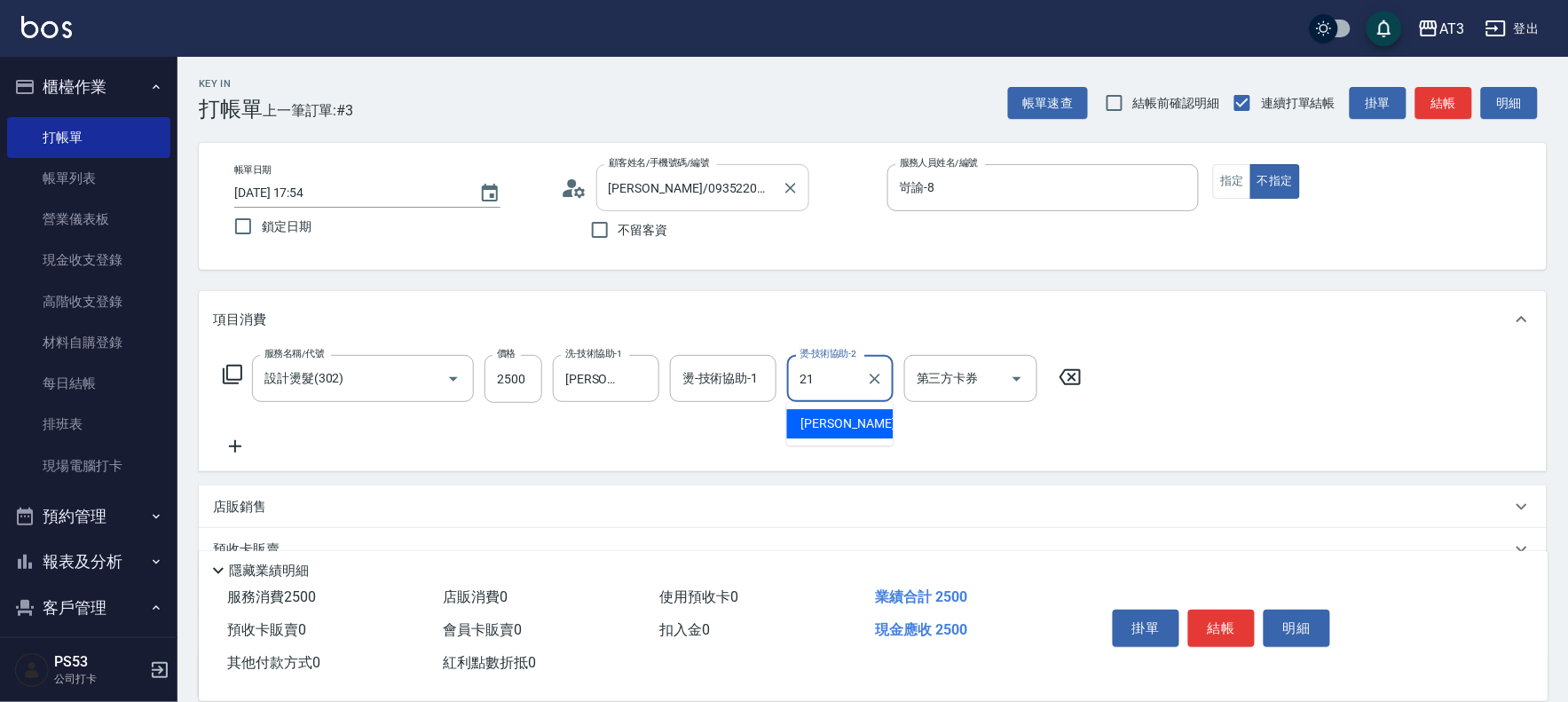
type input "[PERSON_NAME]-21"
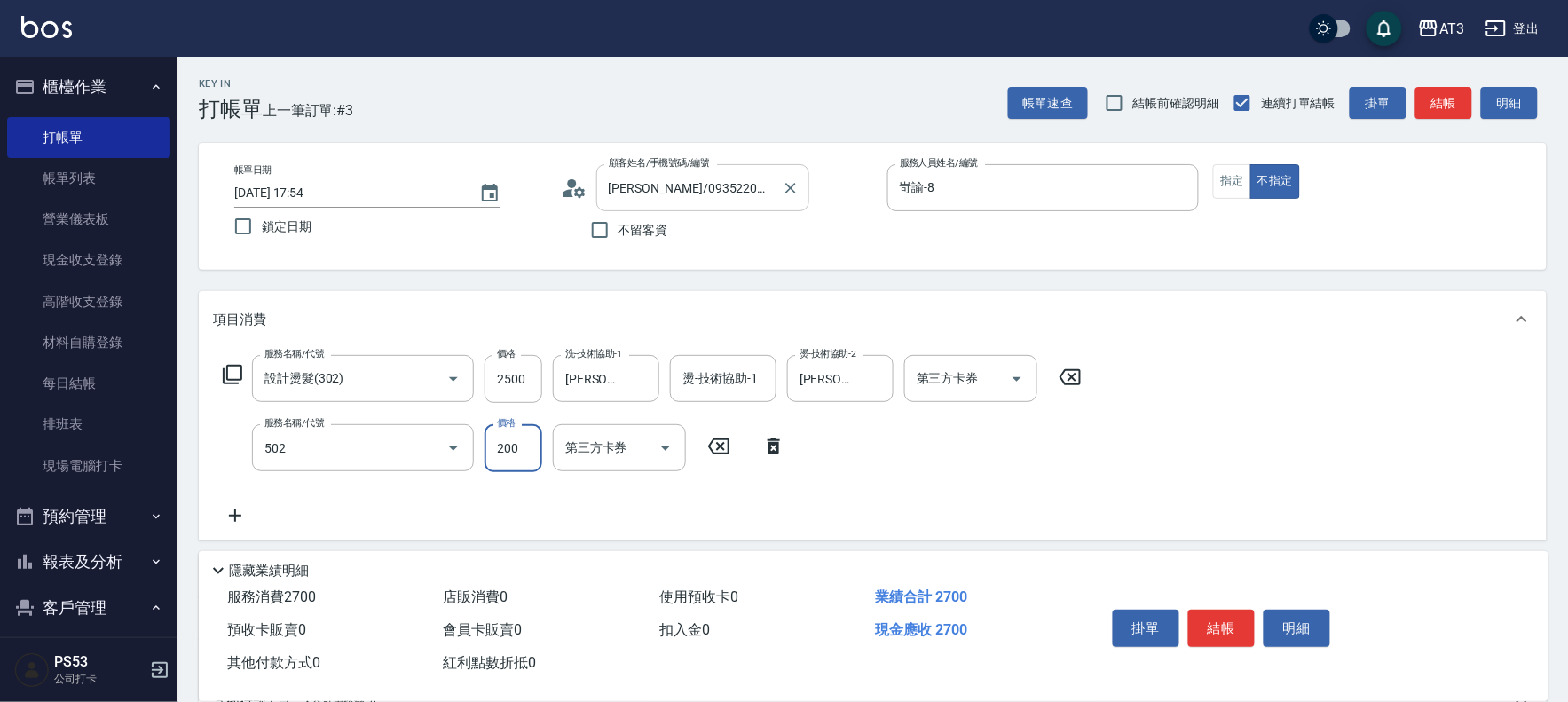
type input "自備護髮(502)"
type input "500"
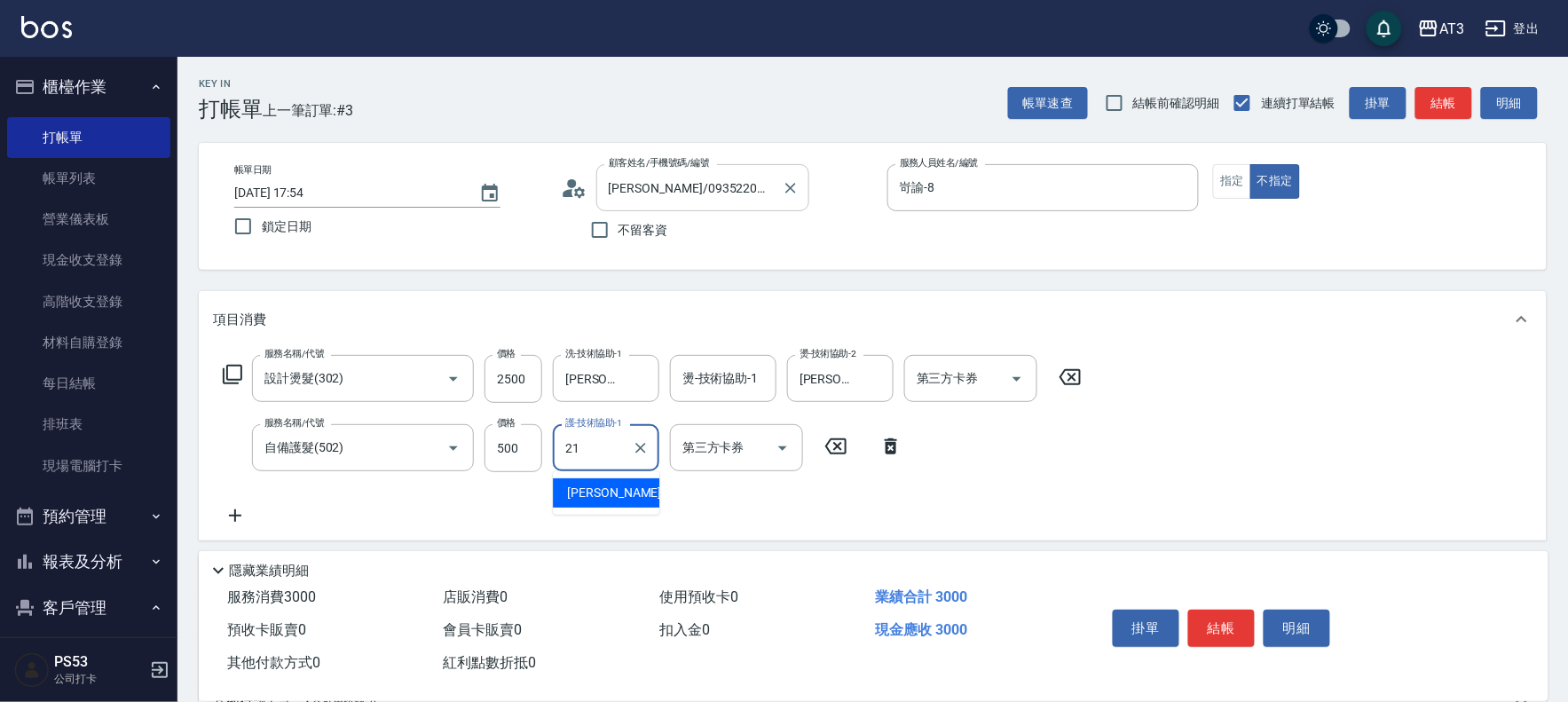
type input "[PERSON_NAME]-21"
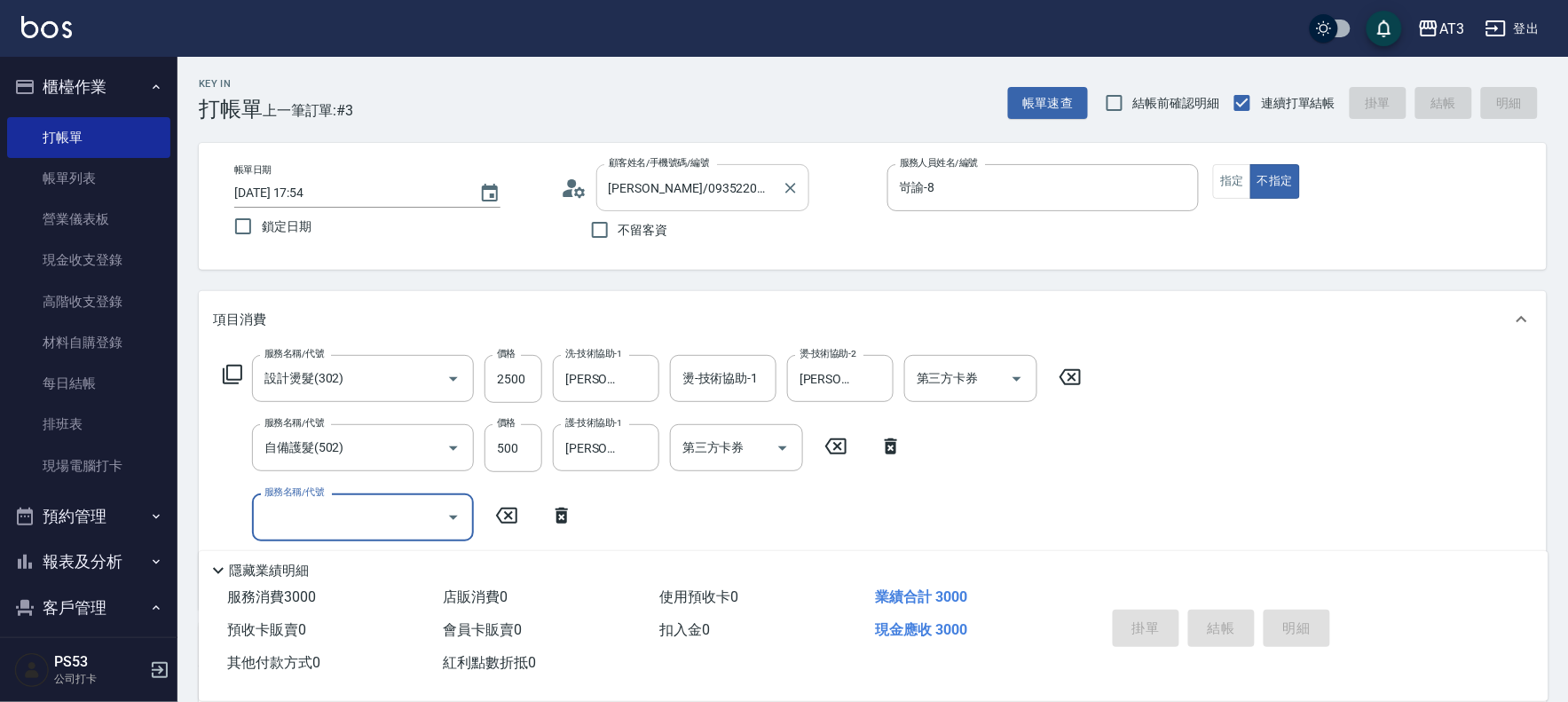
type input "[DATE] 17:55"
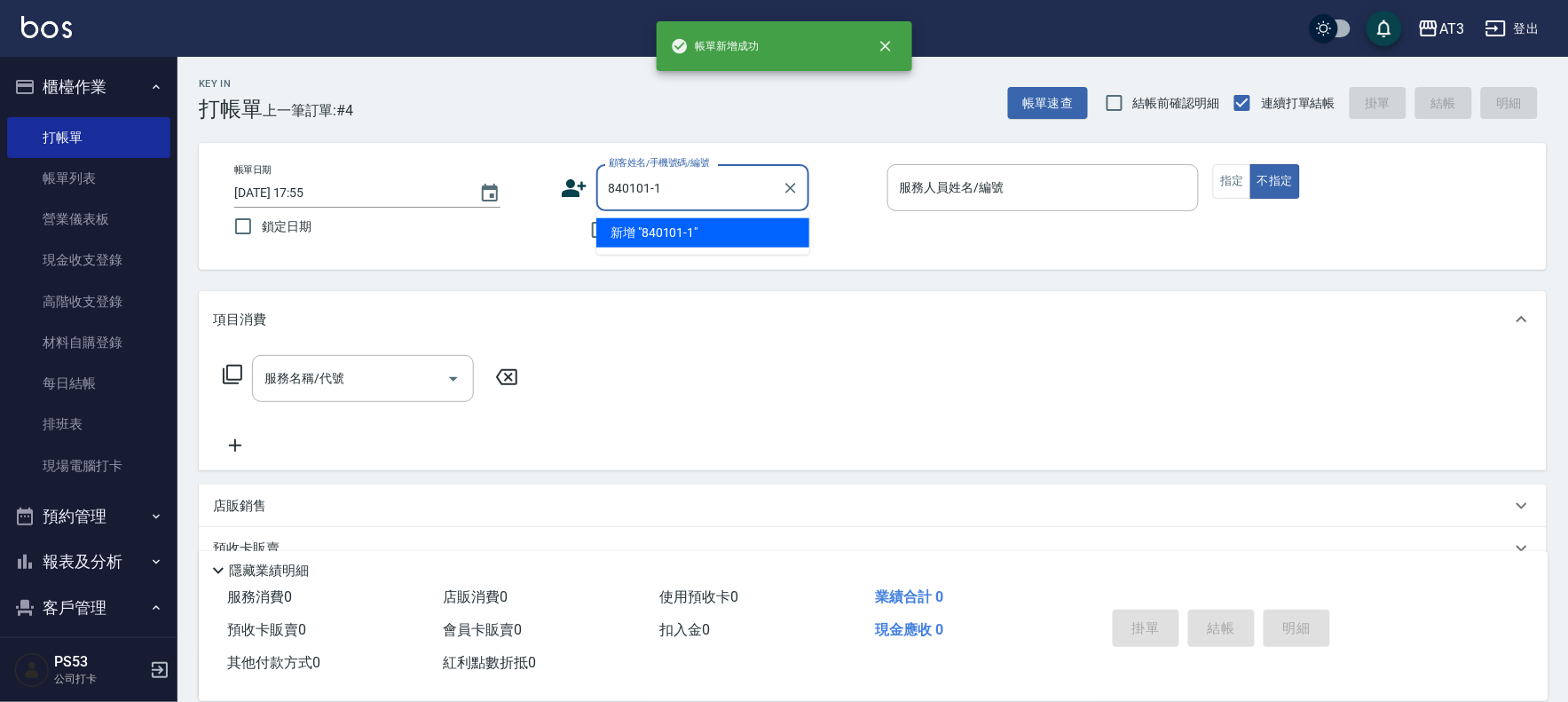
type input "840101-1"
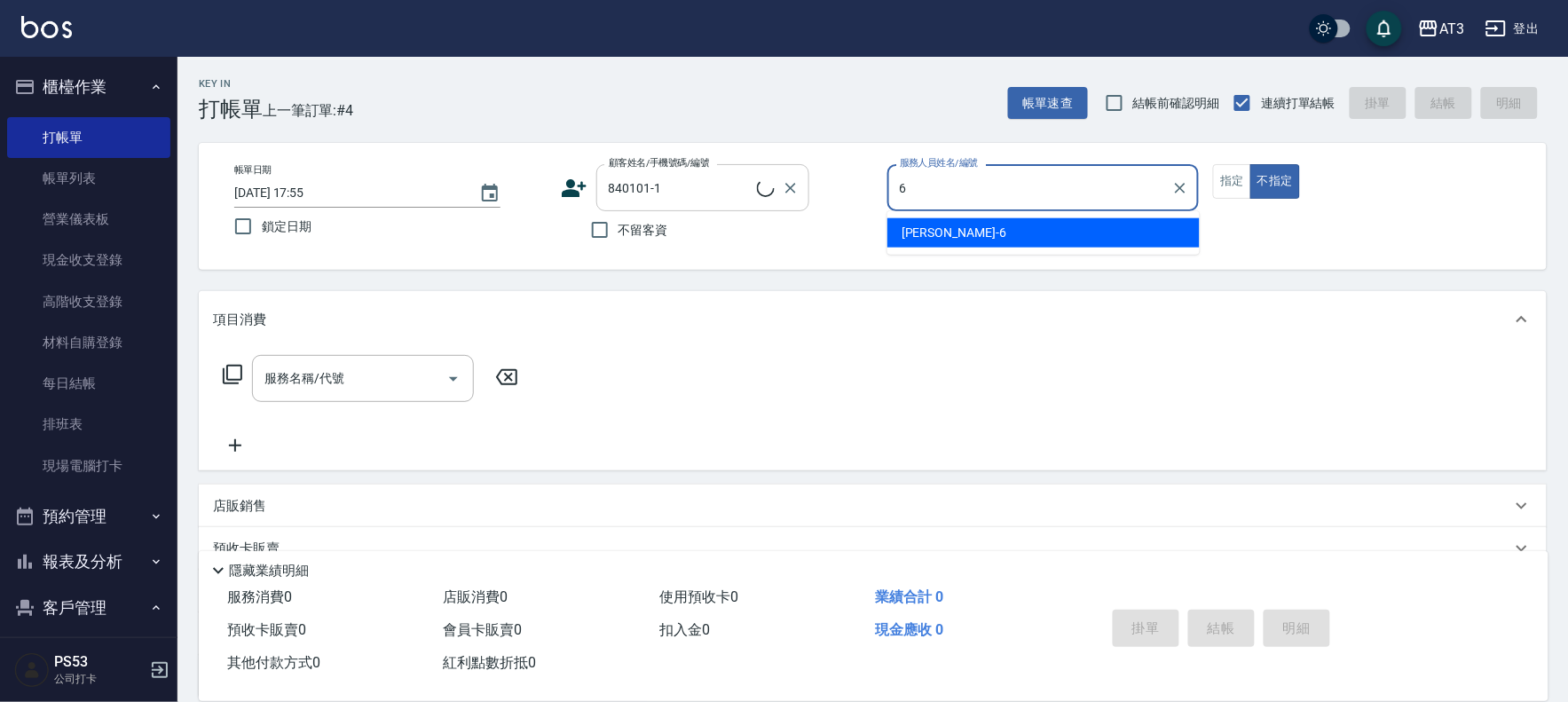
type input "6"
type input "[PERSON_NAME]/0980427198/840101-1"
type input "詩雅-6"
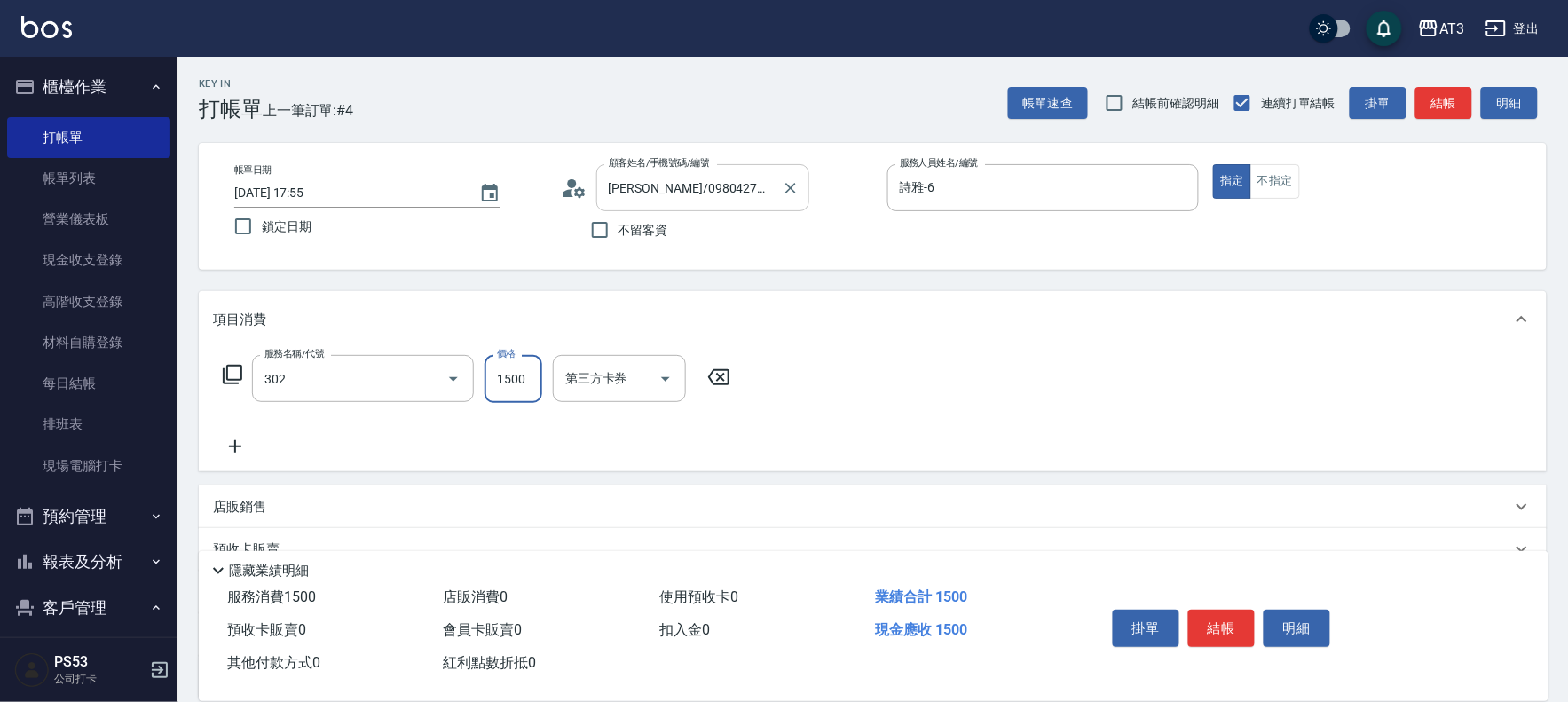
type input "設計燙髮(302)"
type input "1099"
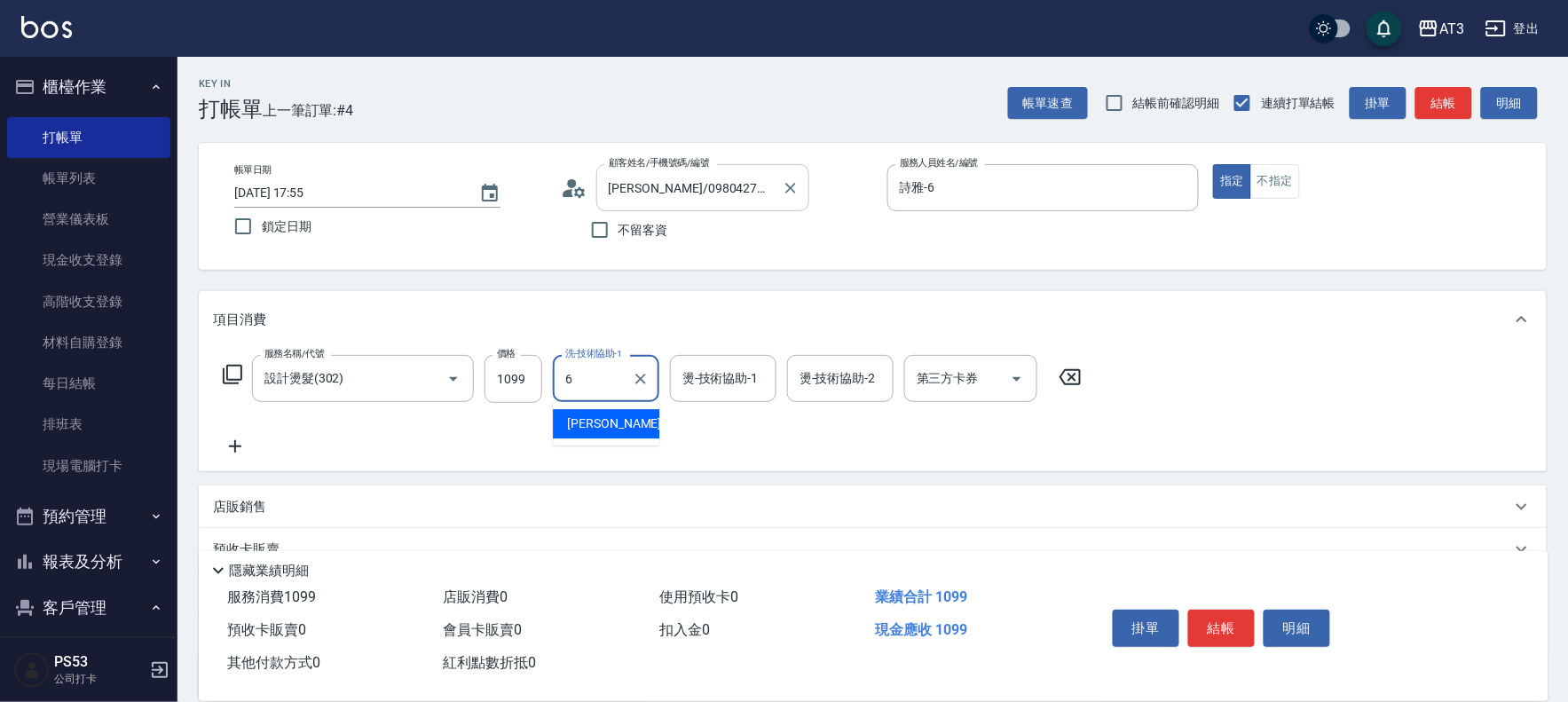
type input "詩雅-6"
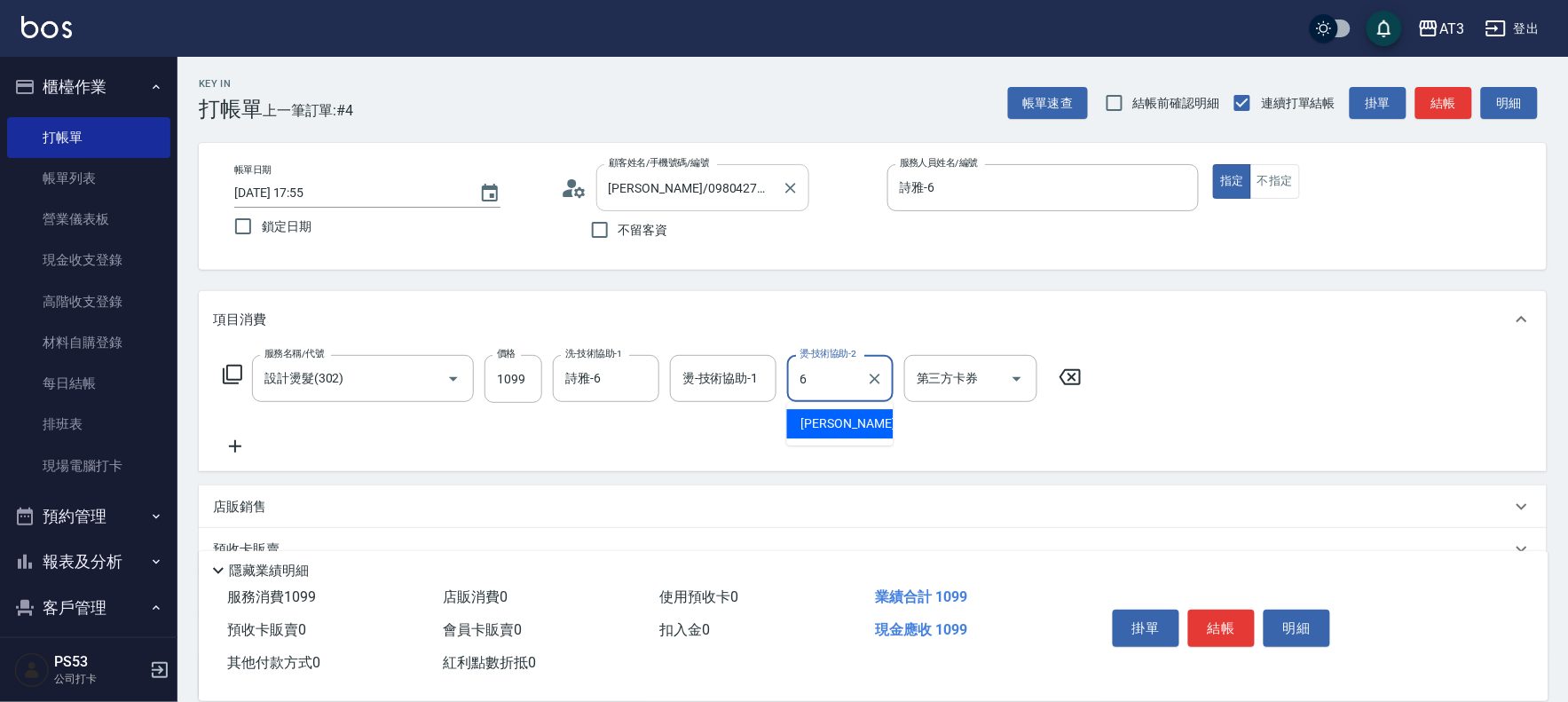
type input "詩雅-6"
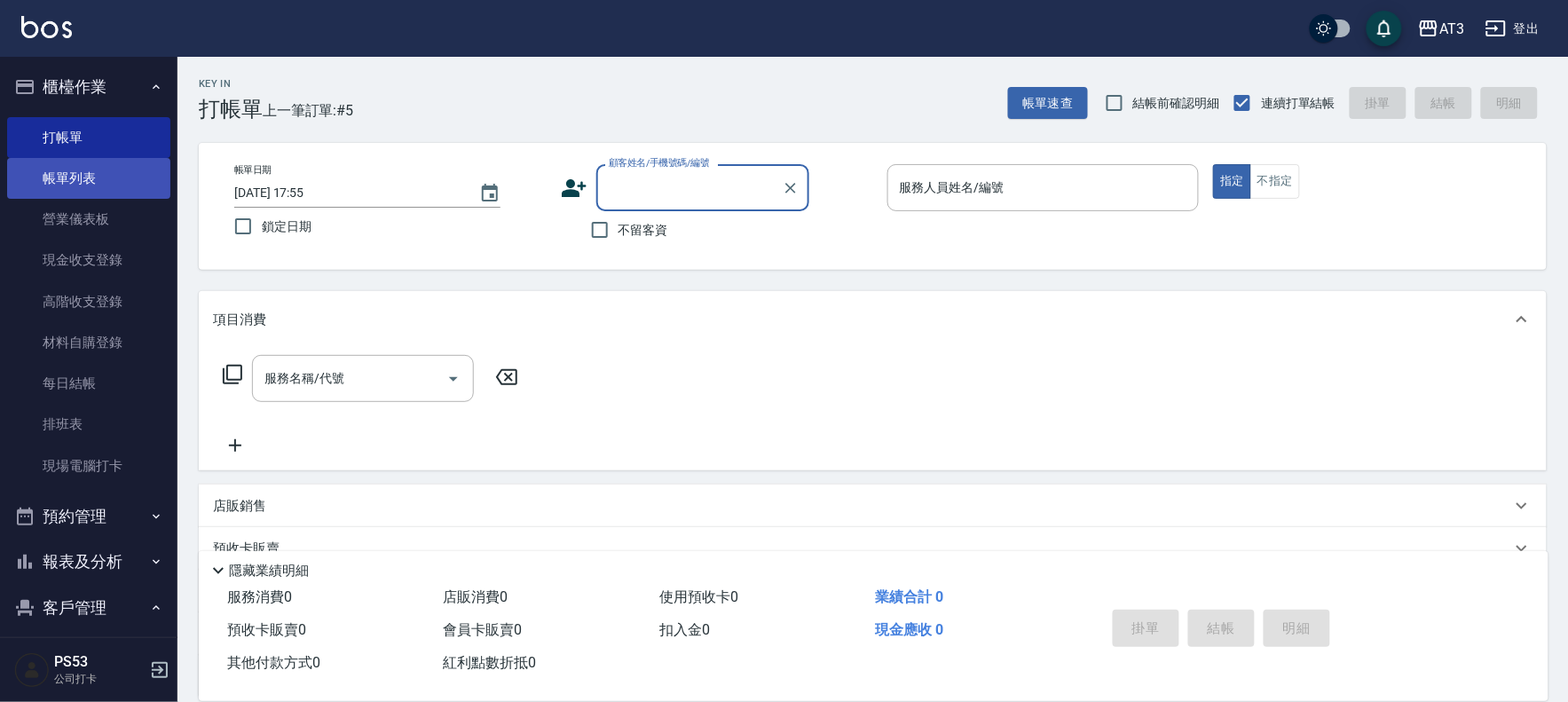
click at [61, 175] on link "帳單列表" at bounding box center [88, 178] width 163 height 41
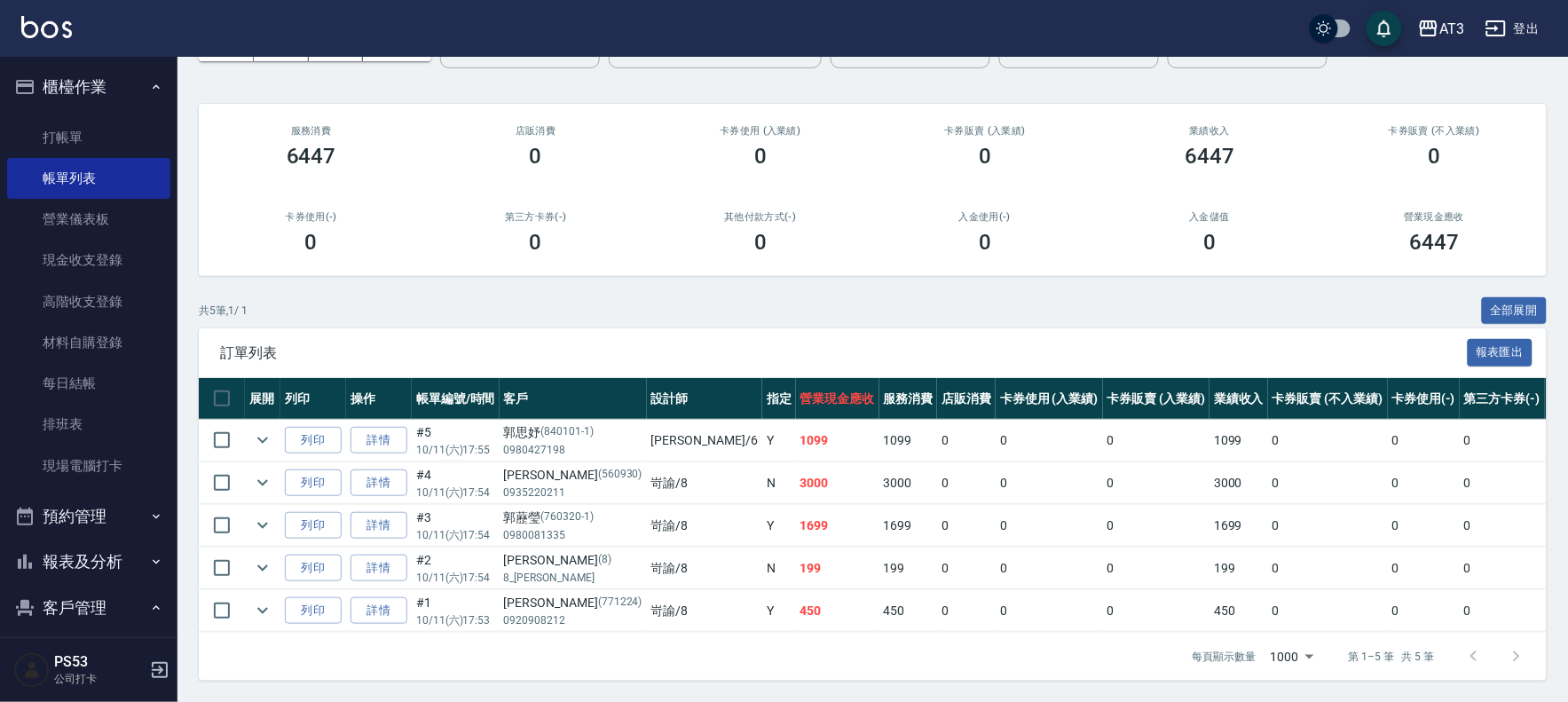
scroll to position [131, 0]
click at [75, 138] on link "打帳單" at bounding box center [88, 138] width 163 height 41
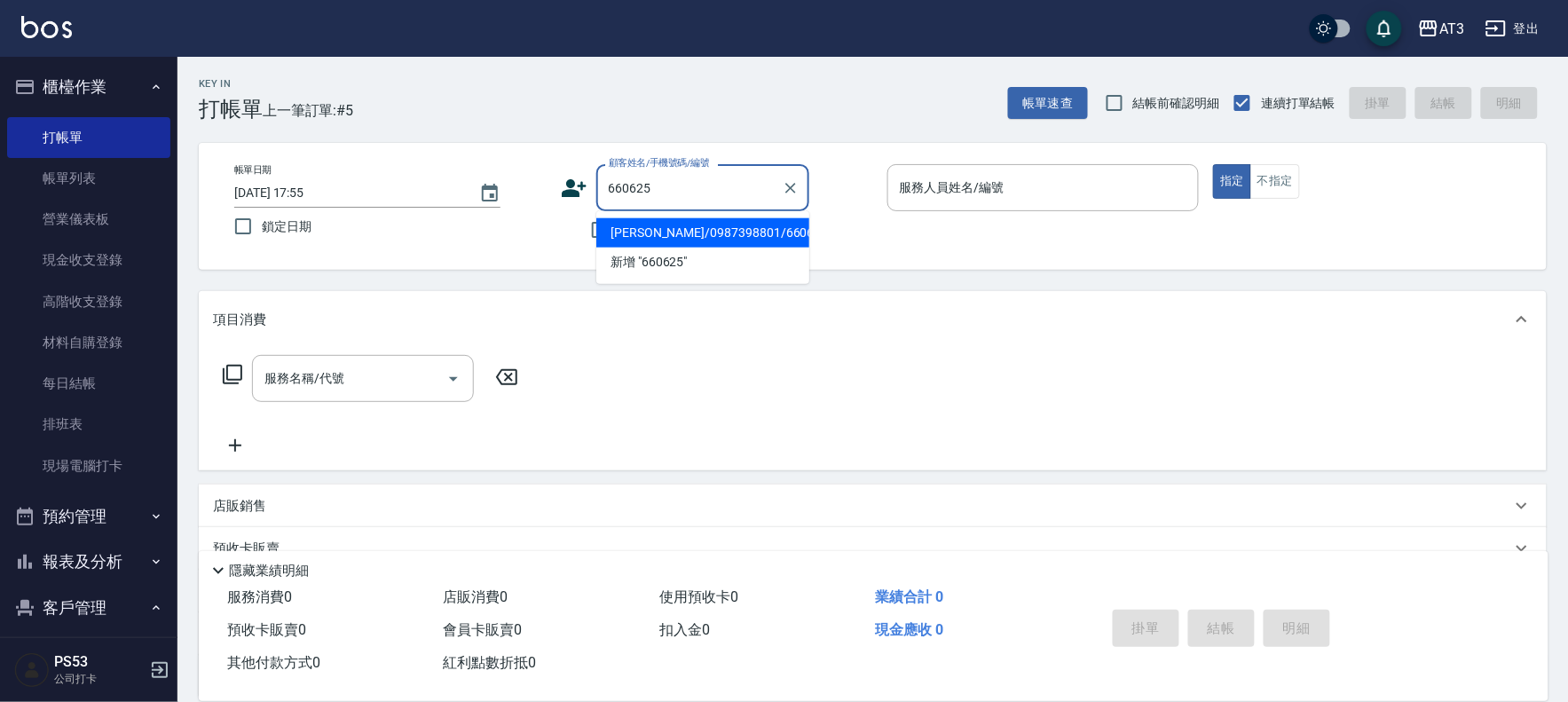
type input "[PERSON_NAME]/0987398801/660625"
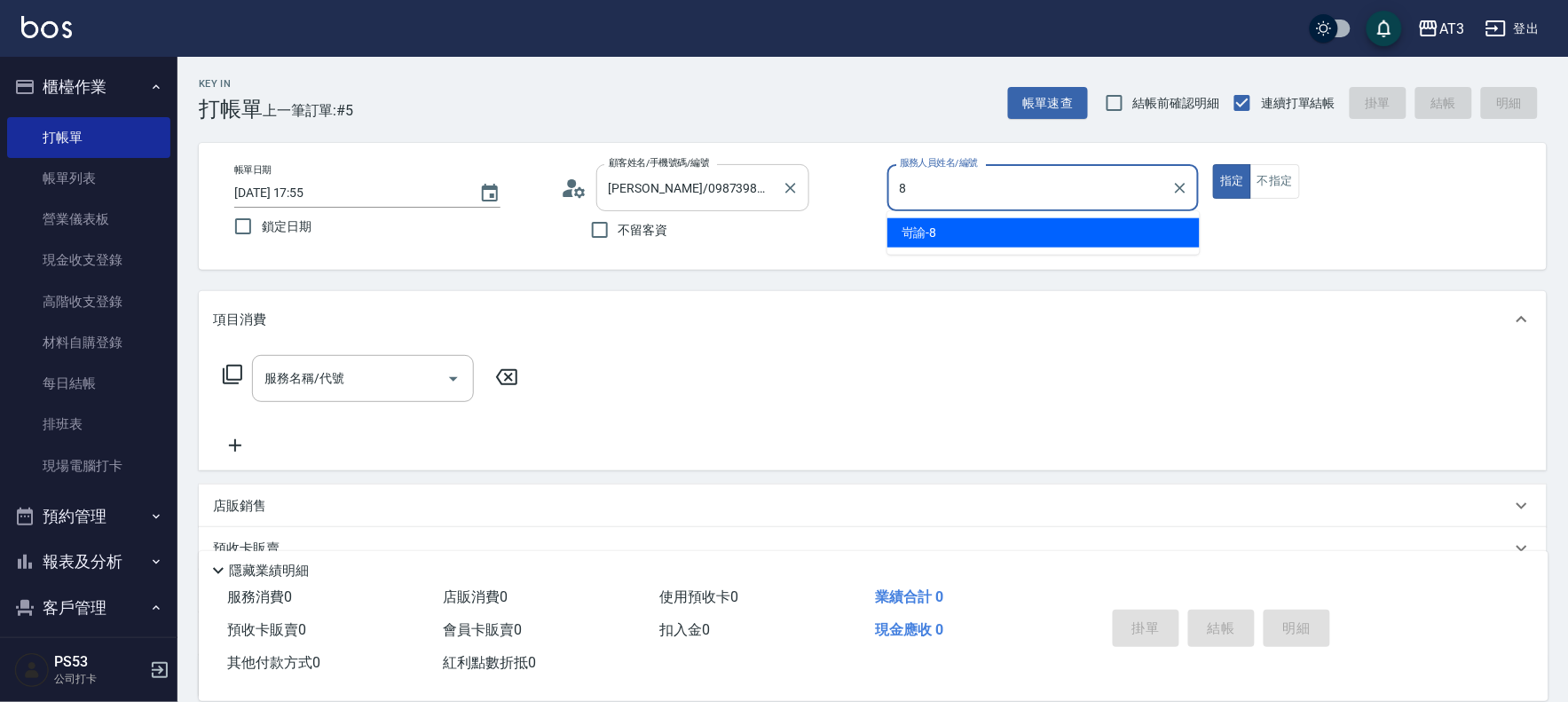
type input "8"
type button "true"
type input "岢諭-8"
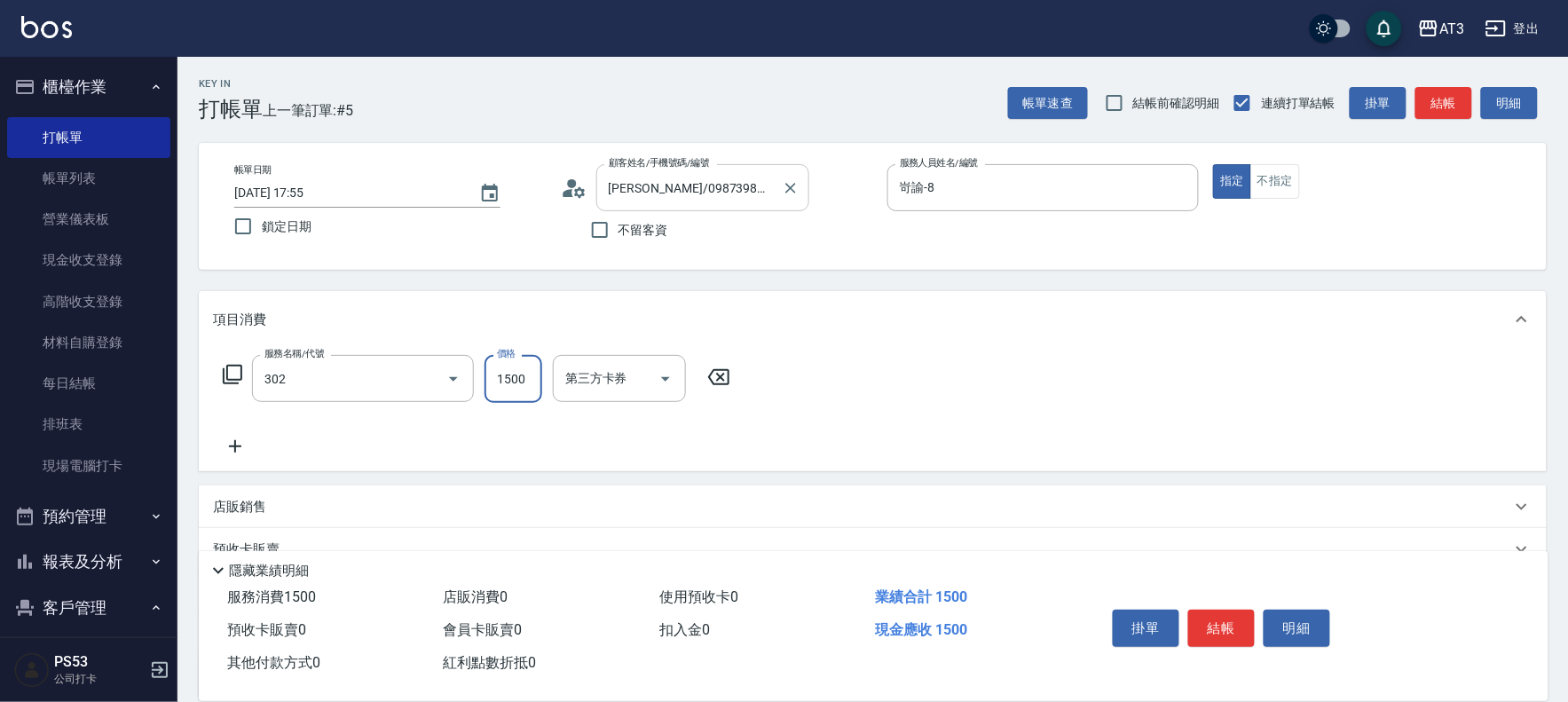
type input "設計燙髮(302)"
type input "2299"
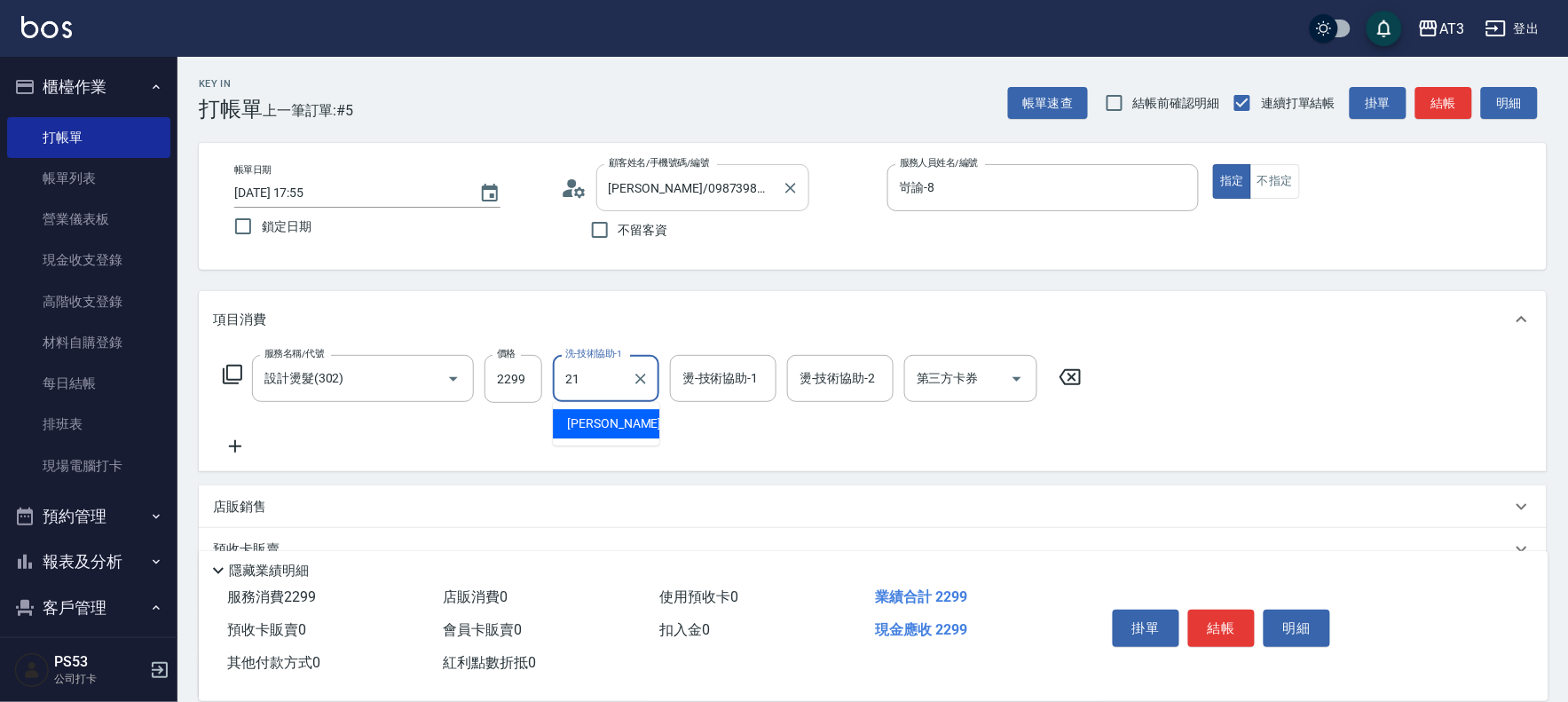
type input "[PERSON_NAME]-21"
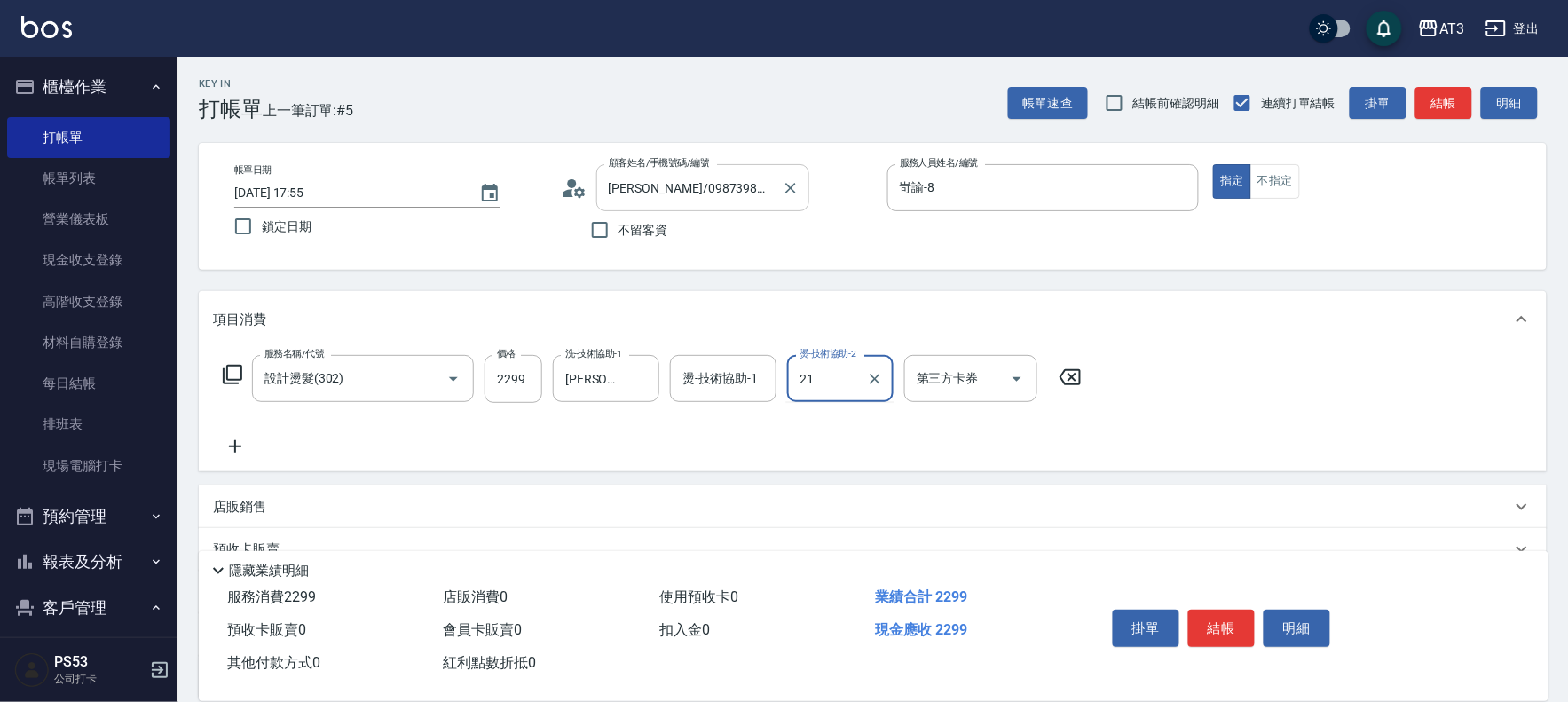
type input "[PERSON_NAME]-21"
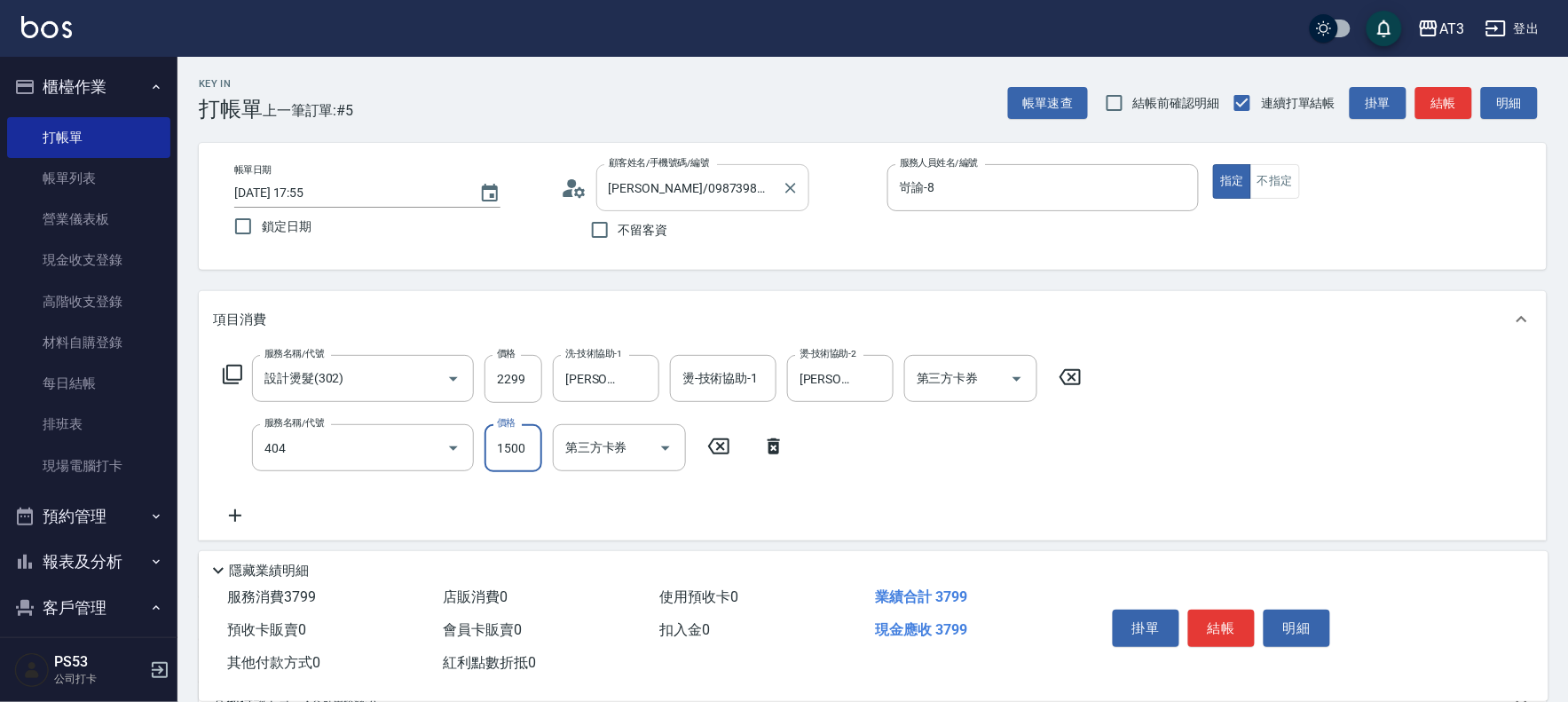
type input "設計染髮(404)"
type input "1999"
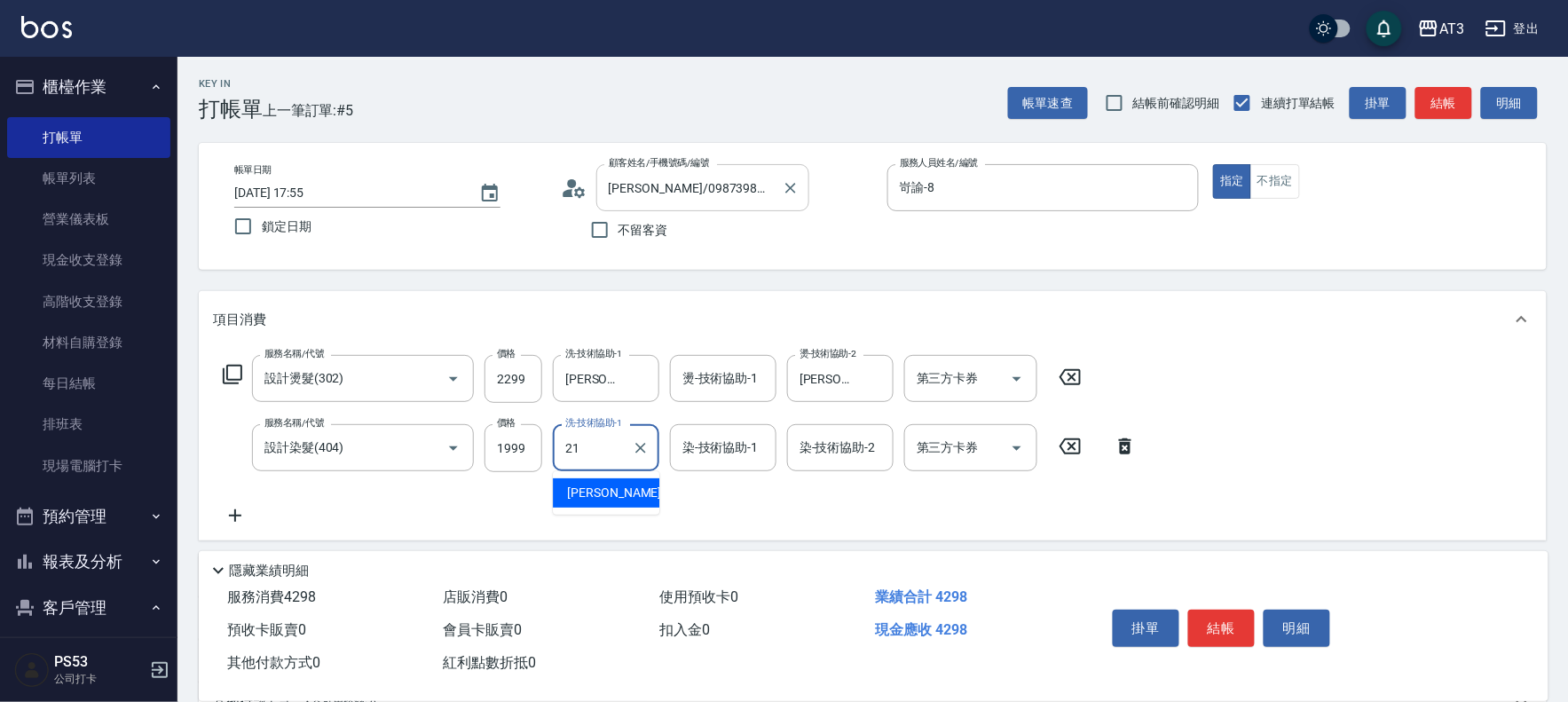
type input "[PERSON_NAME]-21"
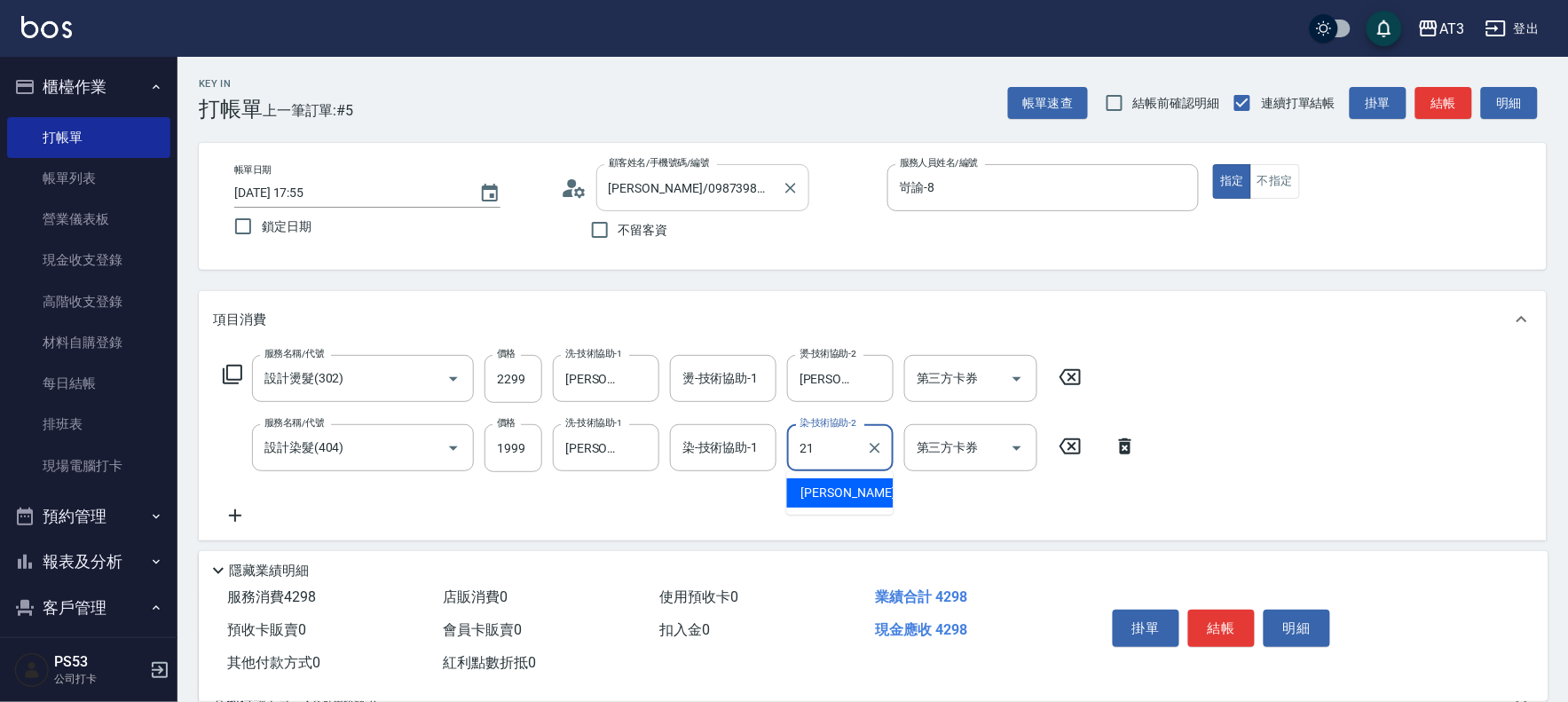
type input "[PERSON_NAME]-21"
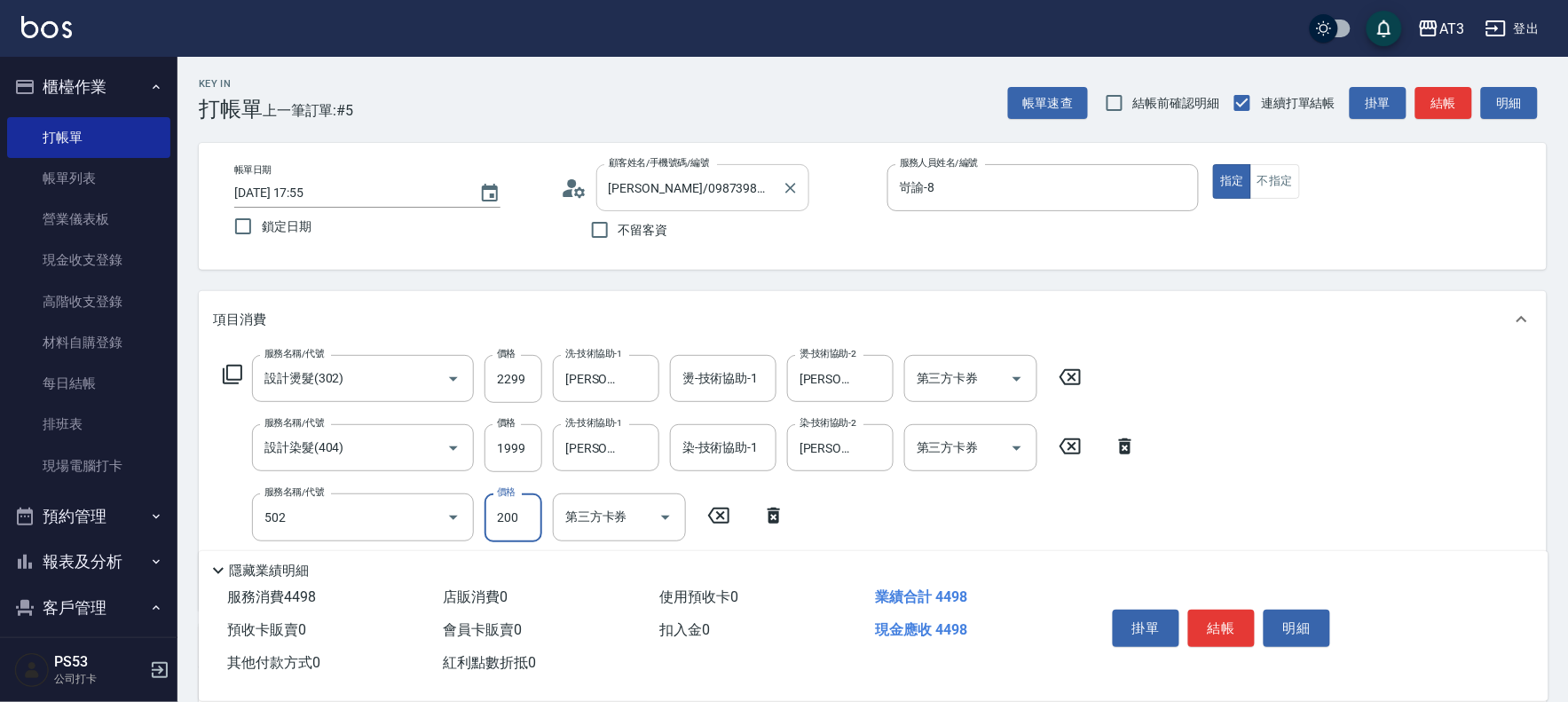
type input "自備護髮(502)"
type input "500"
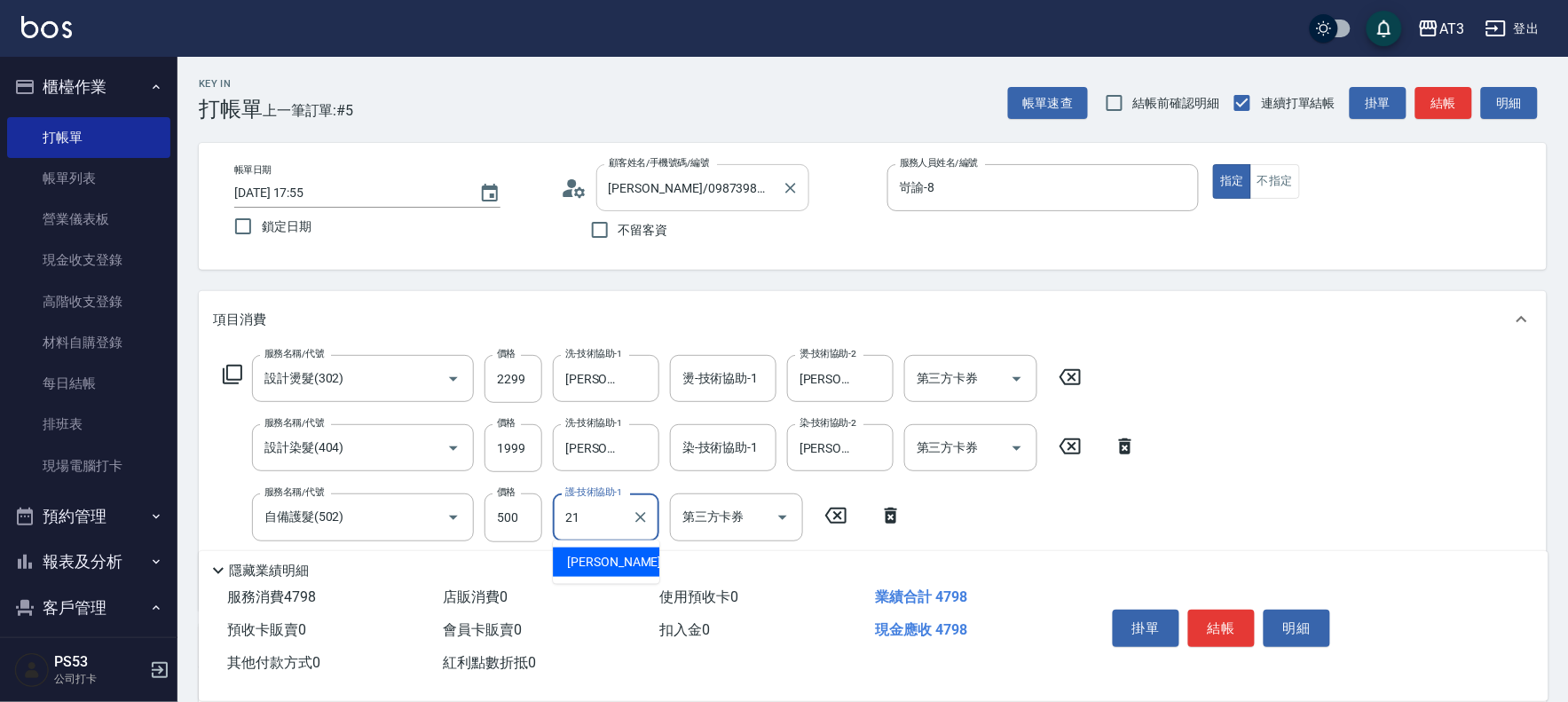
type input "[PERSON_NAME]-21"
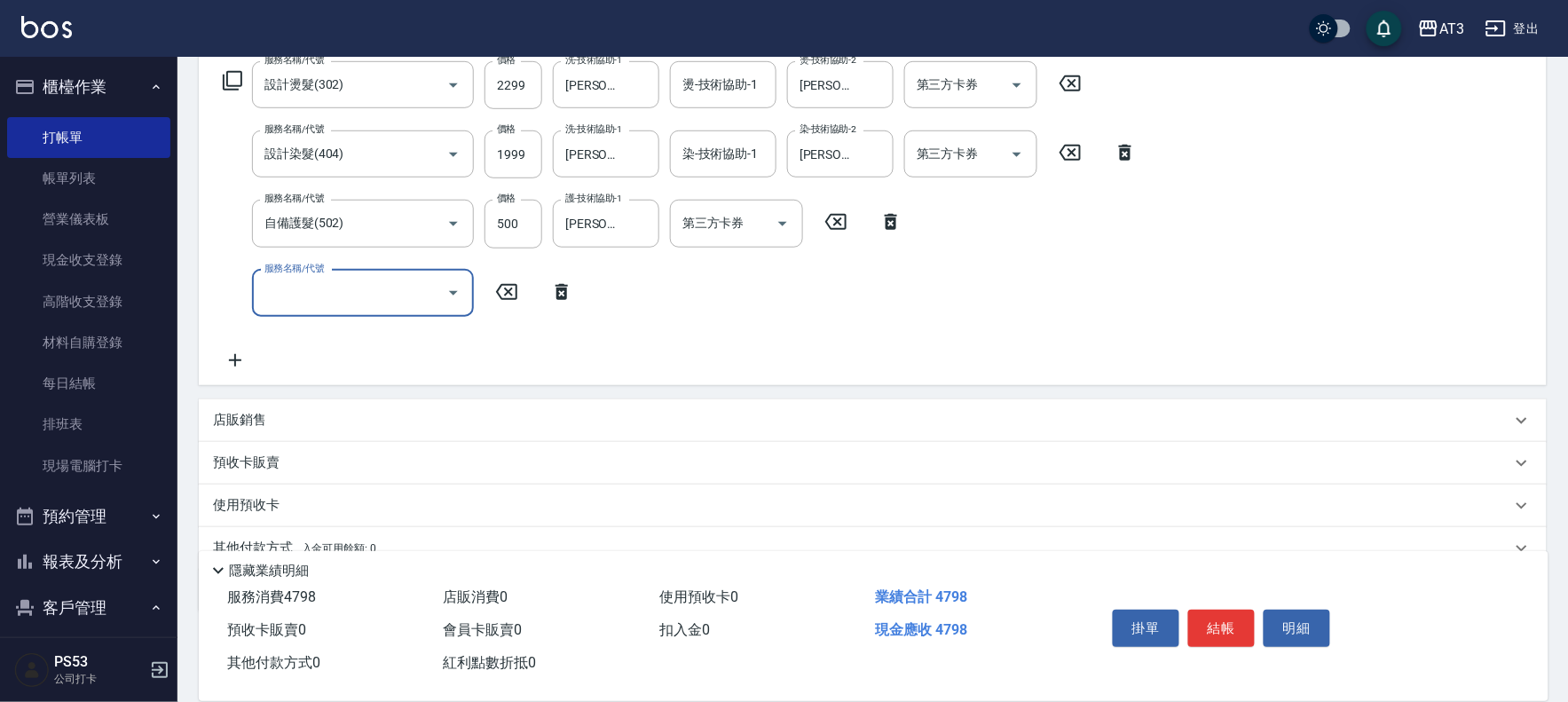
scroll to position [296, 0]
click at [255, 410] on p "店販銷售" at bounding box center [240, 418] width 53 height 19
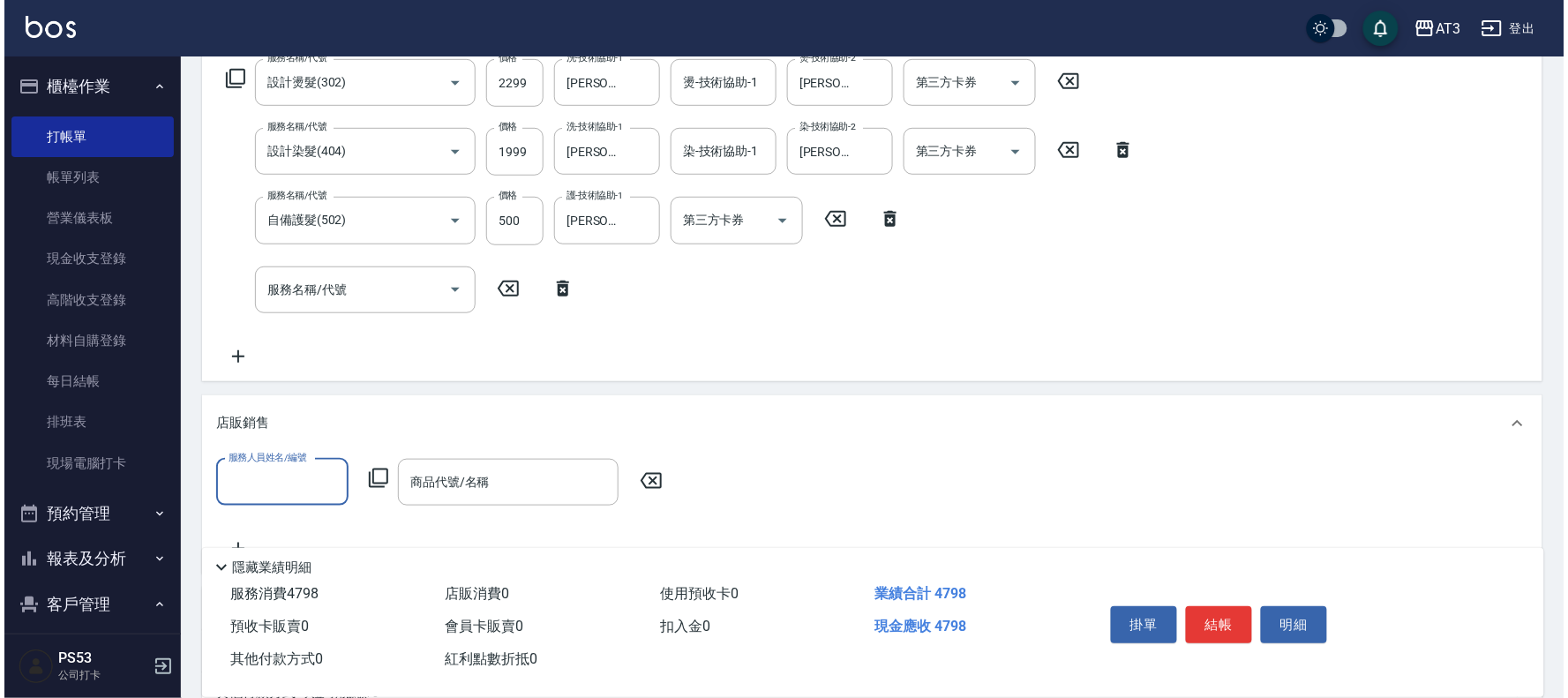
scroll to position [0, 0]
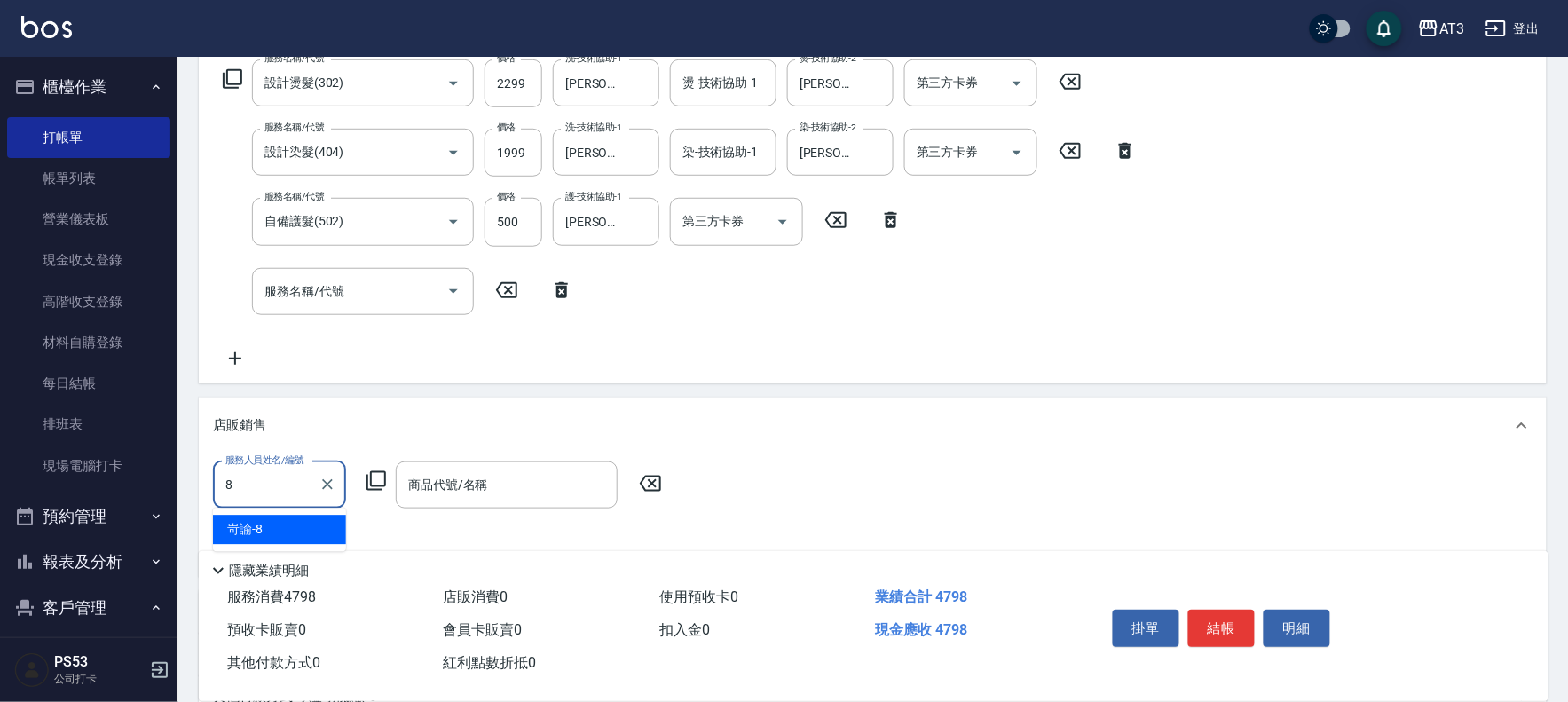
type input "岢諭-8"
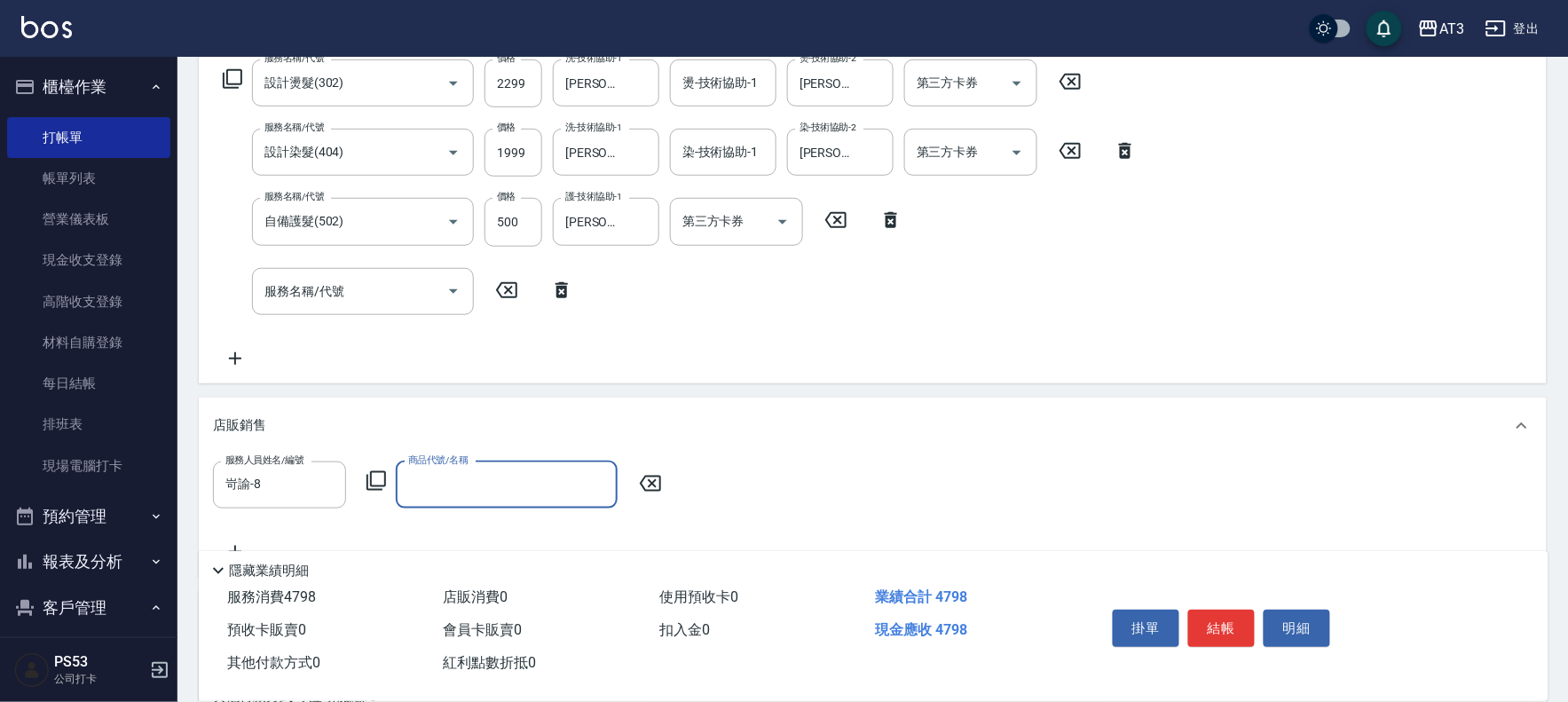
click at [376, 475] on icon at bounding box center [377, 482] width 22 height 22
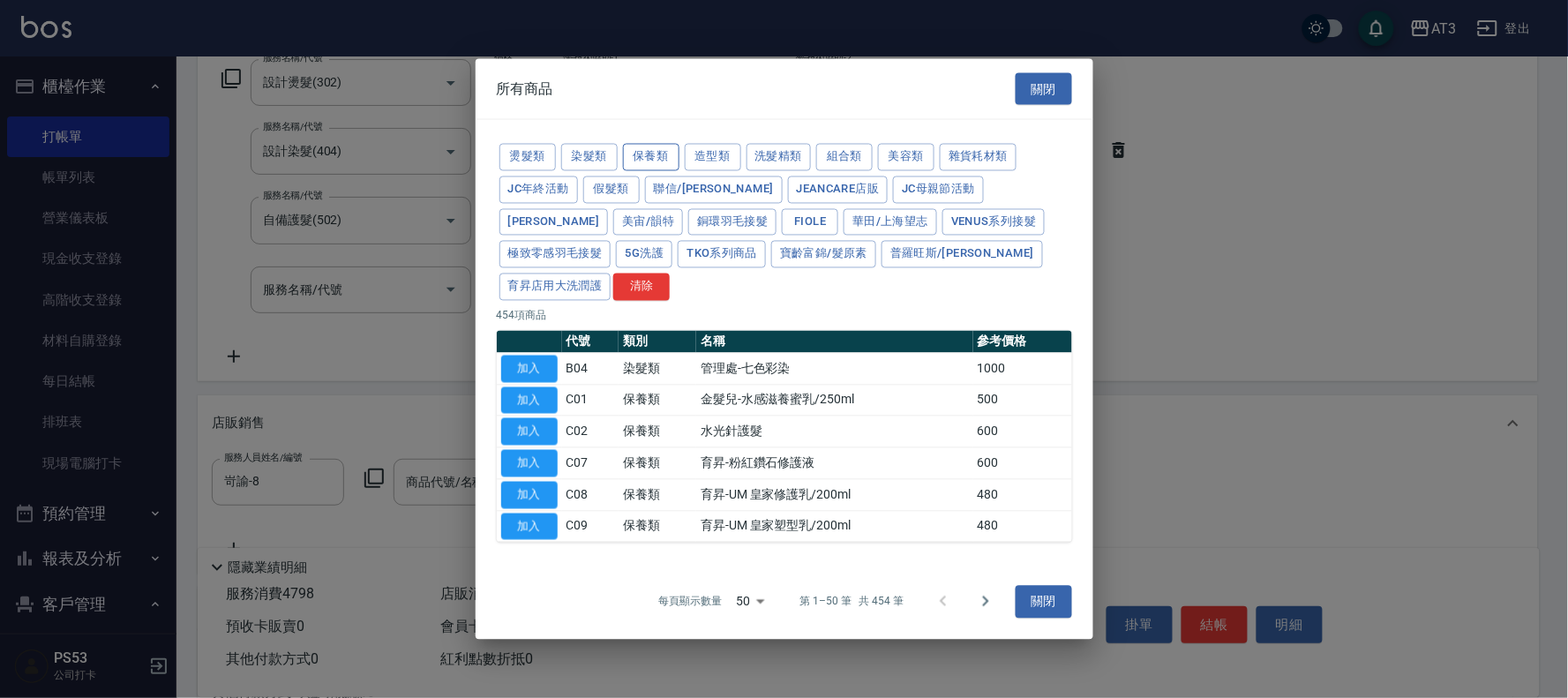
click at [629, 167] on button "保養類" at bounding box center [651, 158] width 56 height 27
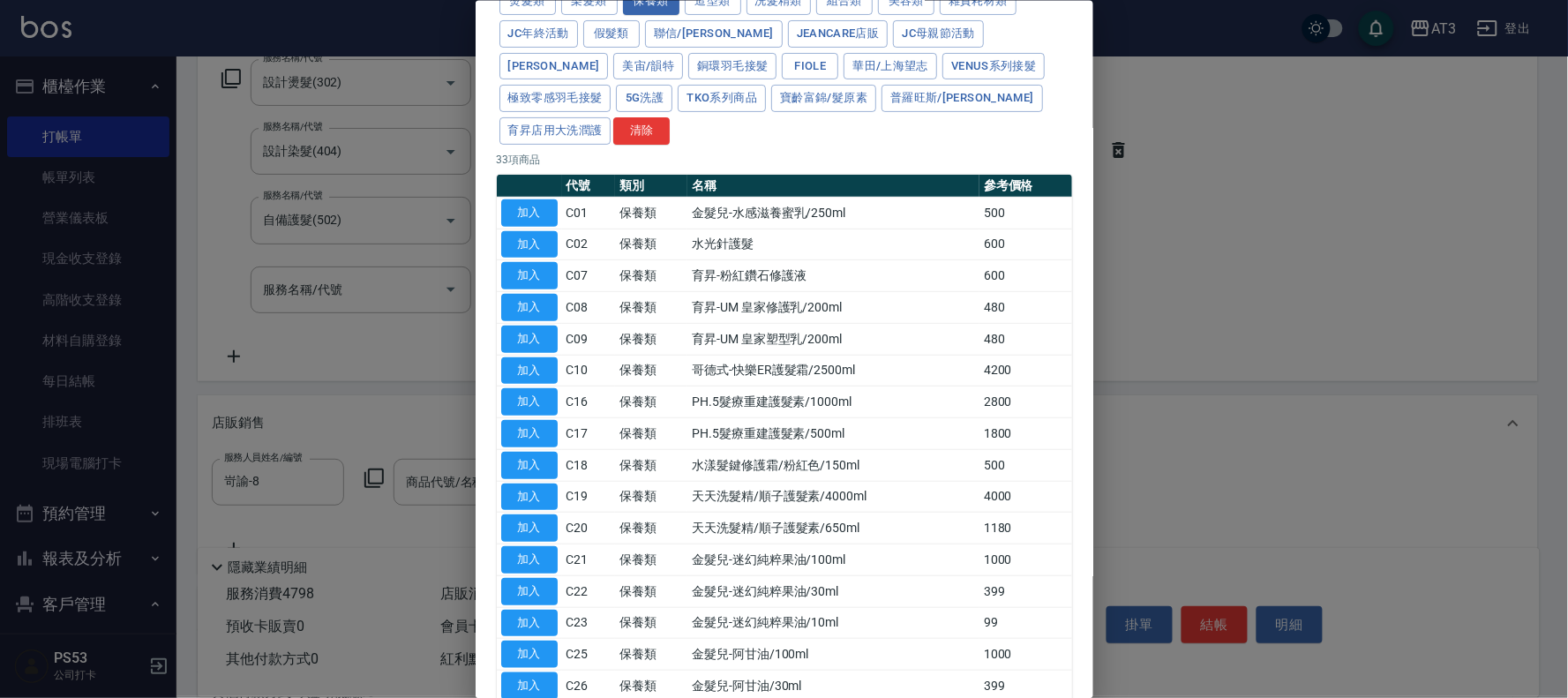
scroll to position [196, 0]
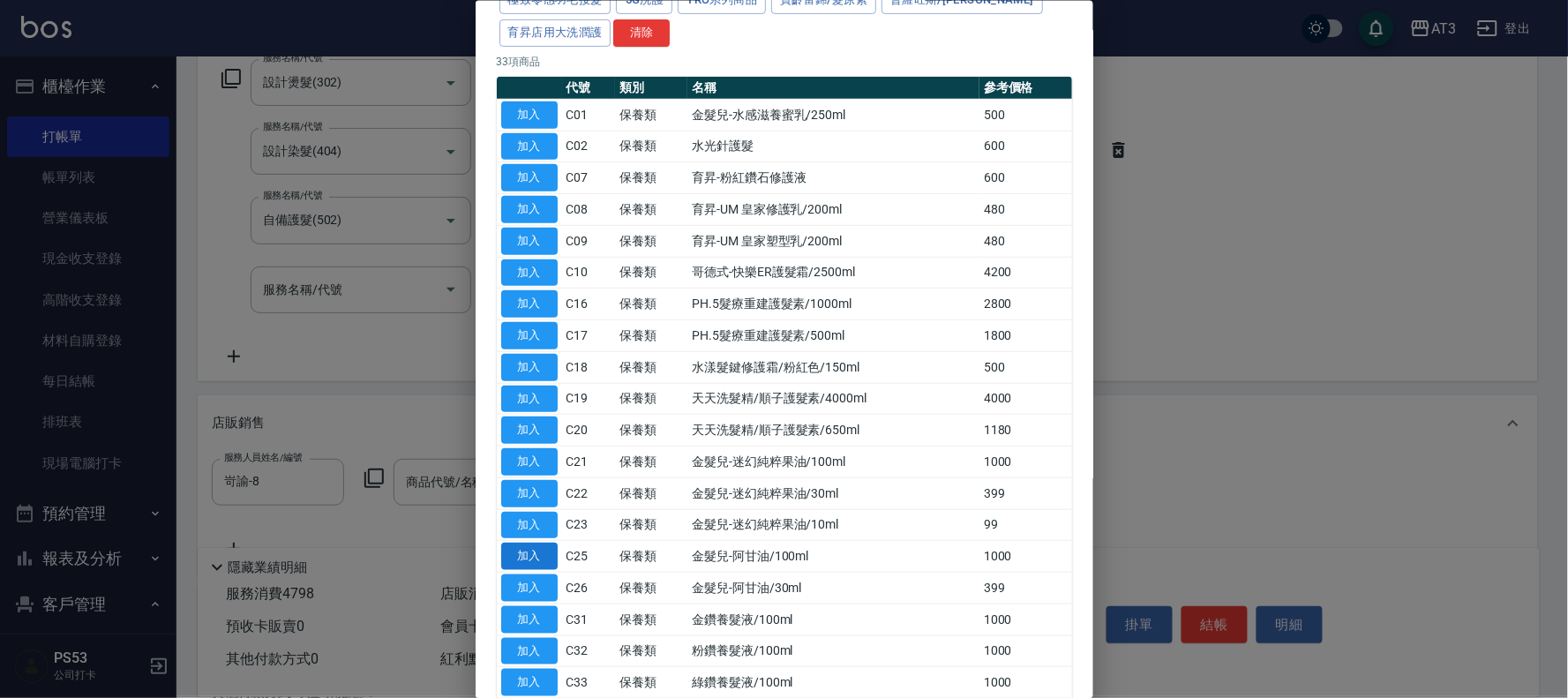
click at [529, 543] on button "加入" at bounding box center [529, 557] width 56 height 27
type input "金髮兒-阿甘油/100ml"
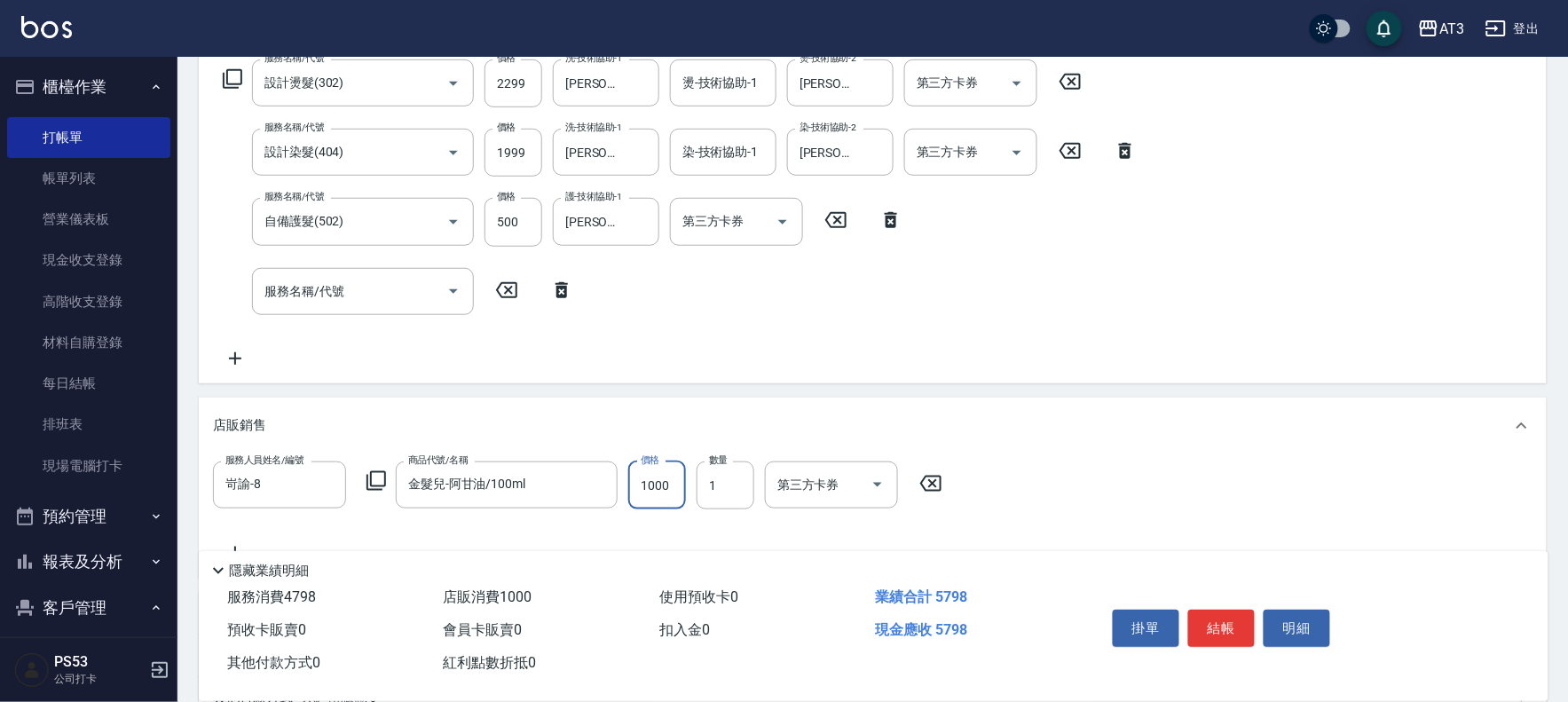
click at [663, 497] on input "1000" at bounding box center [657, 485] width 58 height 48
type input "900"
click at [305, 601] on div "岢諭 -8" at bounding box center [280, 599] width 133 height 29
type input "岢諭-8"
click at [373, 481] on icon at bounding box center [377, 482] width 22 height 22
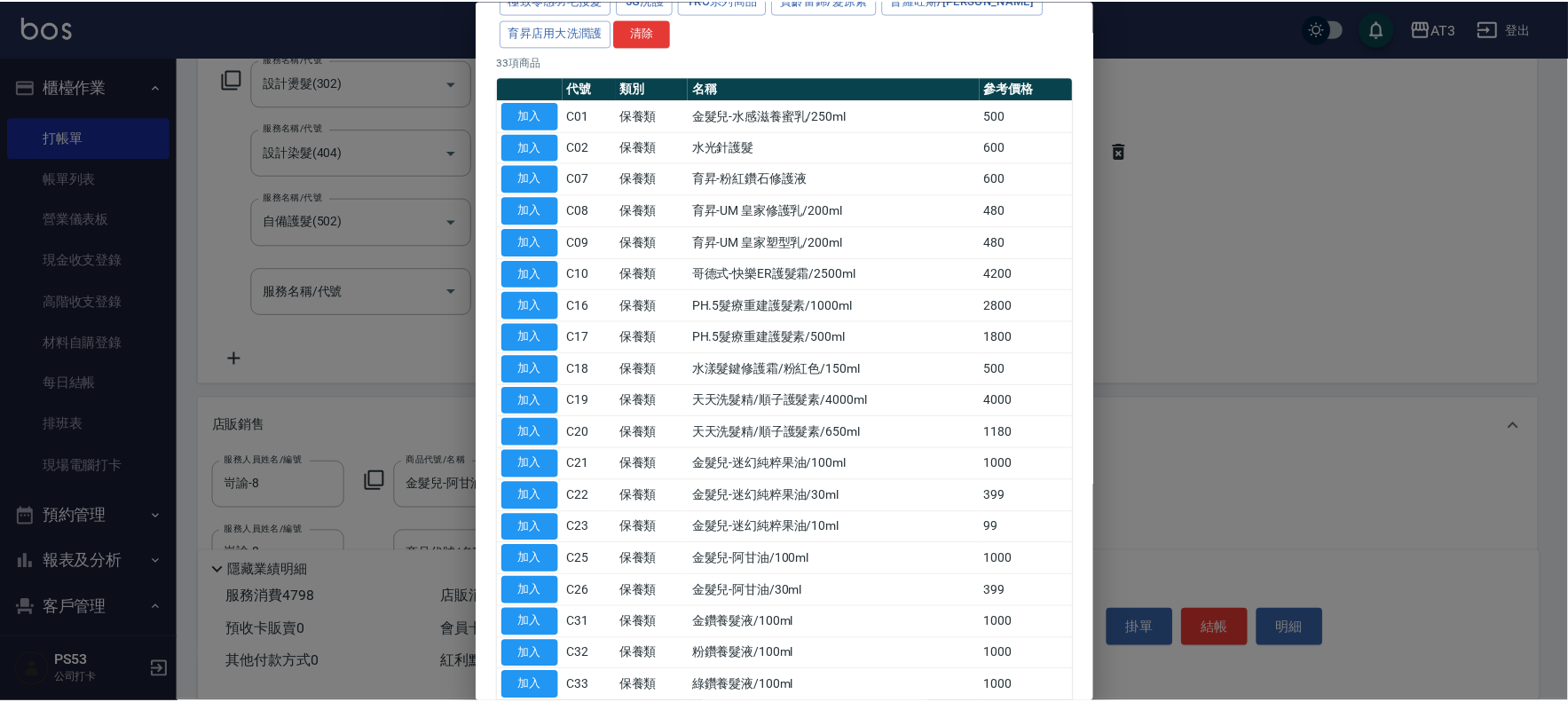
scroll to position [296, 0]
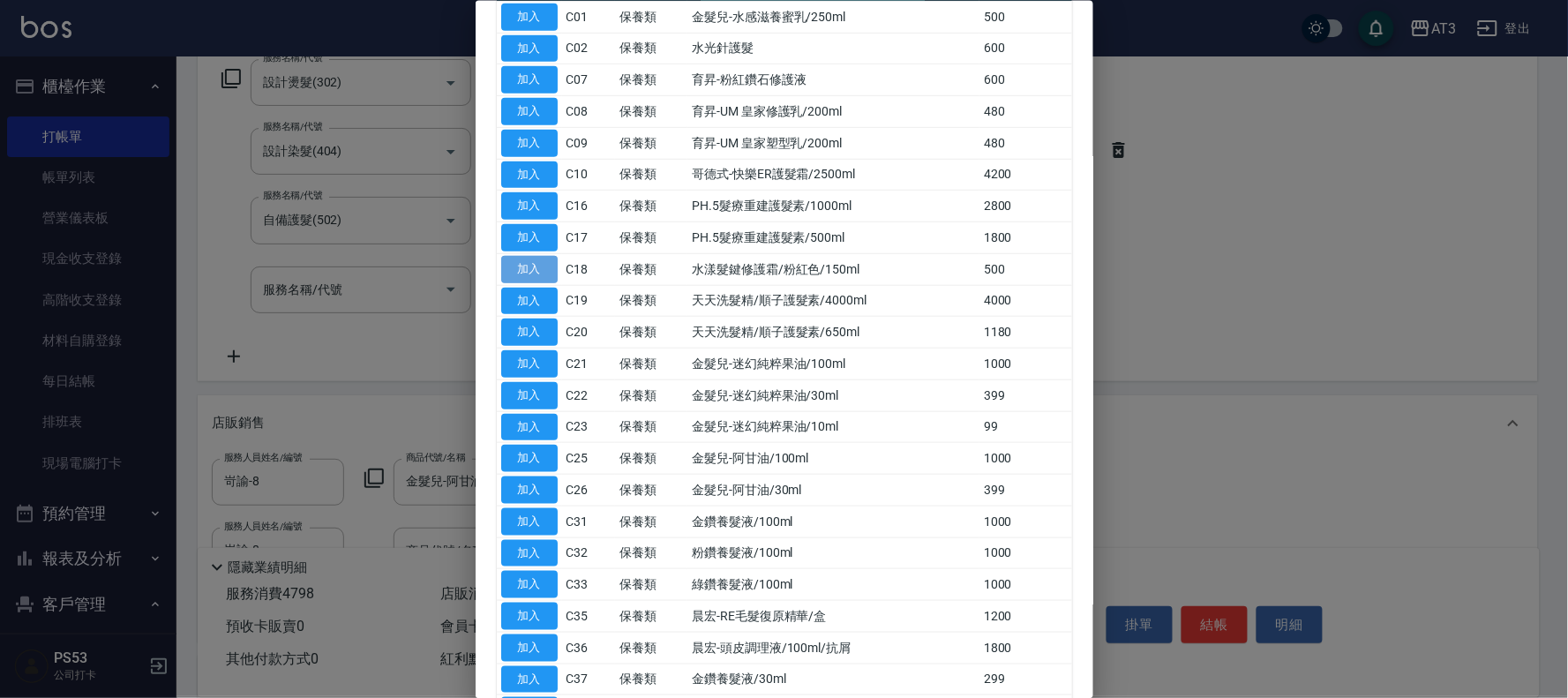
click at [507, 255] on button "加入" at bounding box center [529, 269] width 56 height 27
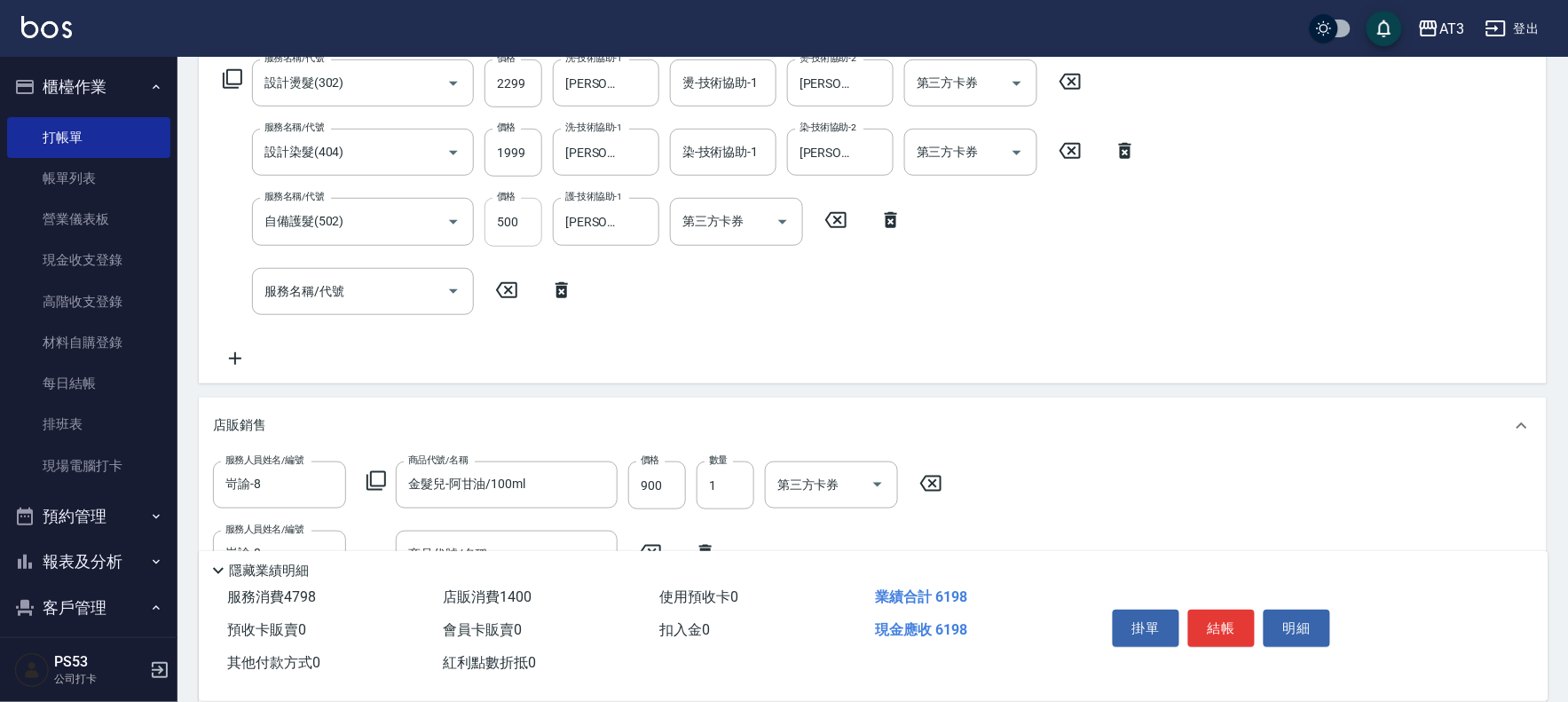
click at [524, 236] on input "500" at bounding box center [513, 221] width 58 height 48
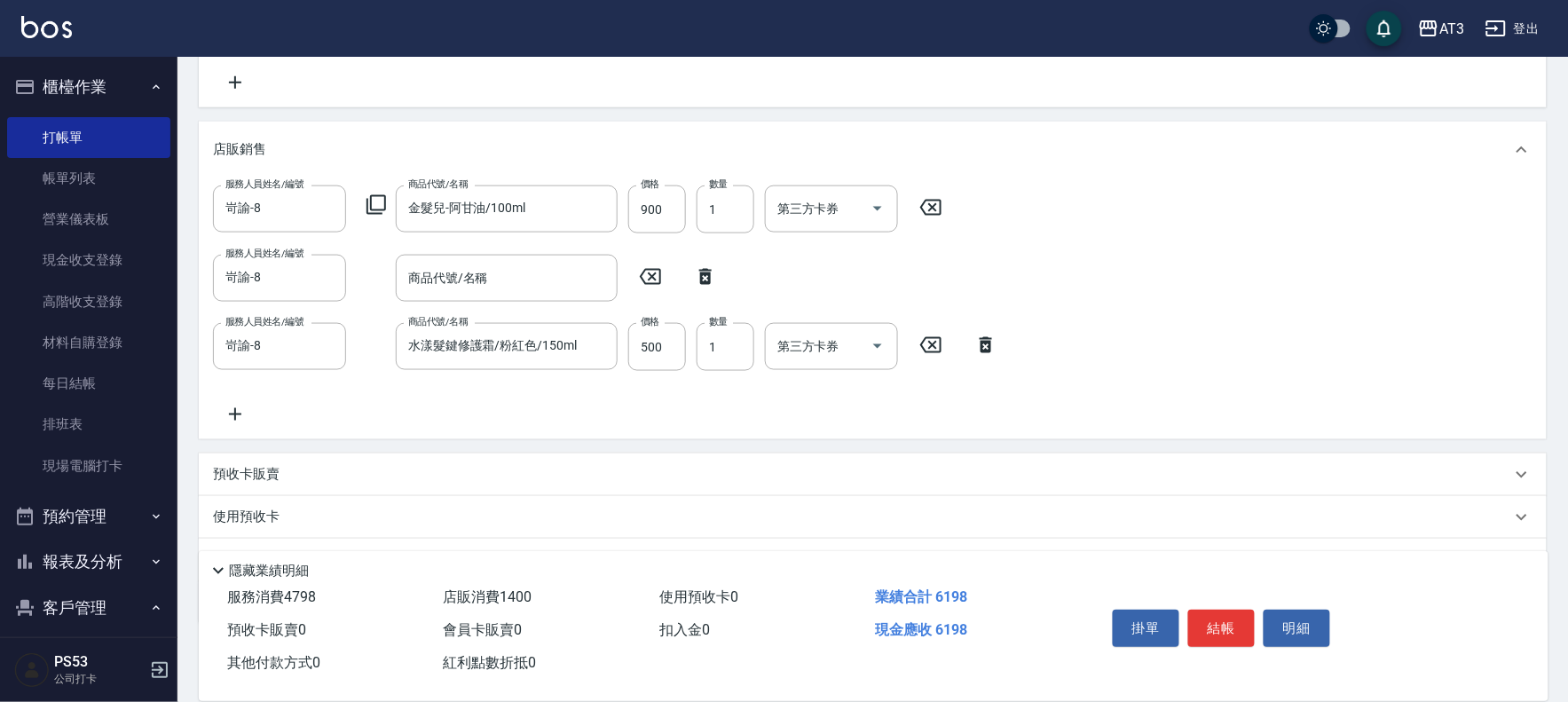
scroll to position [591, 0]
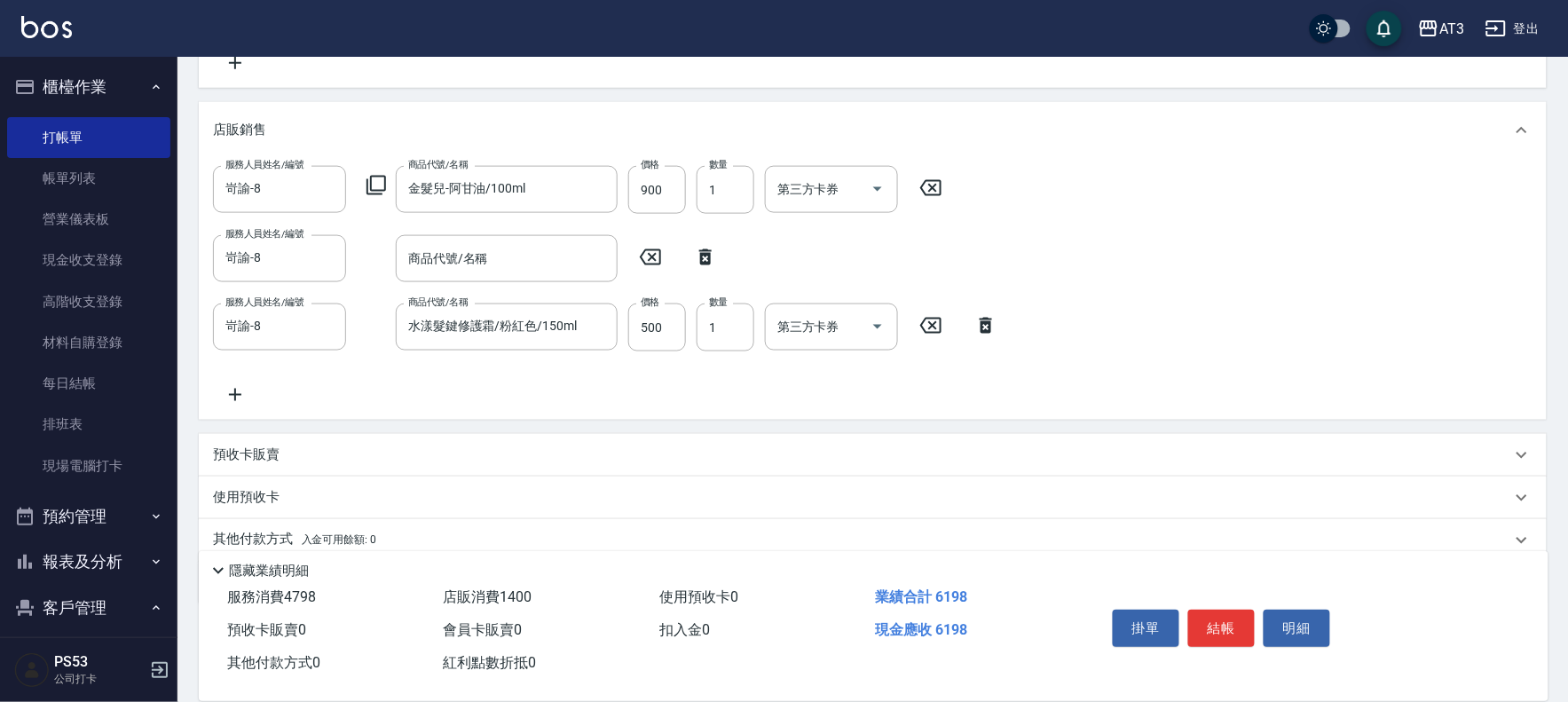
click at [702, 261] on icon at bounding box center [705, 257] width 13 height 16
type input "水漾髮鍵修護霜/粉紅色/150ml"
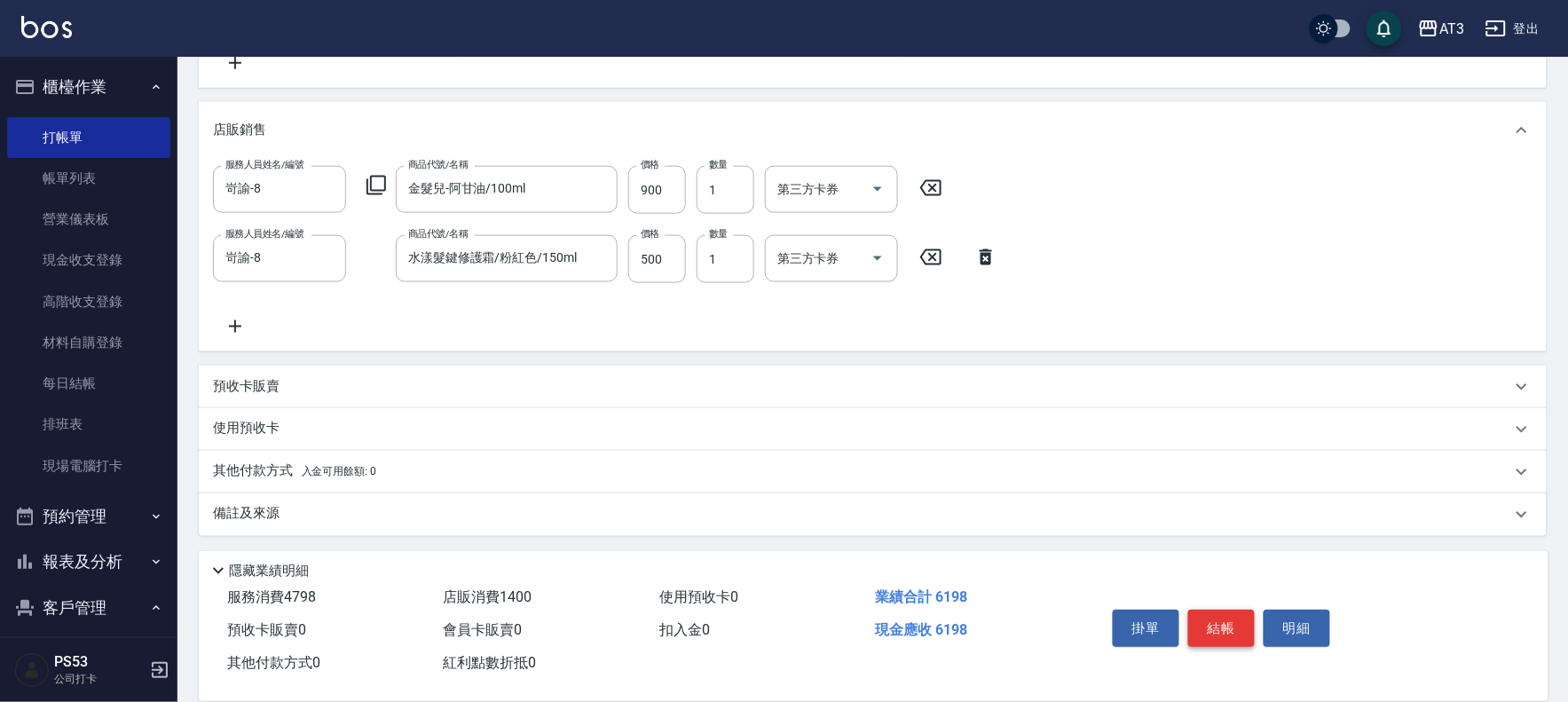
click at [1226, 624] on button "結帳" at bounding box center [1222, 629] width 67 height 37
type input "[DATE] 17:56"
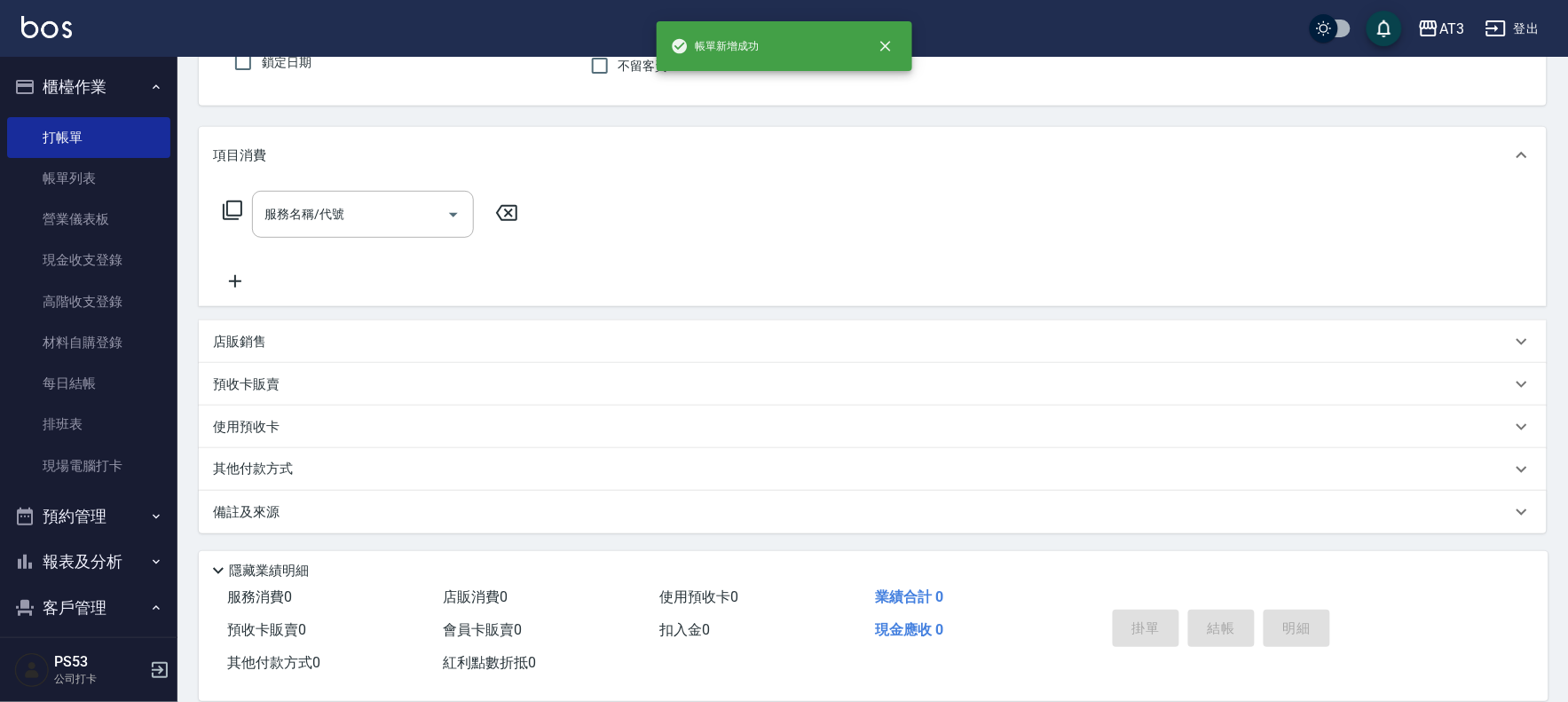
scroll to position [0, 0]
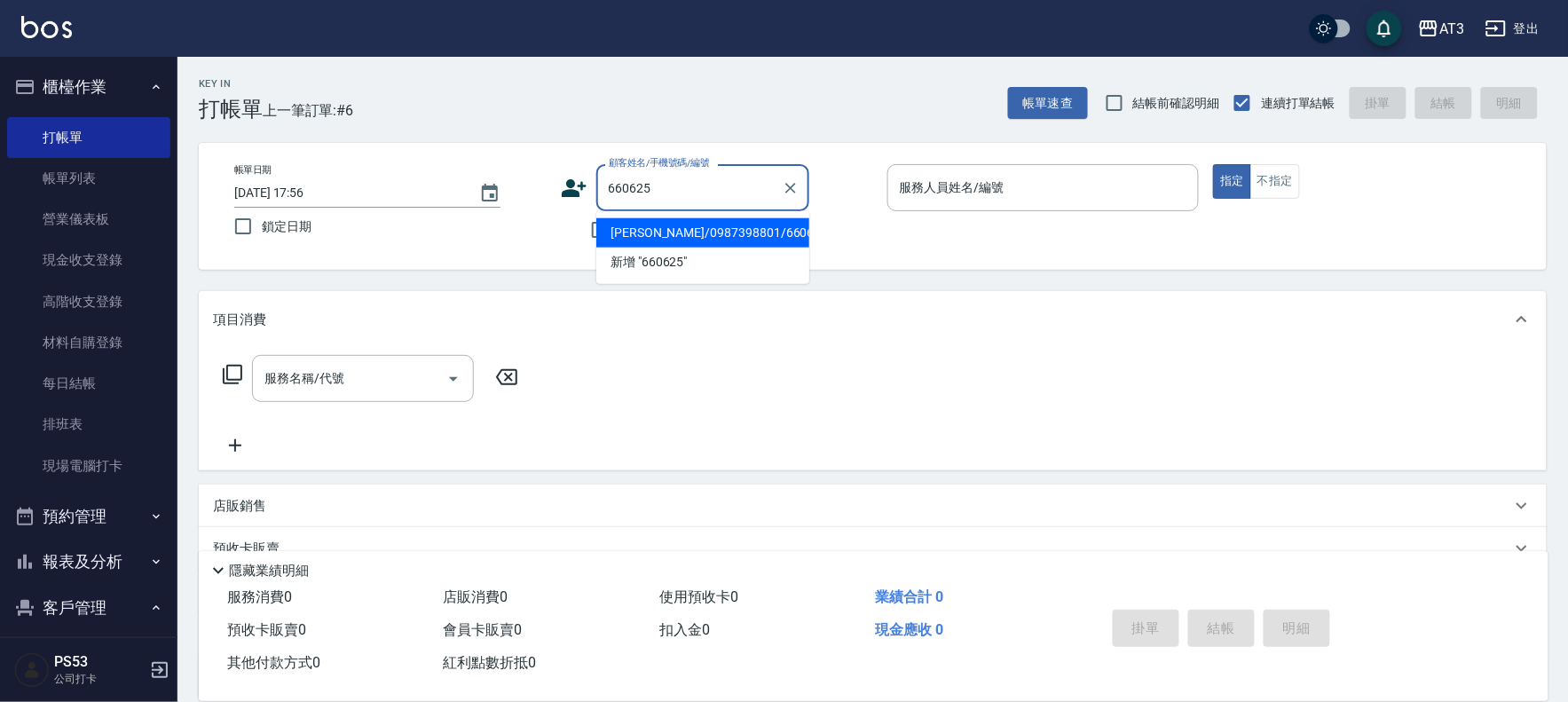
type input "[PERSON_NAME]/0987398801/660625"
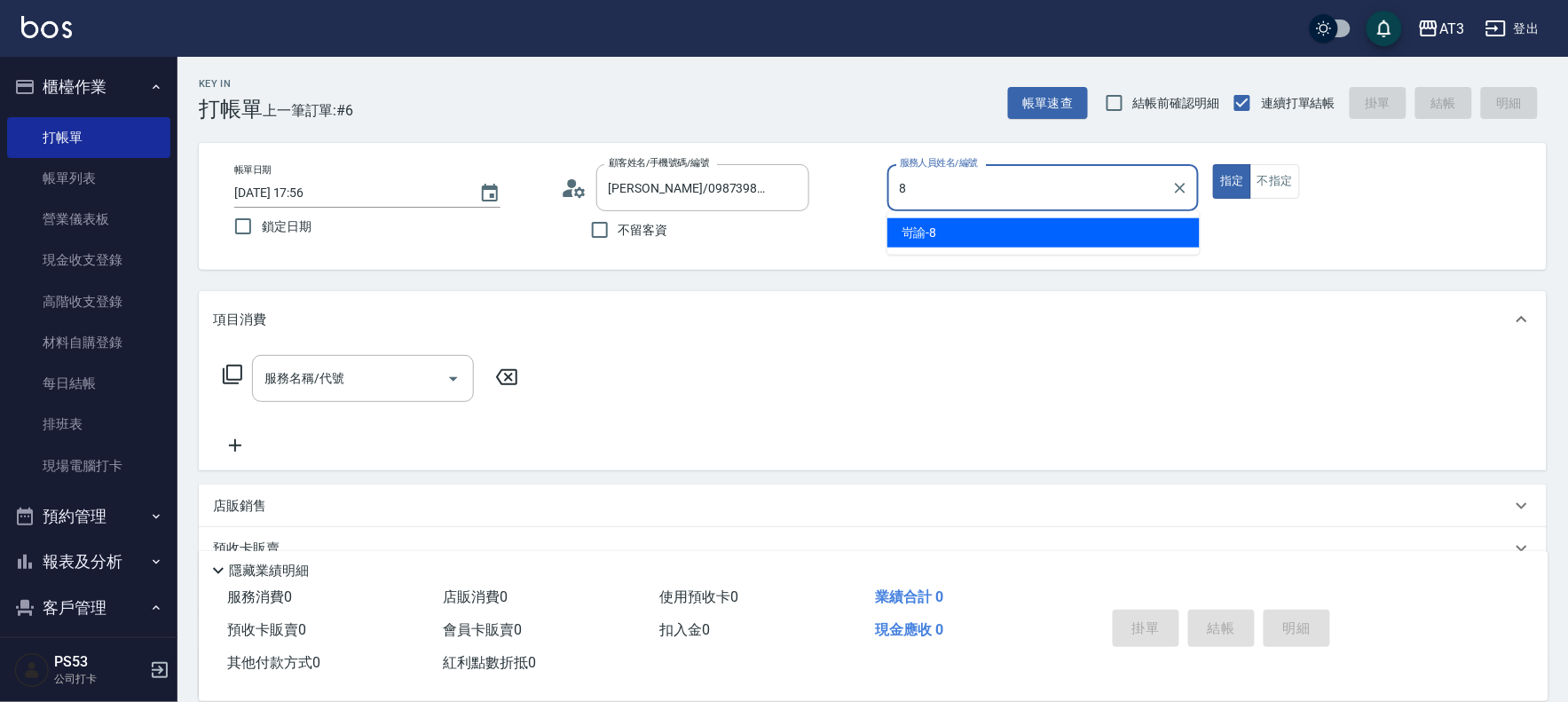
type input "岢諭-8"
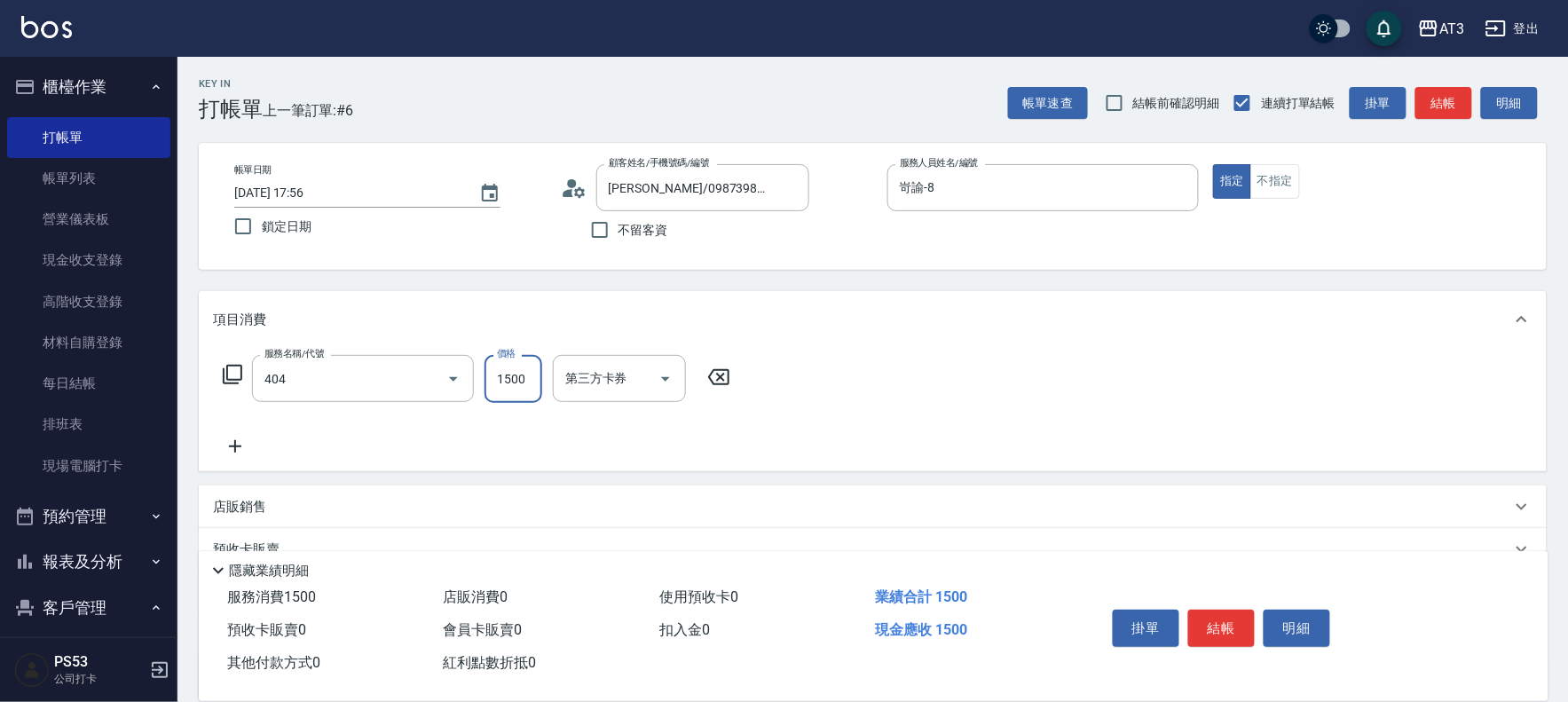
type input "設計染髮(404)"
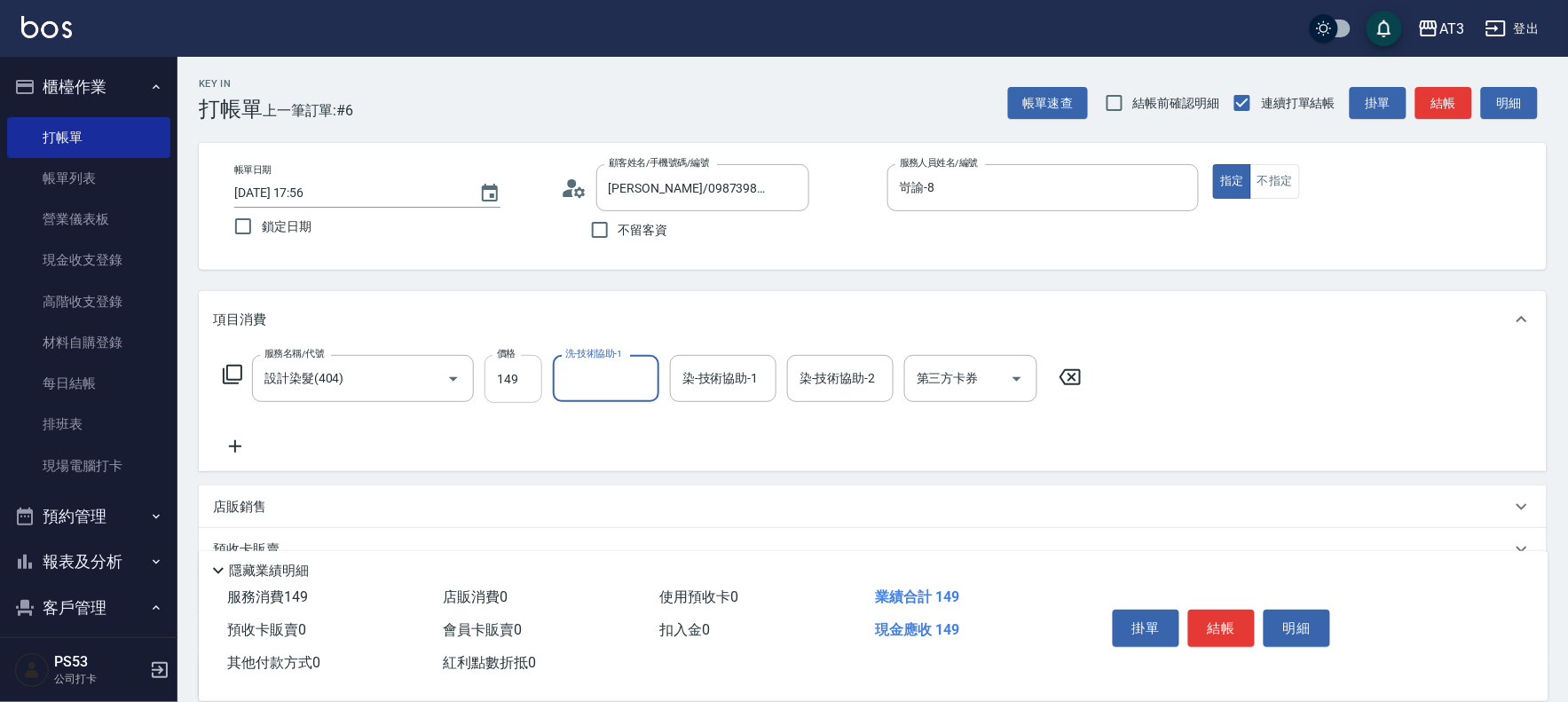
click at [530, 380] on input "149" at bounding box center [513, 379] width 58 height 48
type input "1499"
type input "[PERSON_NAME]-21"
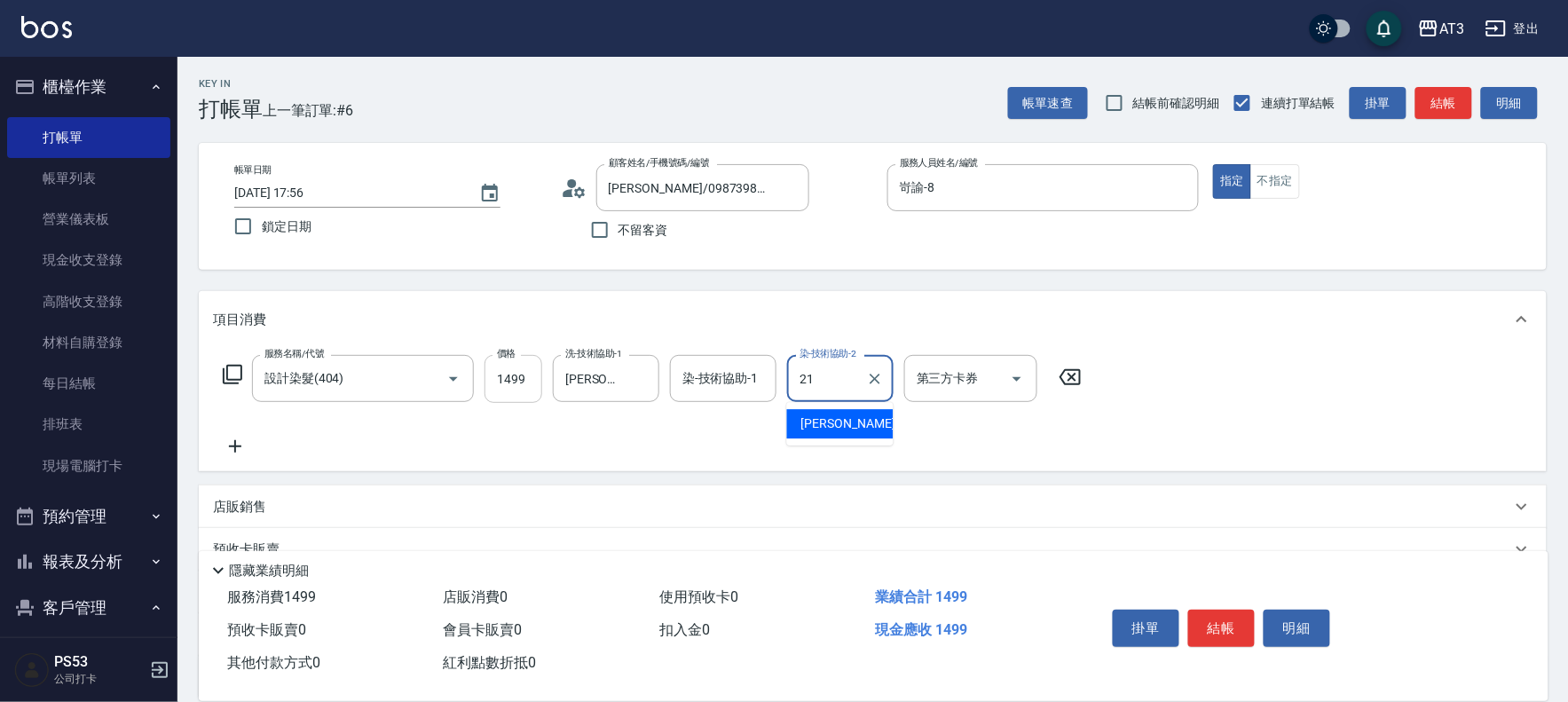
type input "[PERSON_NAME]-21"
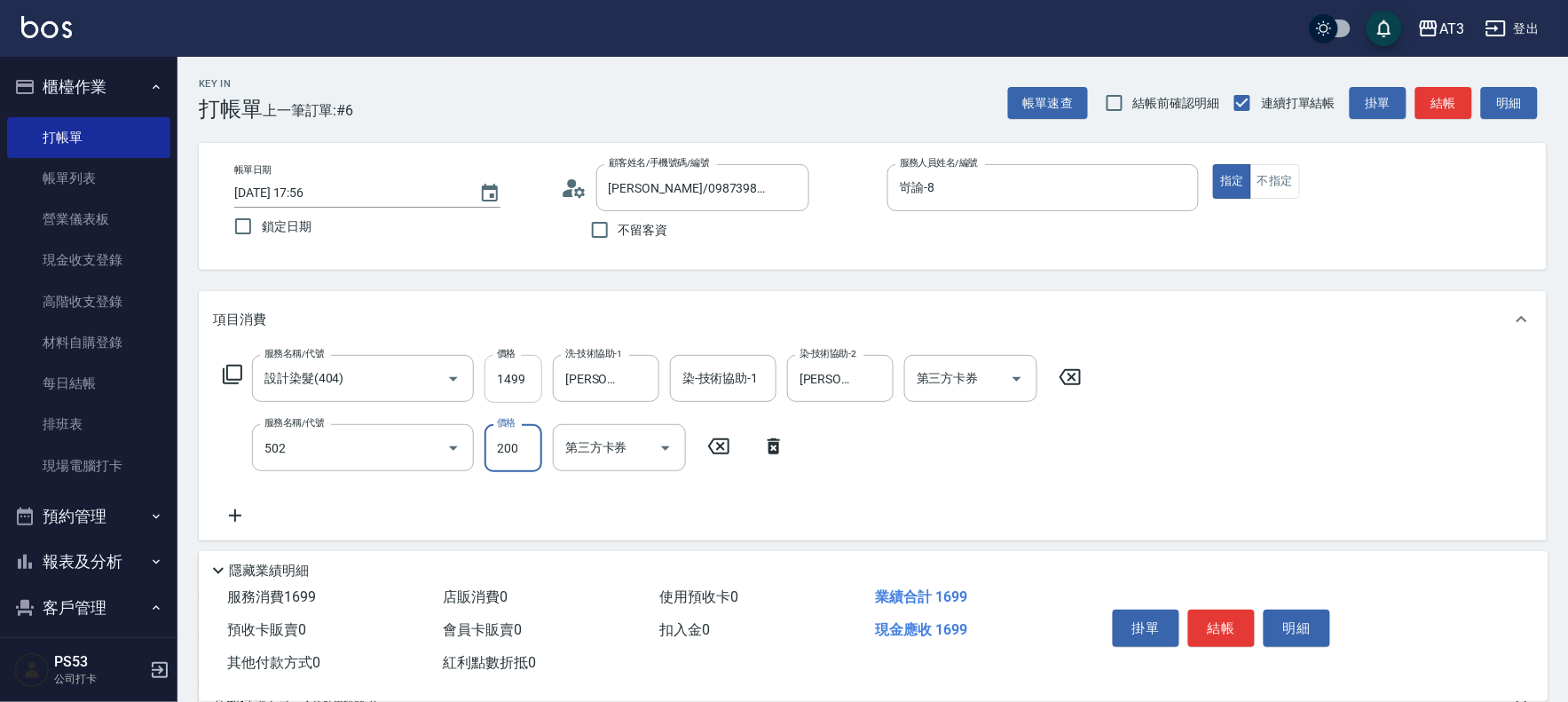
type input "自備護髮(502)"
type input "500"
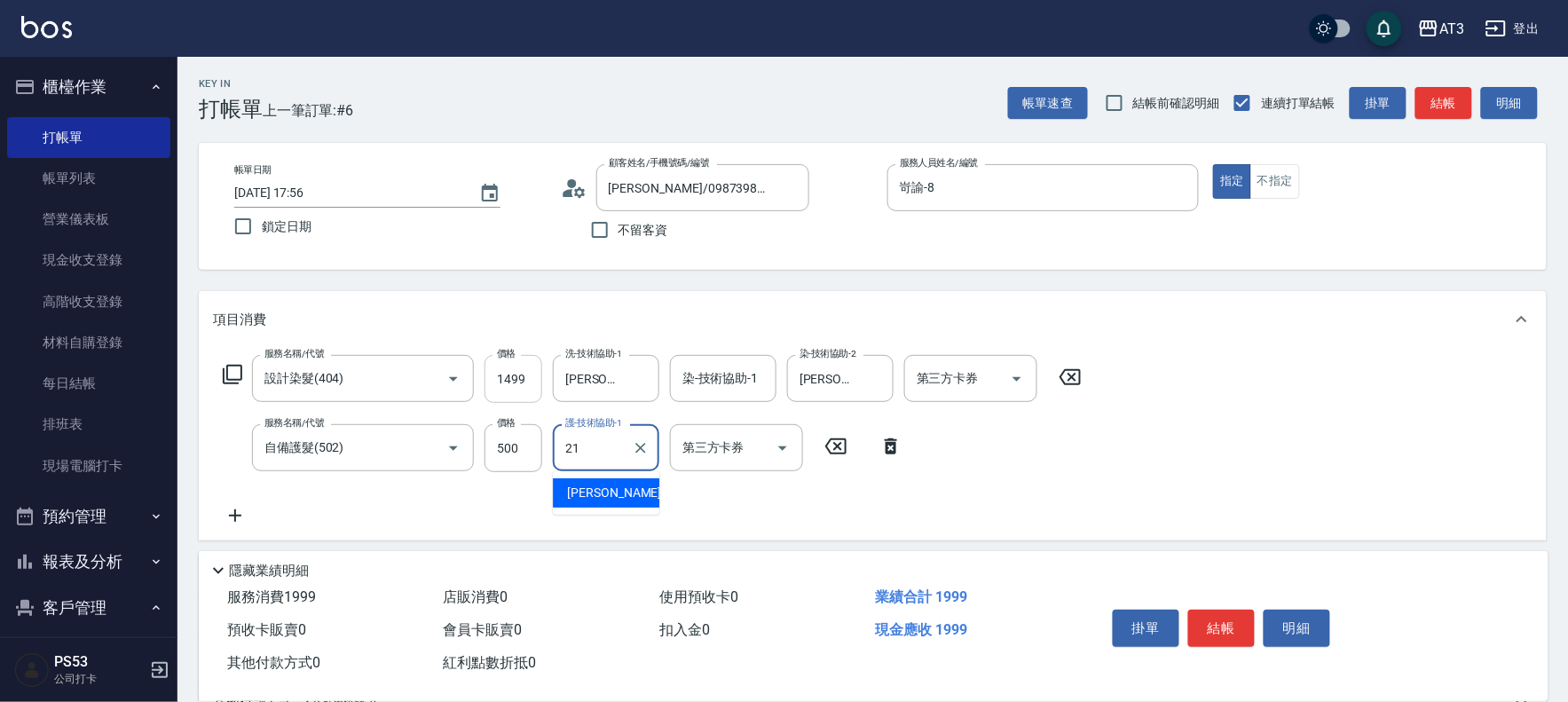
type input "[PERSON_NAME]-21"
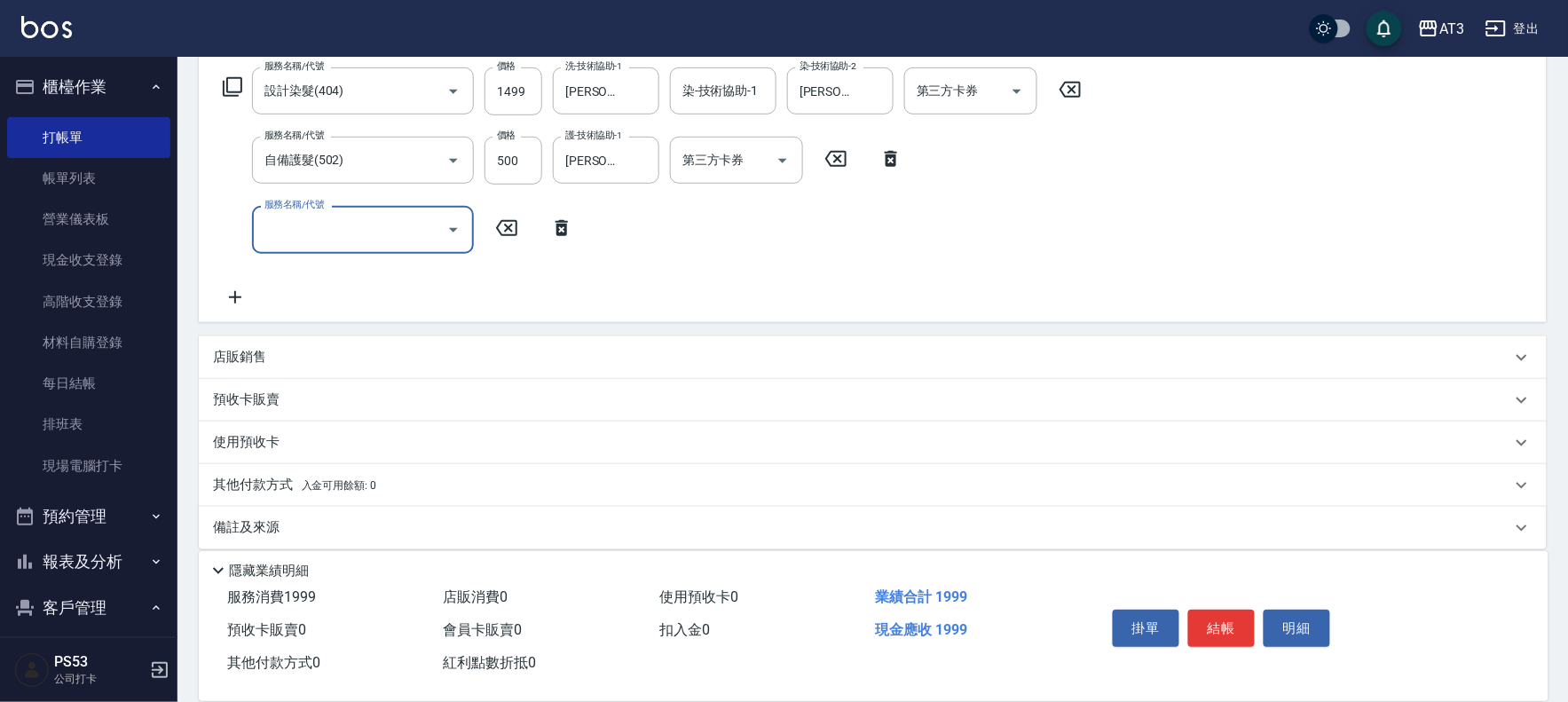
scroll to position [296, 0]
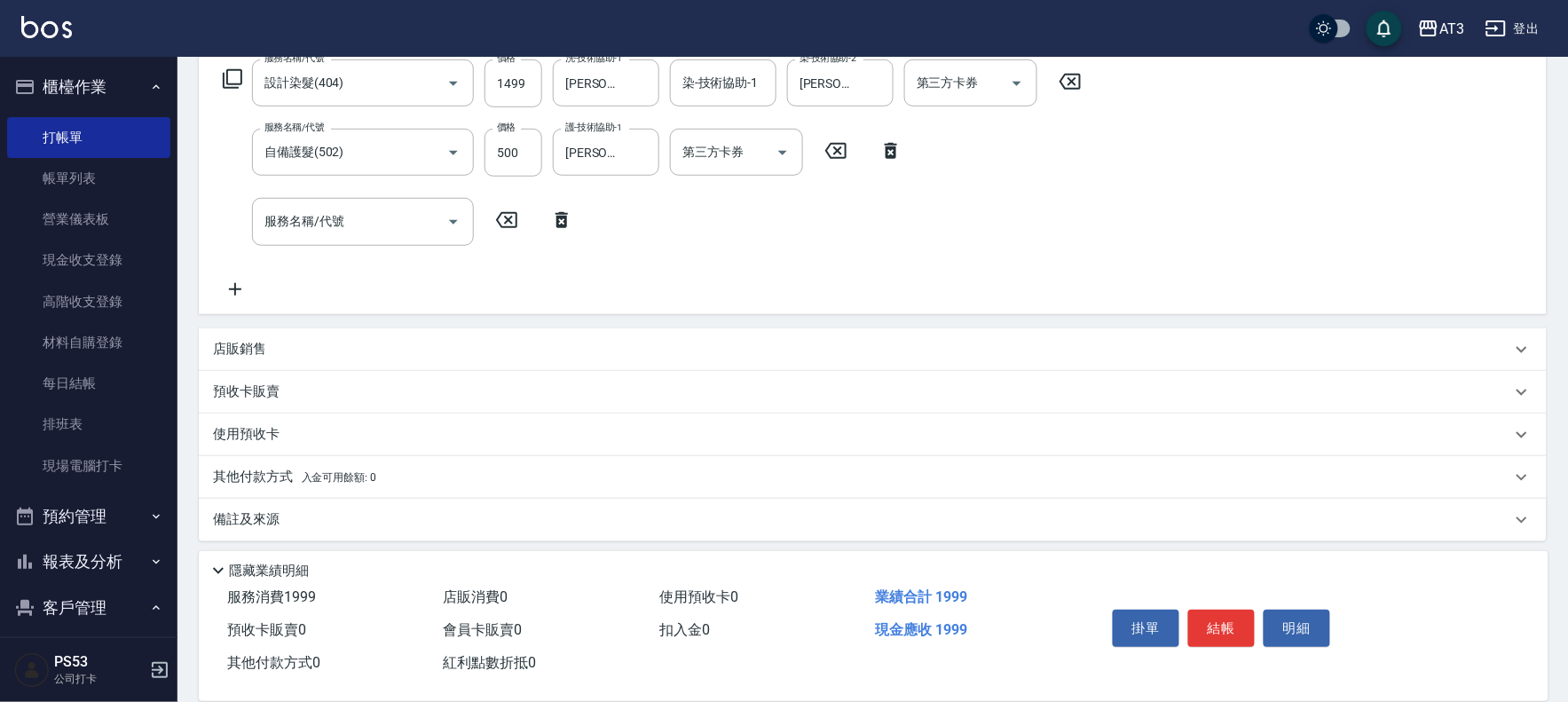
click at [252, 348] on p "店販銷售" at bounding box center [240, 349] width 53 height 19
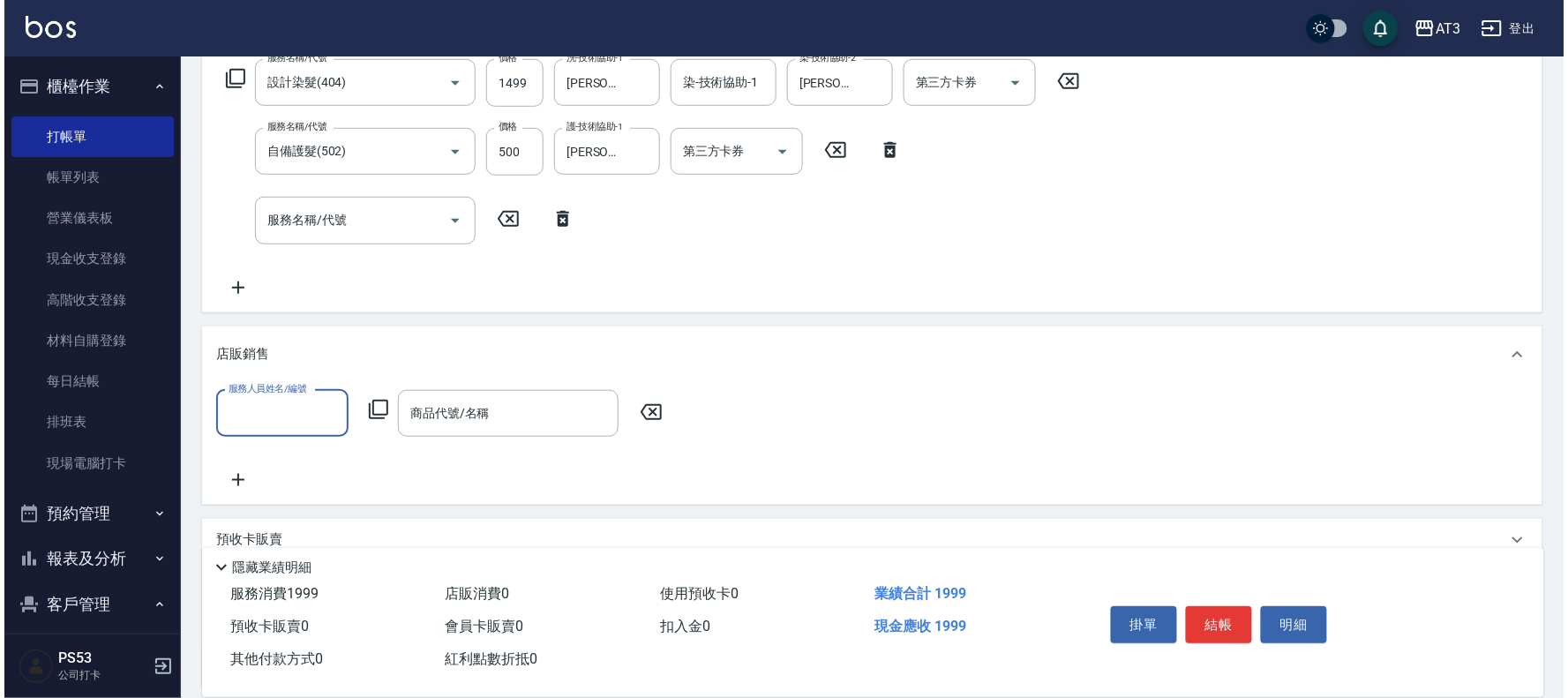
scroll to position [0, 0]
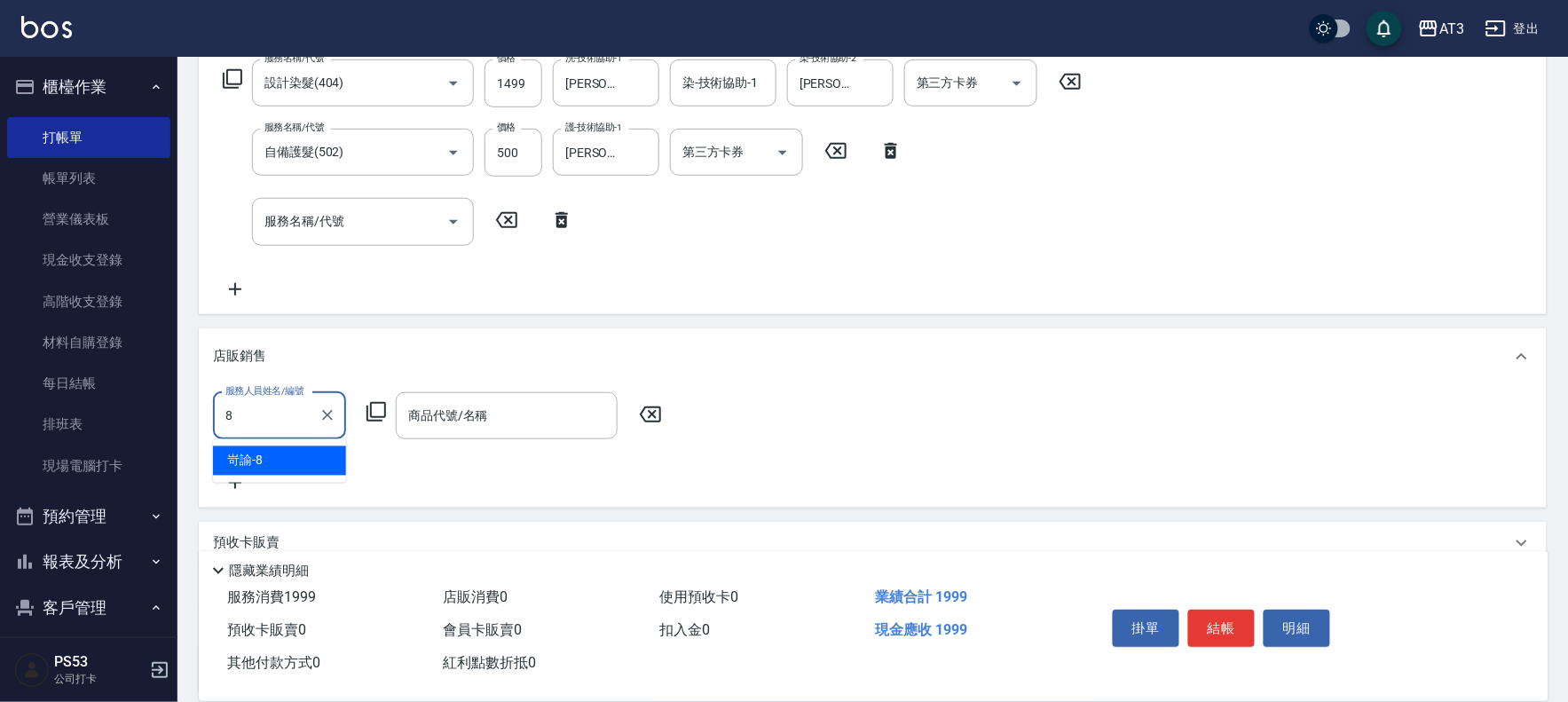
type input "岢諭-8"
click at [380, 406] on icon at bounding box center [377, 412] width 22 height 22
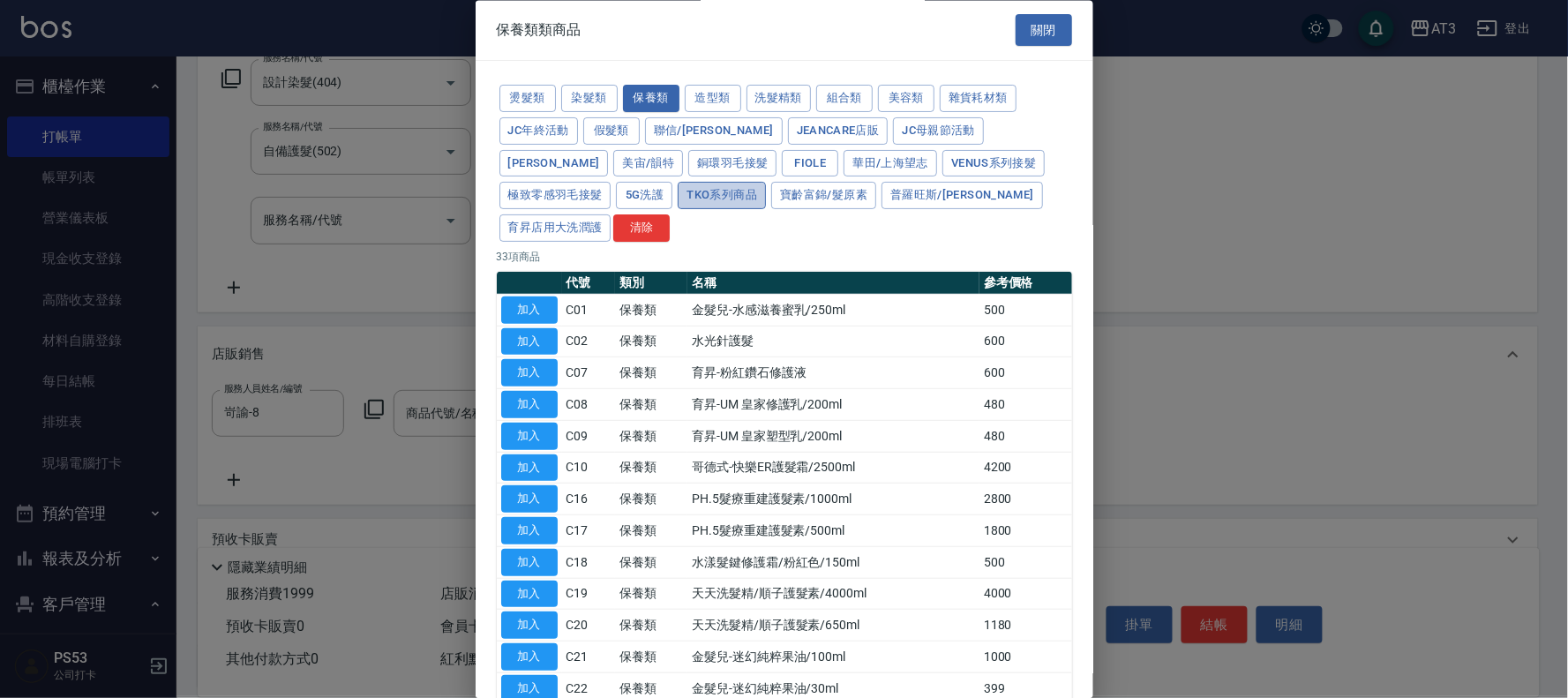
click at [677, 197] on button "TKO系列商品" at bounding box center [721, 197] width 89 height 27
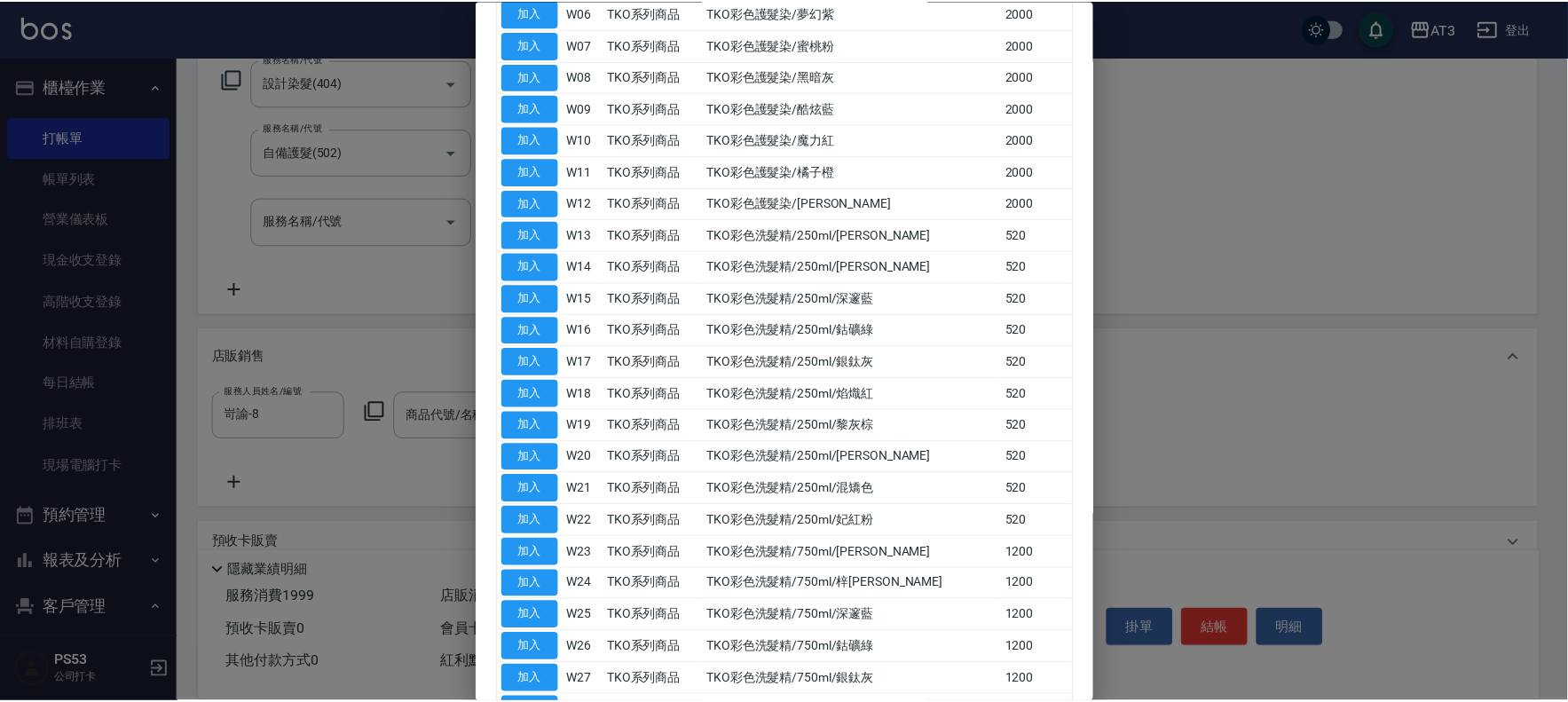
scroll to position [296, 0]
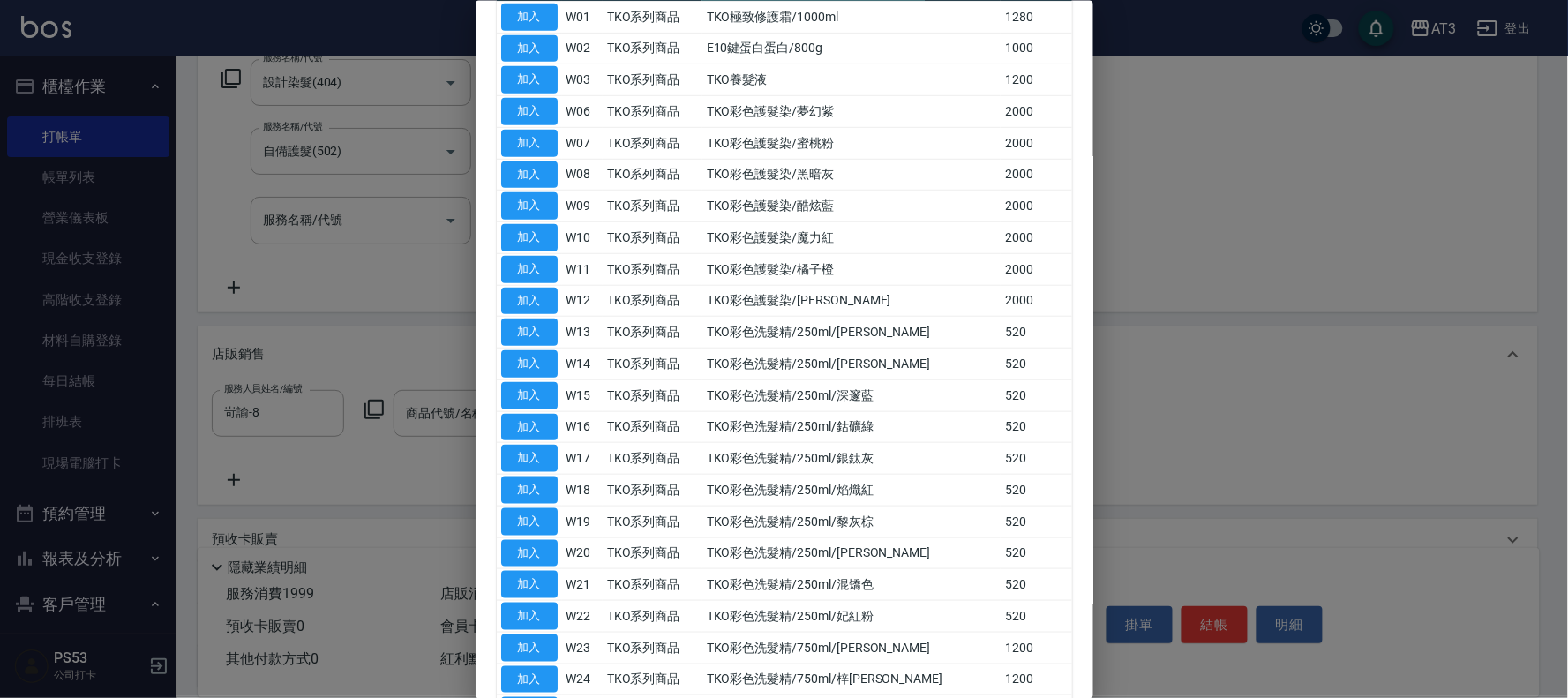
click at [551, 477] on button "加入" at bounding box center [529, 491] width 56 height 27
type input "TKO彩色洗髮精/250ml/焰熾紅"
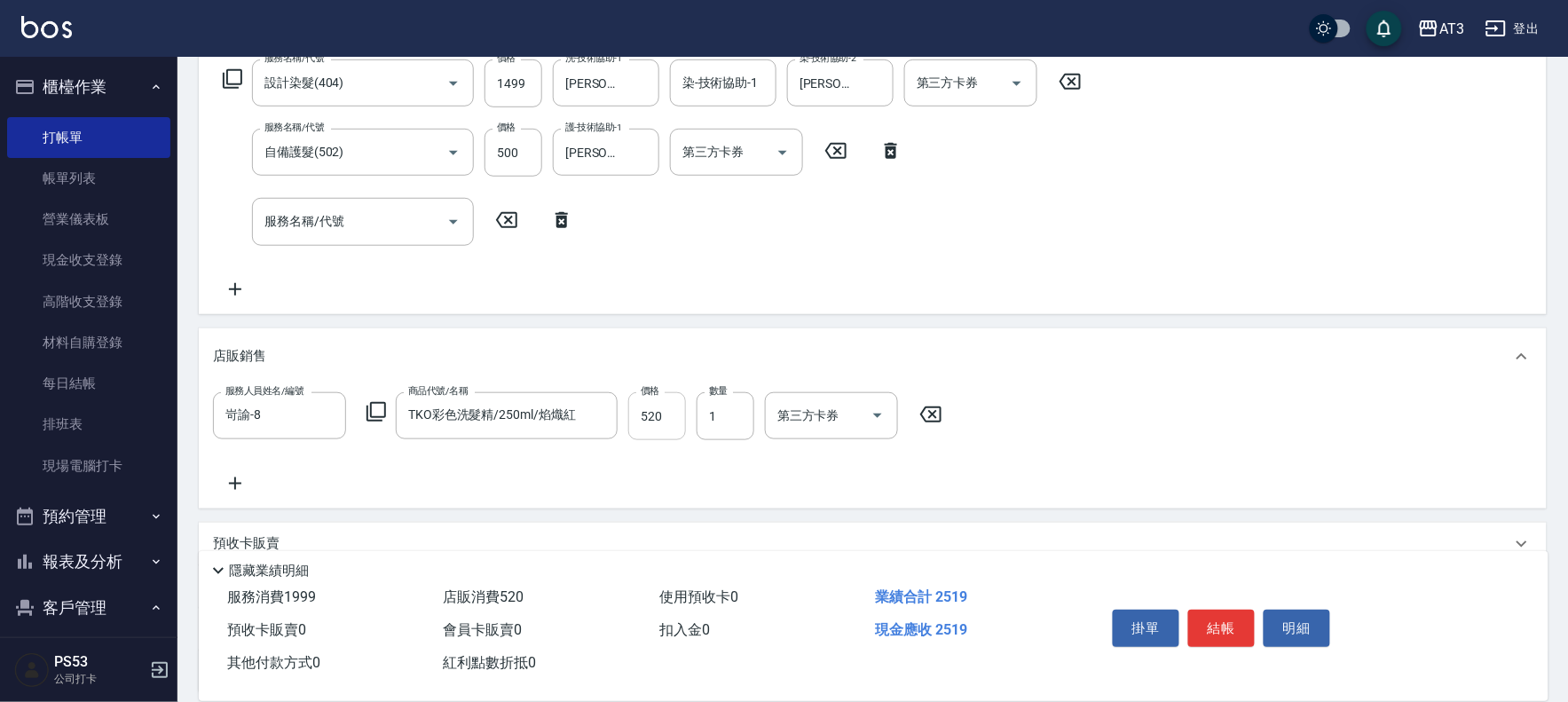
click at [657, 415] on input "520" at bounding box center [657, 416] width 58 height 48
type input "500"
type input "[DATE] 17:57"
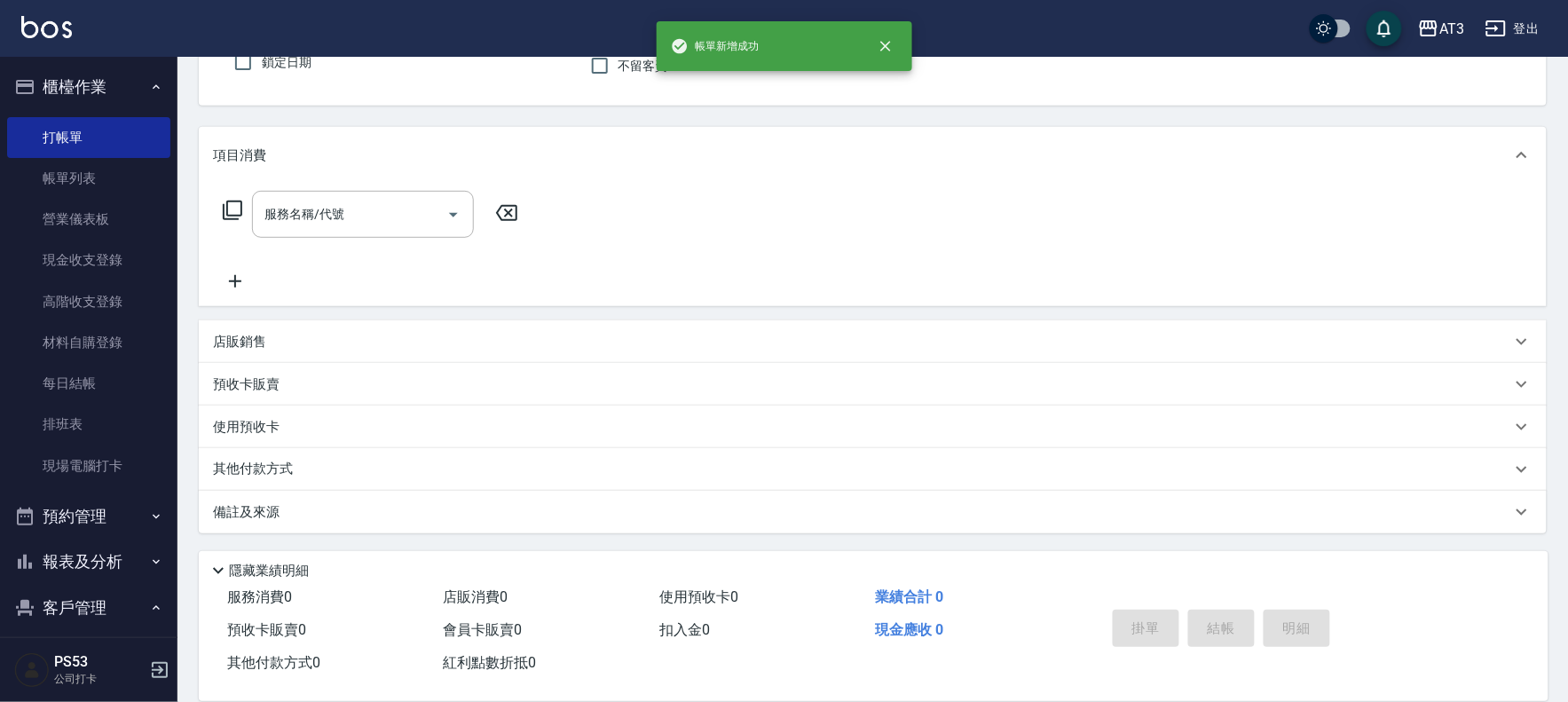
scroll to position [0, 0]
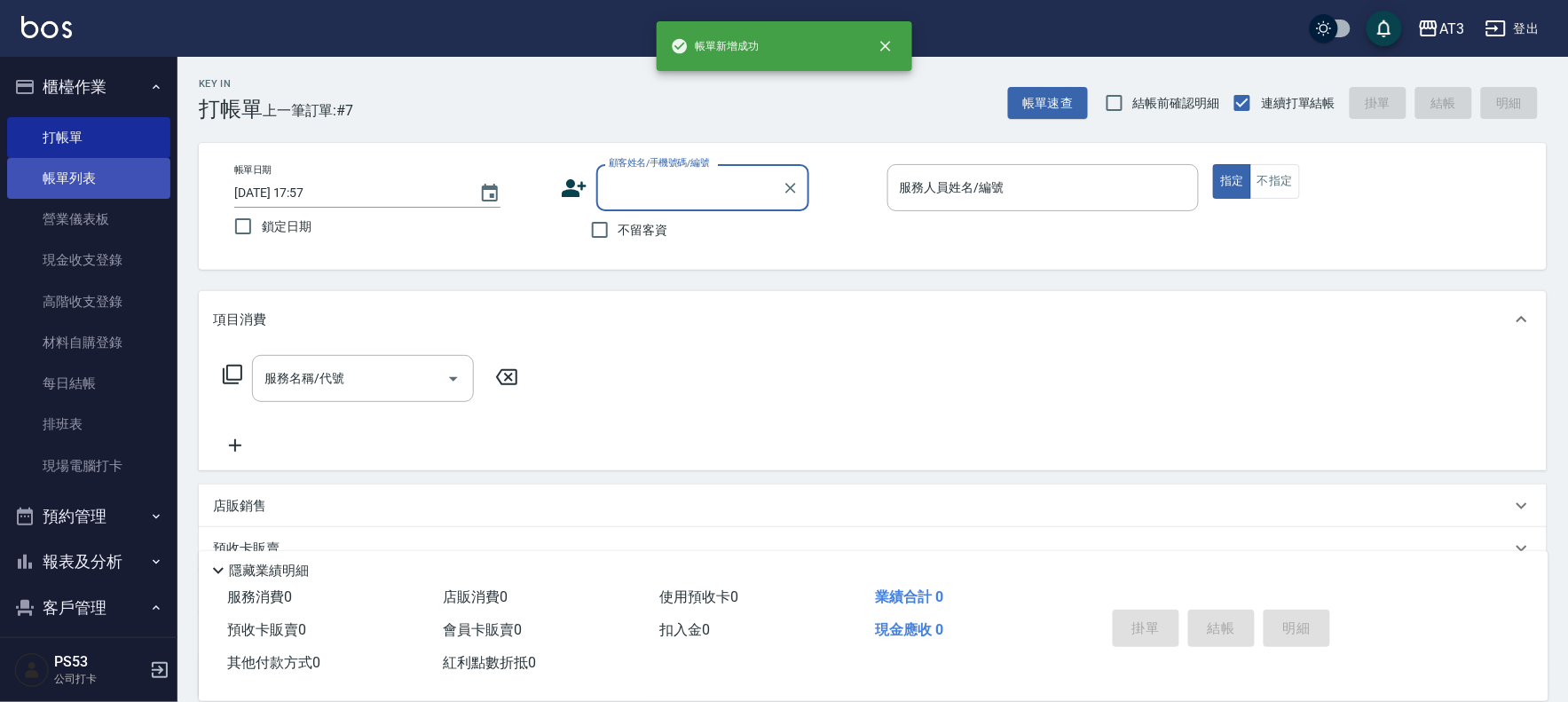
click at [36, 179] on link "帳單列表" at bounding box center [88, 178] width 163 height 41
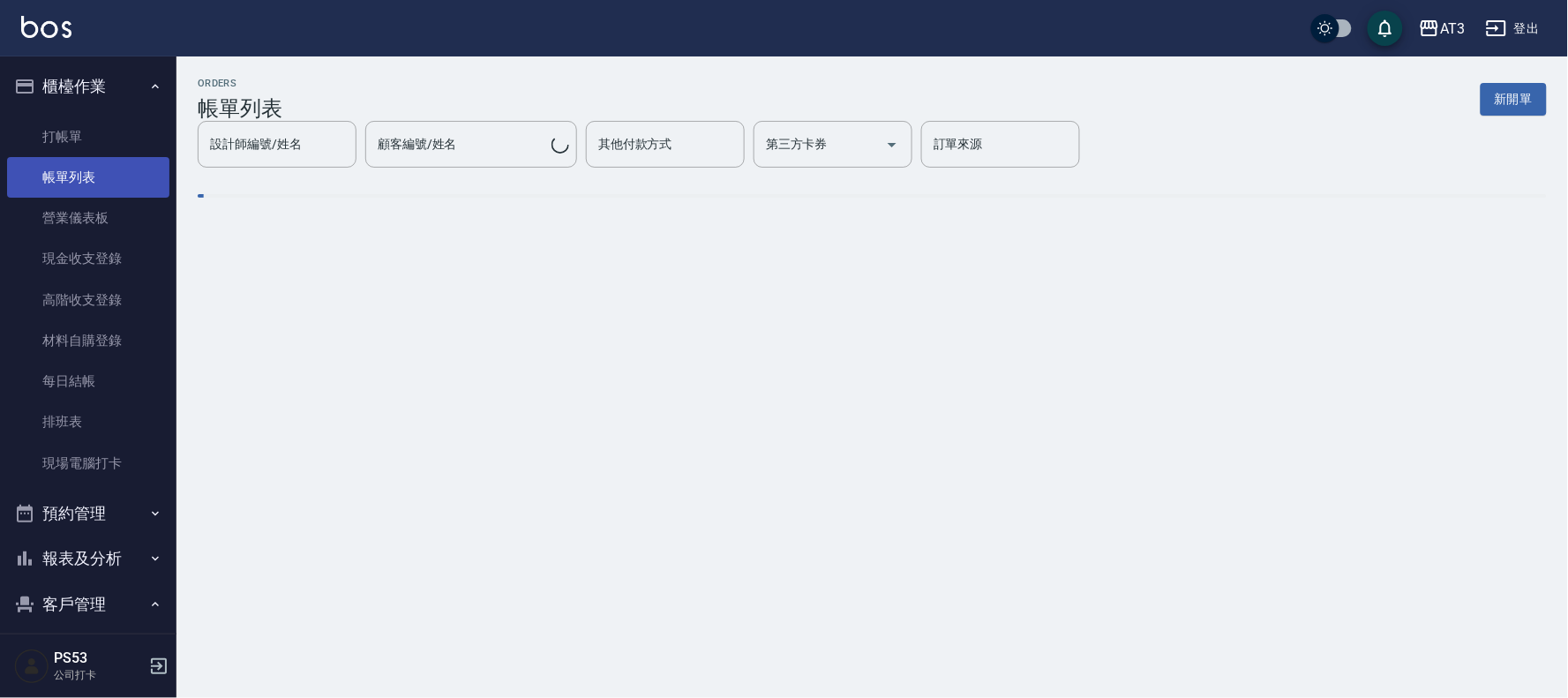
click at [40, 178] on link "帳單列表" at bounding box center [88, 177] width 163 height 41
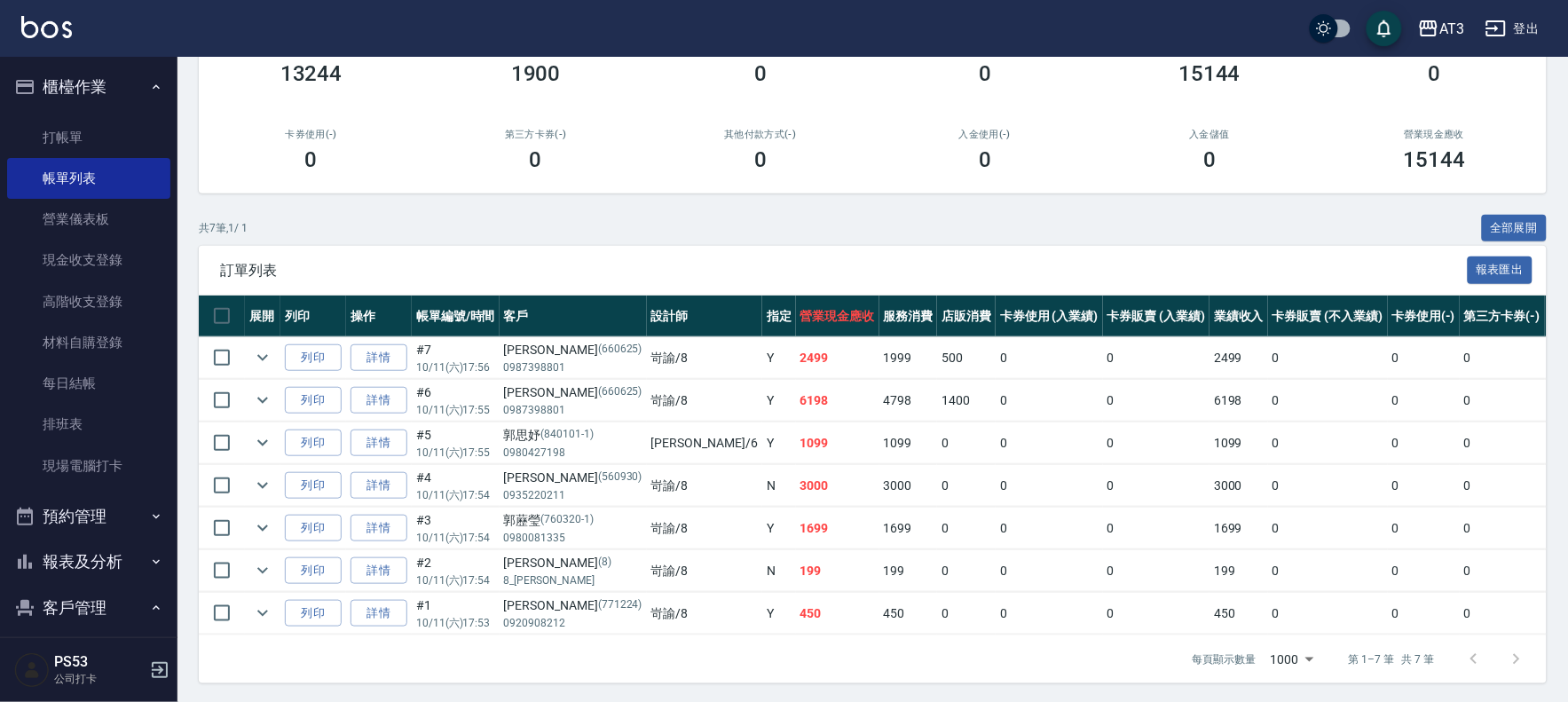
scroll to position [217, 0]
